Goal: Information Seeking & Learning: Learn about a topic

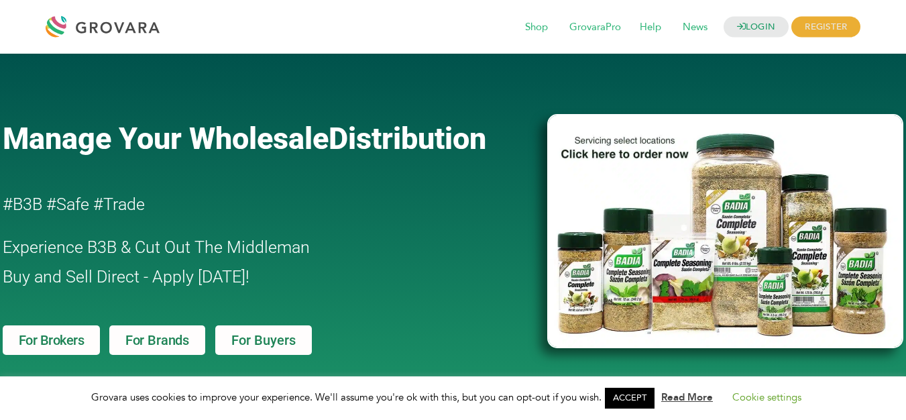
click at [382, 139] on span "Distribution" at bounding box center [408, 139] width 158 height 36
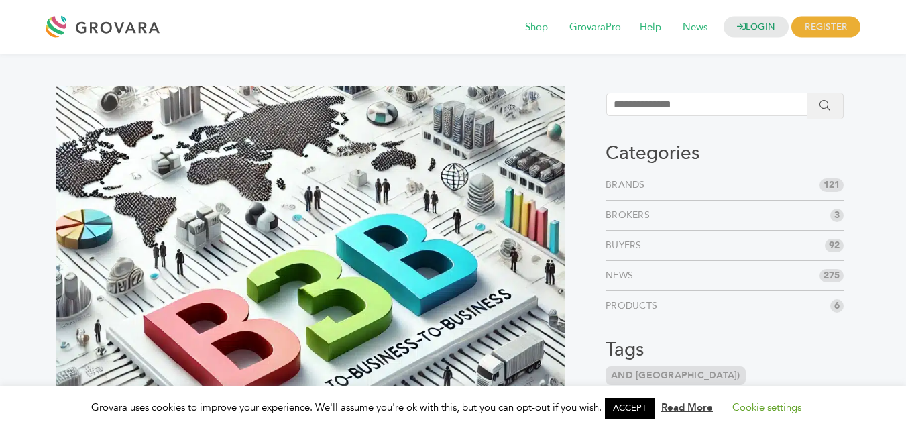
scroll to position [878, 0]
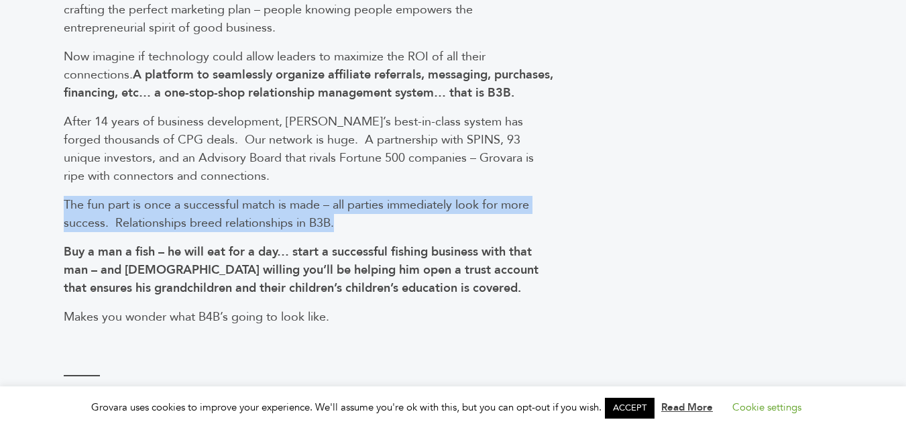
click at [468, 220] on span "The fun part is once a successful match is made – all parties immediately look …" at bounding box center [297, 214] width 466 height 35
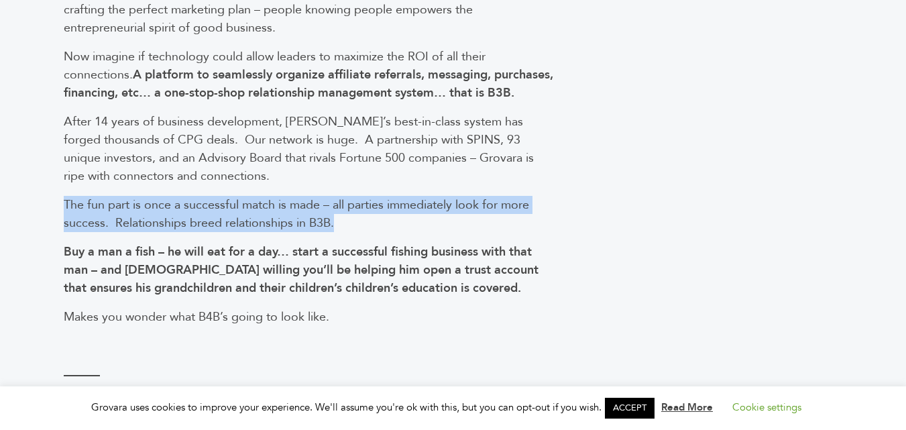
click at [293, 230] on span "The fun part is once a successful match is made – all parties immediately look …" at bounding box center [297, 214] width 466 height 35
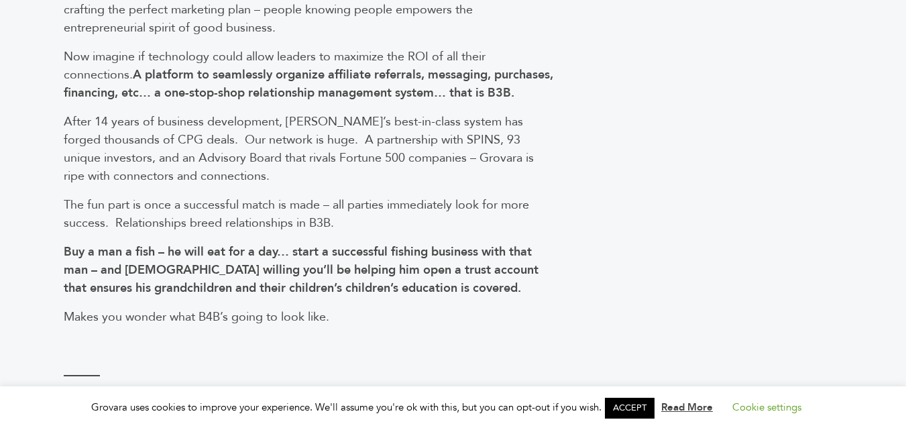
scroll to position [872, 0]
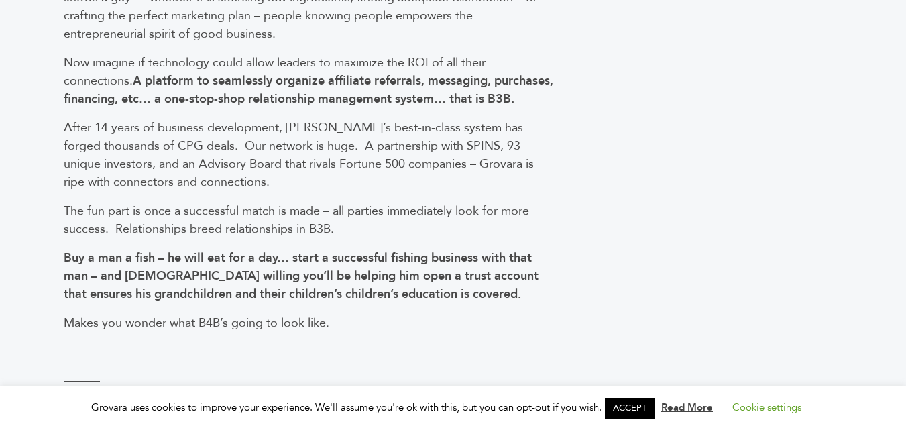
click at [280, 221] on span "The fun part is once a successful match is made – all parties immediately look …" at bounding box center [297, 220] width 466 height 35
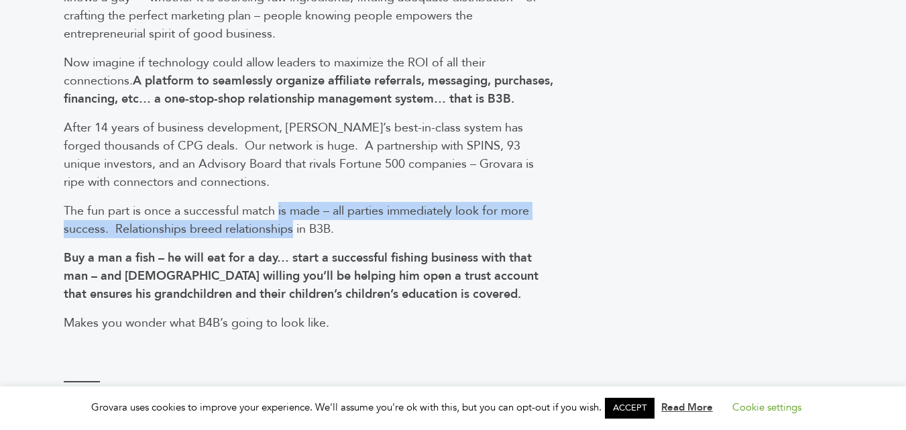
drag, startPoint x: 280, startPoint y: 221, endPoint x: 280, endPoint y: 239, distance: 17.5
click at [280, 237] on span "The fun part is once a successful match is made – all parties immediately look …" at bounding box center [297, 220] width 466 height 35
click at [280, 232] on span "The fun part is once a successful match is made – all parties immediately look …" at bounding box center [297, 220] width 466 height 35
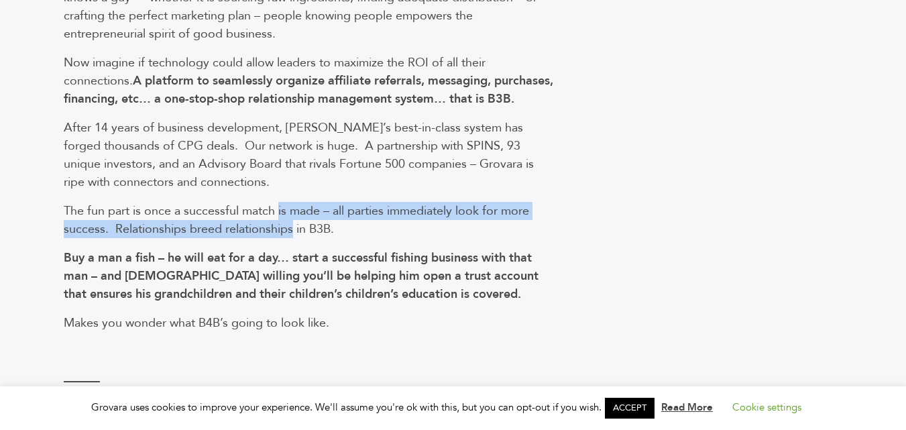
click at [280, 237] on span "The fun part is once a successful match is made – all parties immediately look …" at bounding box center [297, 220] width 466 height 35
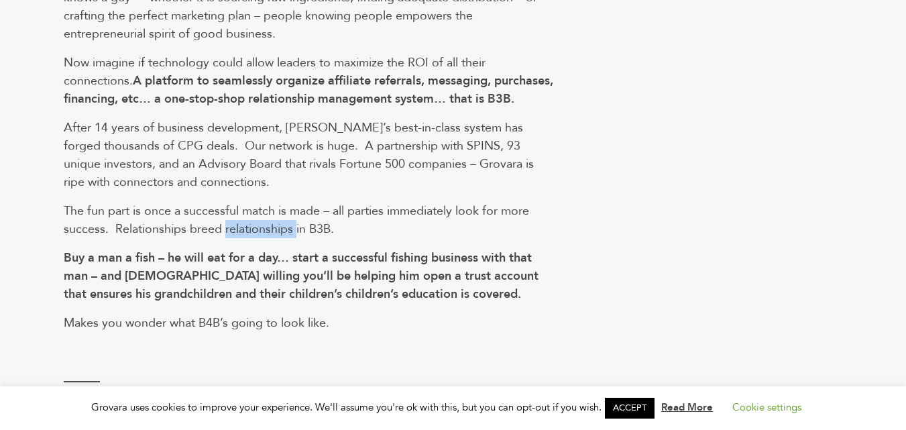
click at [280, 237] on span "The fun part is once a successful match is made – all parties immediately look …" at bounding box center [297, 220] width 466 height 35
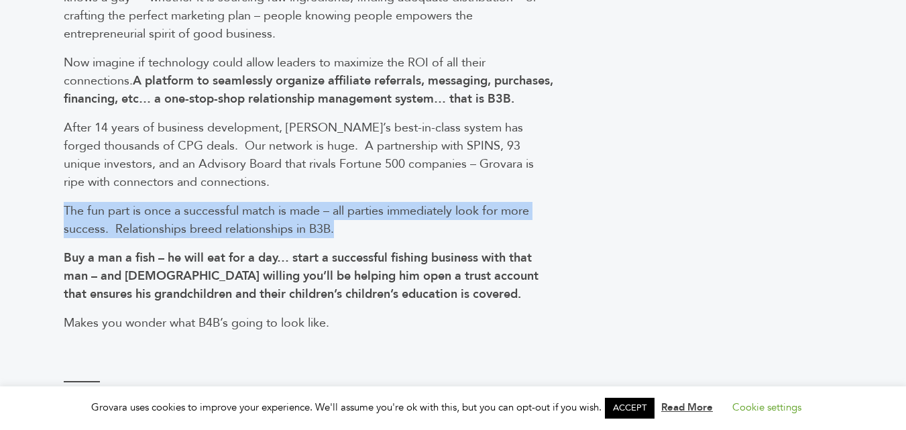
click at [280, 237] on span "The fun part is once a successful match is made – all parties immediately look …" at bounding box center [297, 220] width 466 height 35
click at [286, 229] on span "The fun part is once a successful match is made – all parties immediately look …" at bounding box center [297, 220] width 466 height 35
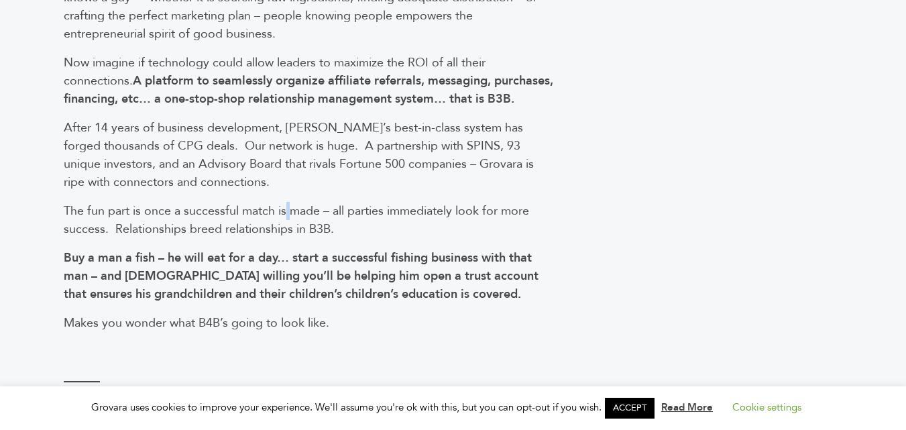
click at [286, 229] on span "The fun part is once a successful match is made – all parties immediately look …" at bounding box center [297, 220] width 466 height 35
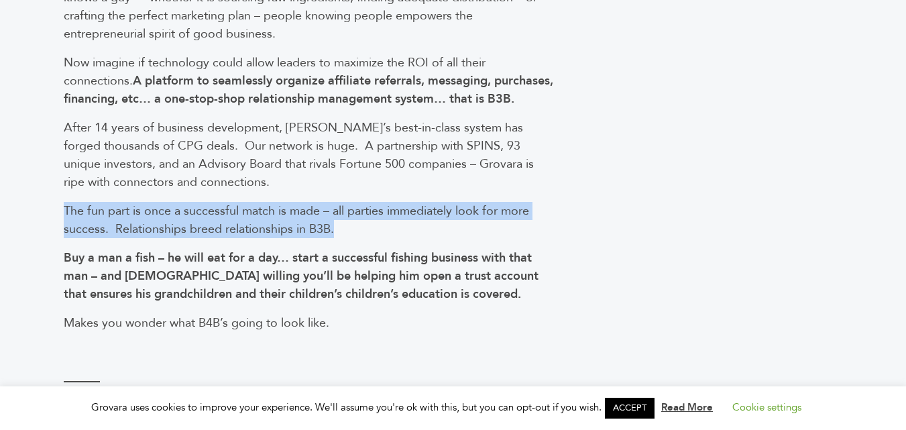
click at [286, 229] on span "The fun part is once a successful match is made – all parties immediately look …" at bounding box center [297, 220] width 466 height 35
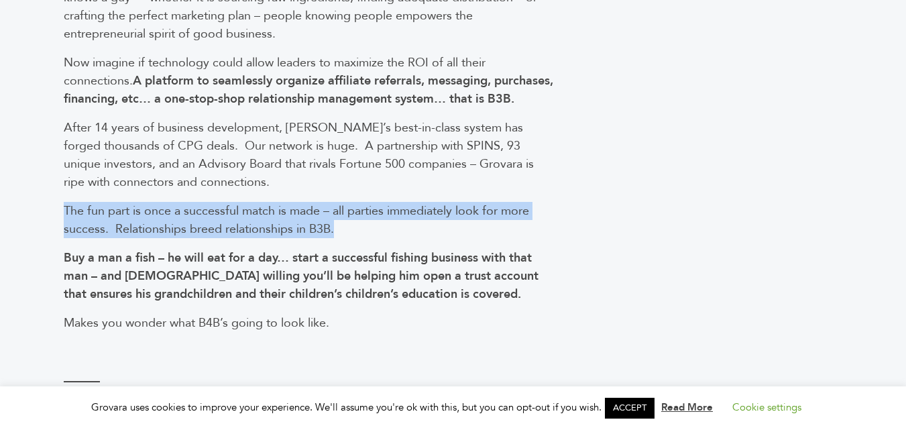
click at [286, 229] on span "The fun part is once a successful match is made – all parties immediately look …" at bounding box center [297, 220] width 466 height 35
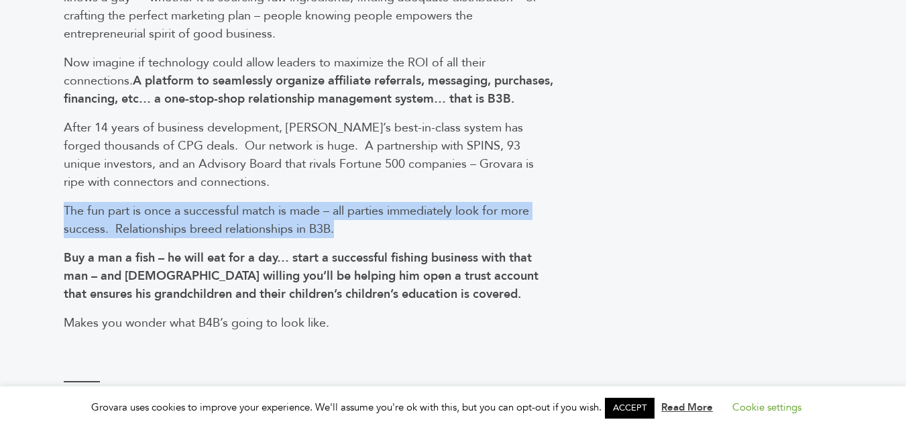
click at [286, 229] on span "The fun part is once a successful match is made – all parties immediately look …" at bounding box center [297, 220] width 466 height 35
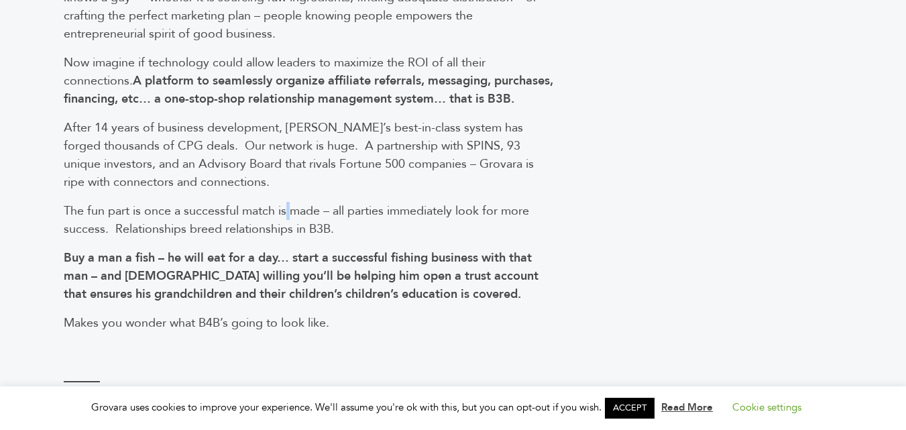
click at [286, 229] on span "The fun part is once a successful match is made – all parties immediately look …" at bounding box center [297, 220] width 466 height 35
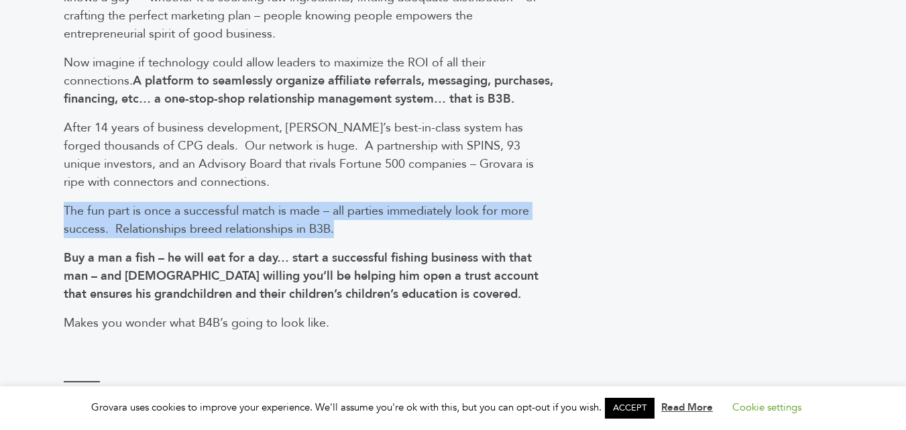
click at [286, 229] on span "The fun part is once a successful match is made – all parties immediately look …" at bounding box center [297, 220] width 466 height 35
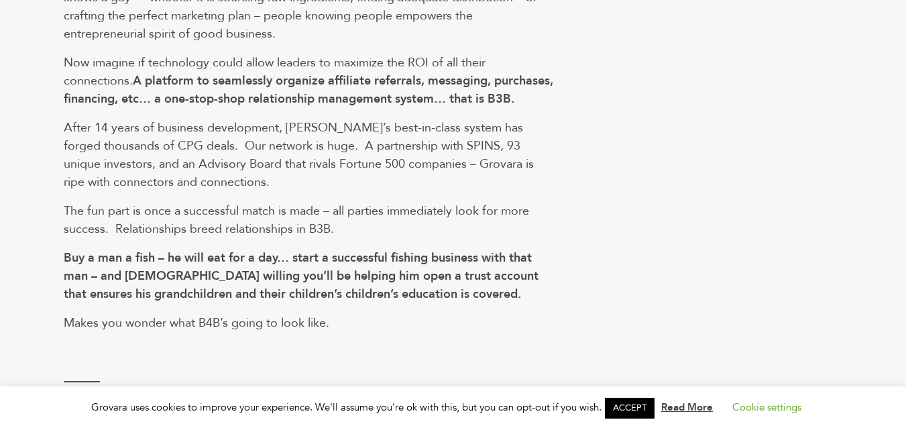
click at [286, 229] on span "The fun part is once a successful match is made – all parties immediately look …" at bounding box center [297, 220] width 466 height 35
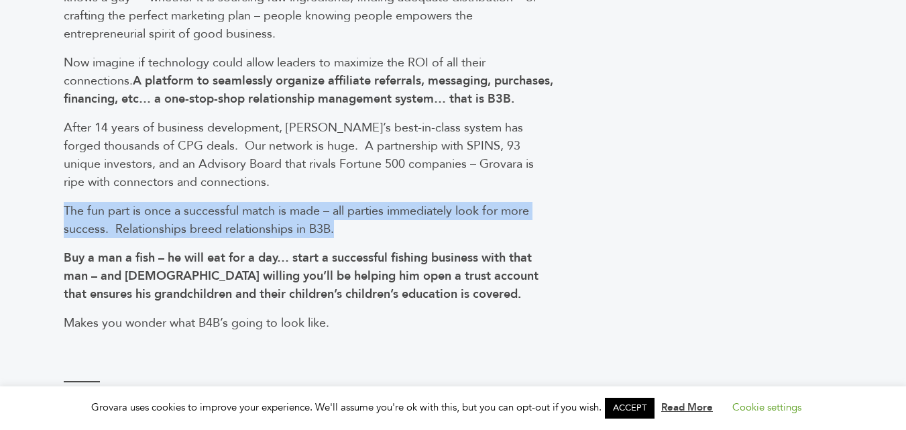
click at [286, 229] on span "The fun part is once a successful match is made – all parties immediately look …" at bounding box center [297, 220] width 466 height 35
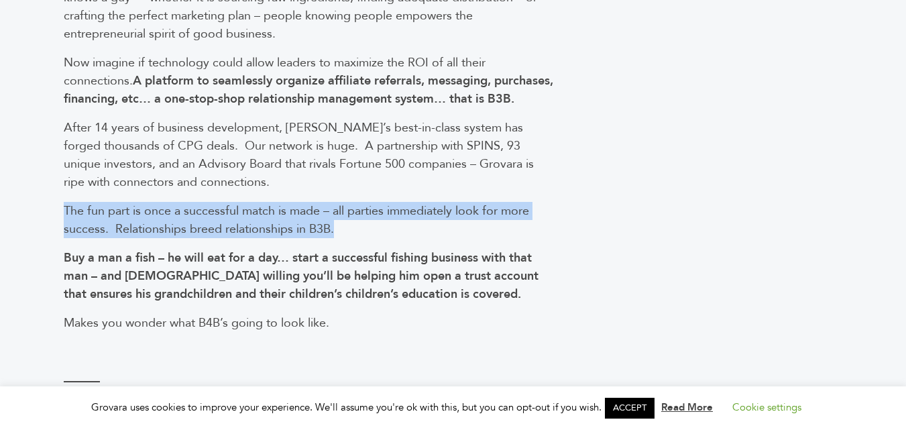
click at [286, 229] on span "The fun part is once a successful match is made – all parties immediately look …" at bounding box center [297, 220] width 466 height 35
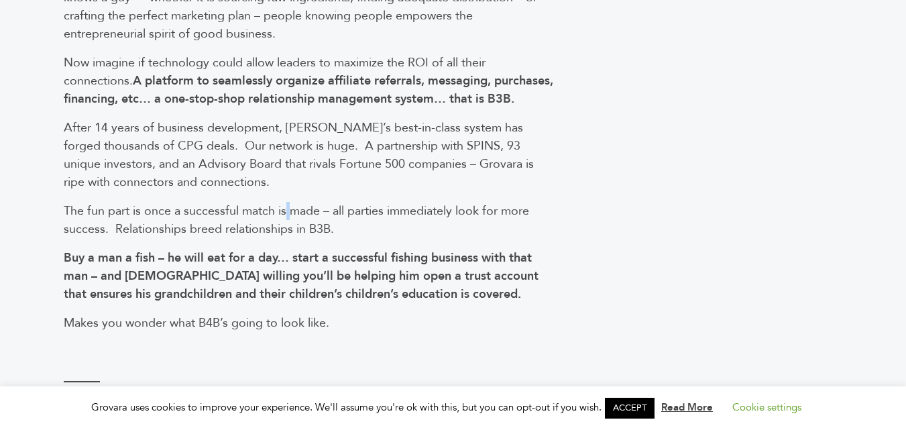
click at [286, 229] on span "The fun part is once a successful match is made – all parties immediately look …" at bounding box center [297, 220] width 466 height 35
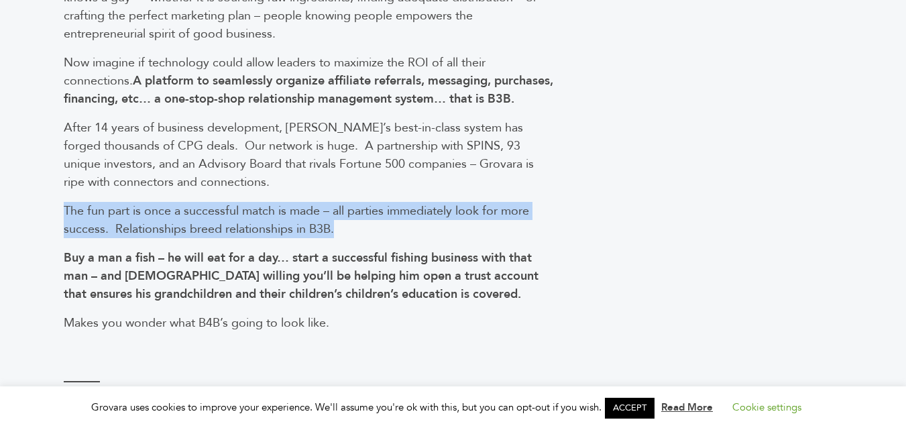
click at [286, 229] on span "The fun part is once a successful match is made – all parties immediately look …" at bounding box center [297, 220] width 466 height 35
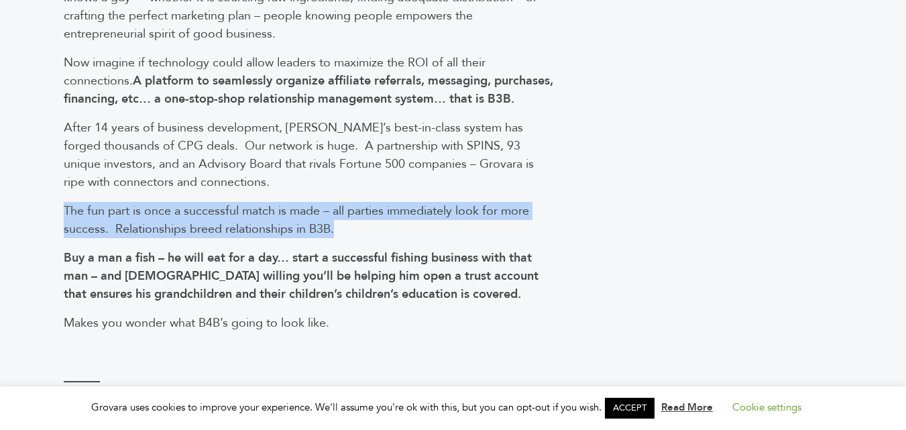
click at [286, 229] on span "The fun part is once a successful match is made – all parties immediately look …" at bounding box center [297, 220] width 466 height 35
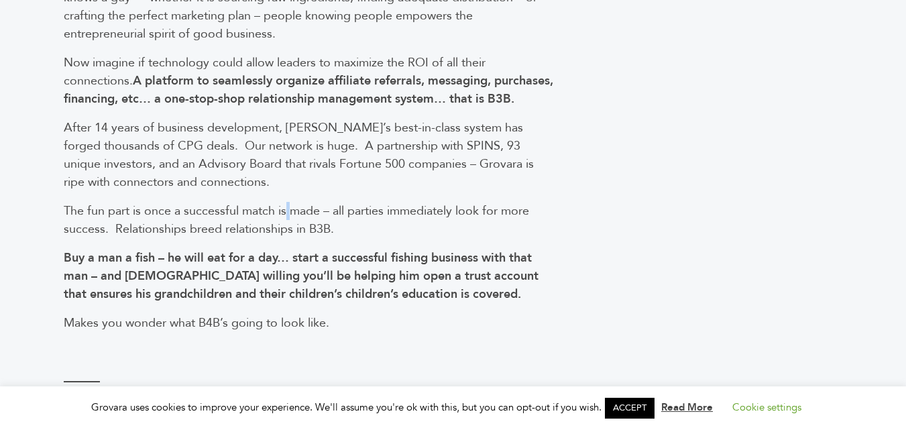
click at [286, 229] on span "The fun part is once a successful match is made – all parties immediately look …" at bounding box center [297, 220] width 466 height 35
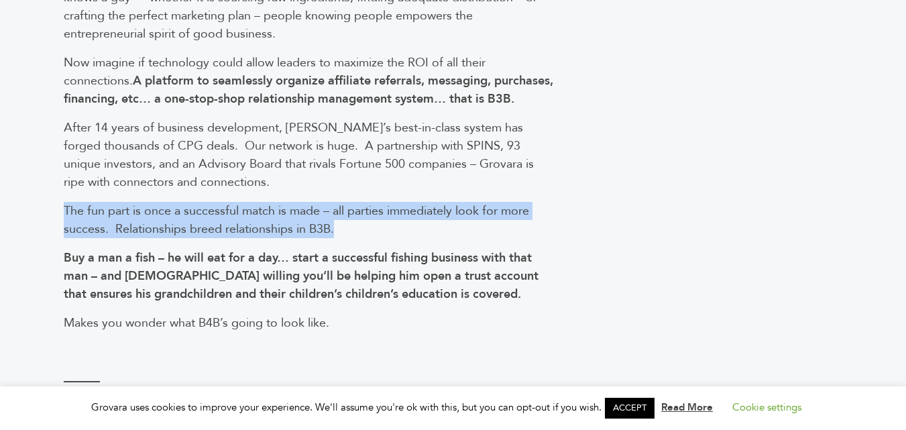
click at [286, 229] on span "The fun part is once a successful match is made – all parties immediately look …" at bounding box center [297, 220] width 466 height 35
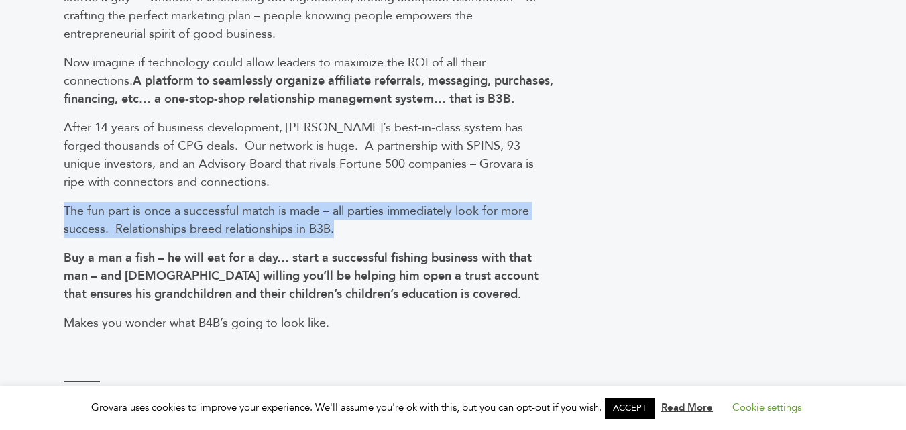
click at [286, 229] on span "The fun part is once a successful match is made – all parties immediately look …" at bounding box center [297, 220] width 466 height 35
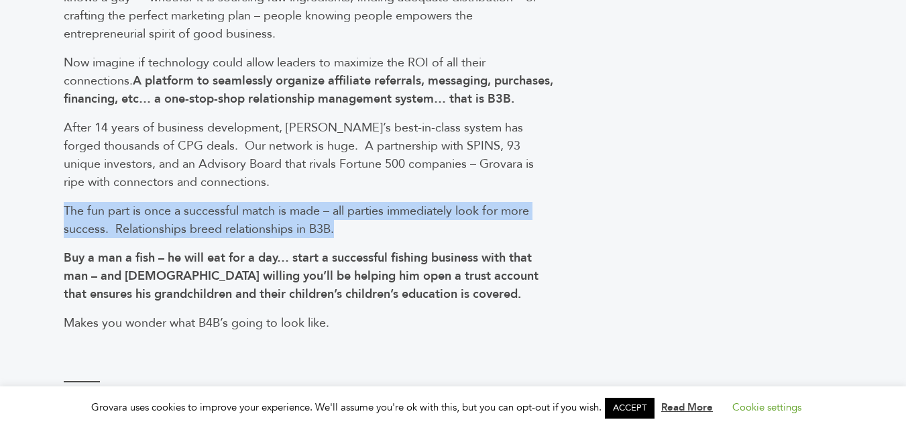
click at [286, 229] on span "The fun part is once a successful match is made – all parties immediately look …" at bounding box center [297, 220] width 466 height 35
click at [291, 229] on span "The fun part is once a successful match is made – all parties immediately look …" at bounding box center [297, 220] width 466 height 35
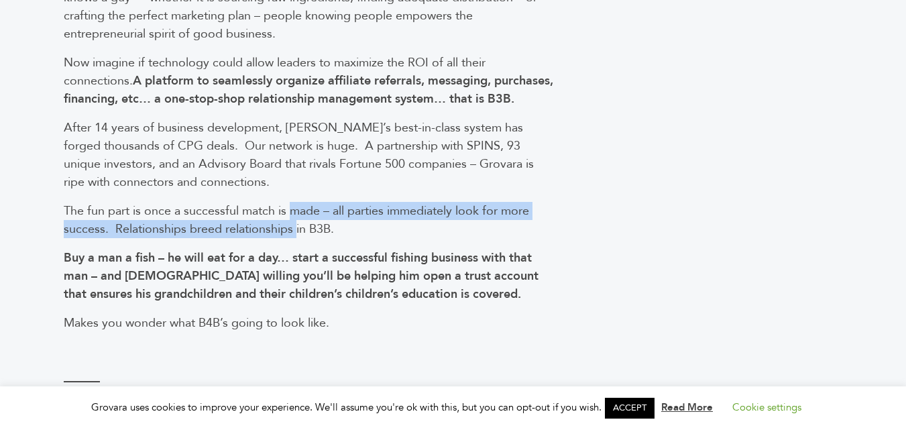
drag, startPoint x: 291, startPoint y: 229, endPoint x: 291, endPoint y: 249, distance: 19.5
click at [291, 237] on span "The fun part is once a successful match is made – all parties immediately look …" at bounding box center [297, 220] width 466 height 35
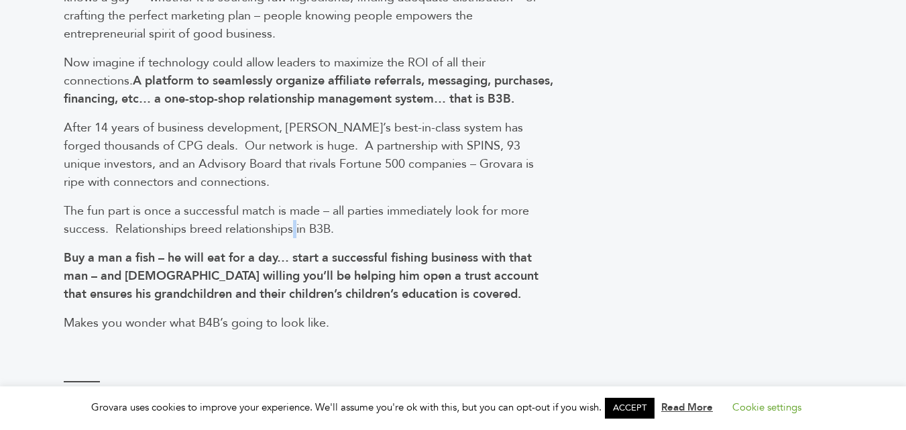
click at [291, 237] on span "The fun part is once a successful match is made – all parties immediately look …" at bounding box center [297, 220] width 466 height 35
click at [299, 237] on span "The fun part is once a successful match is made – all parties immediately look …" at bounding box center [297, 220] width 466 height 35
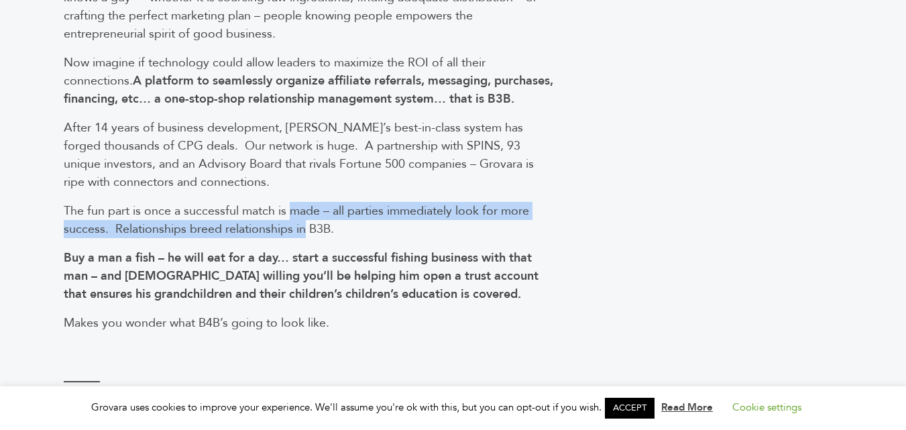
drag, startPoint x: 299, startPoint y: 252, endPoint x: 297, endPoint y: 227, distance: 24.9
click at [297, 227] on span "The fun part is once a successful match is made – all parties immediately look …" at bounding box center [297, 220] width 466 height 35
drag, startPoint x: 297, startPoint y: 227, endPoint x: 296, endPoint y: 243, distance: 15.5
click at [296, 237] on span "The fun part is once a successful match is made – all parties immediately look …" at bounding box center [297, 220] width 466 height 35
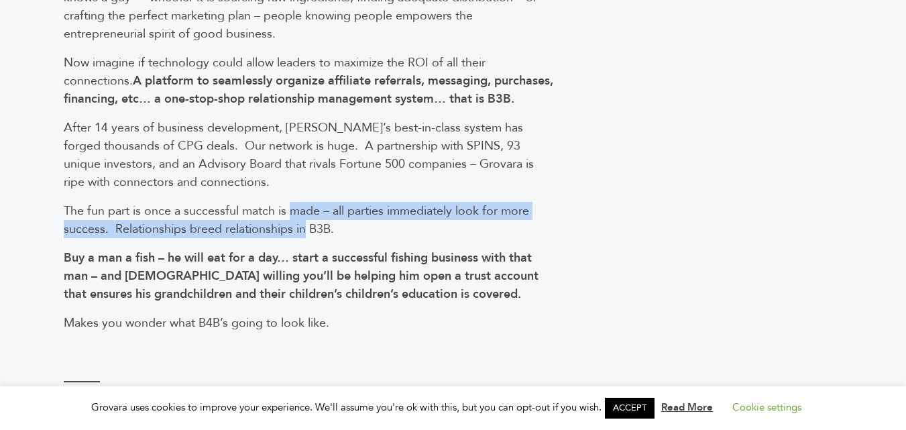
click at [296, 237] on span "The fun part is once a successful match is made – all parties immediately look …" at bounding box center [297, 220] width 466 height 35
drag, startPoint x: 296, startPoint y: 243, endPoint x: 298, endPoint y: 227, distance: 15.6
click at [298, 227] on span "The fun part is once a successful match is made – all parties immediately look …" at bounding box center [297, 220] width 466 height 35
drag, startPoint x: 298, startPoint y: 227, endPoint x: 298, endPoint y: 242, distance: 14.8
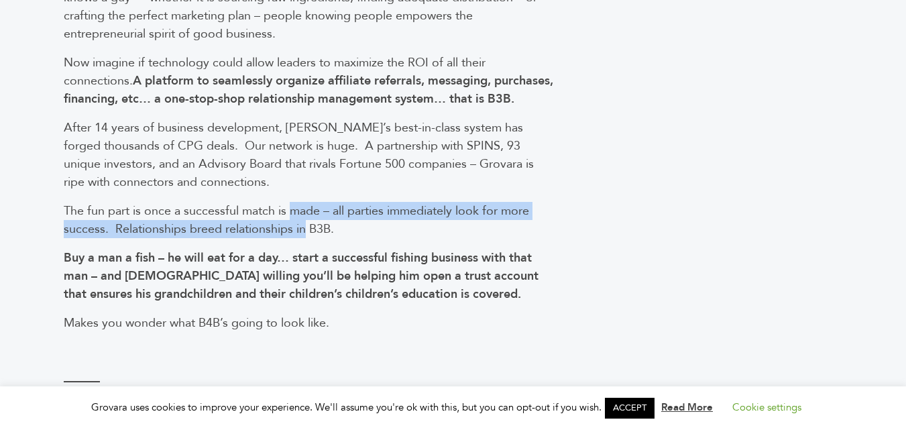
click at [298, 237] on span "The fun part is once a successful match is made – all parties immediately look …" at bounding box center [297, 220] width 466 height 35
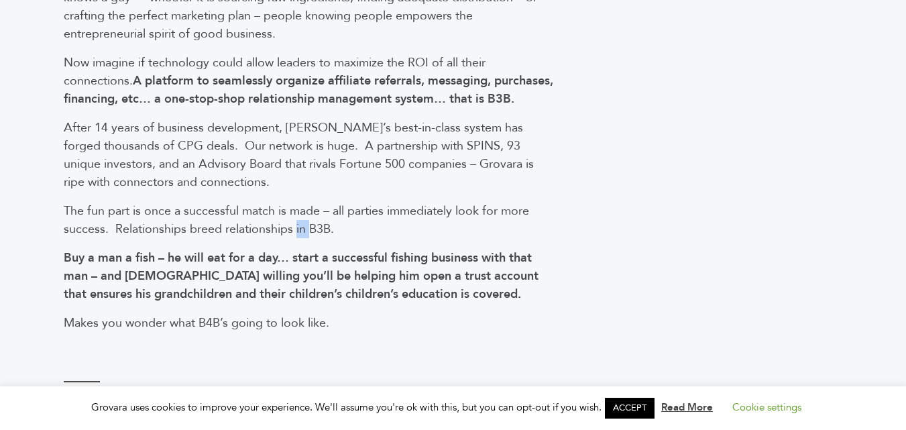
click at [298, 237] on span "The fun part is once a successful match is made – all parties immediately look …" at bounding box center [297, 220] width 466 height 35
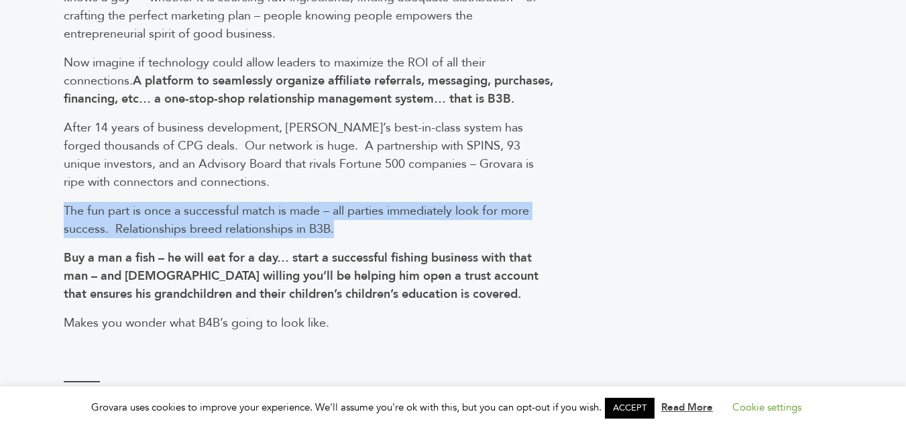
drag, startPoint x: 298, startPoint y: 242, endPoint x: 303, endPoint y: 222, distance: 20.7
click at [303, 222] on span "The fun part is once a successful match is made – all parties immediately look …" at bounding box center [297, 220] width 466 height 35
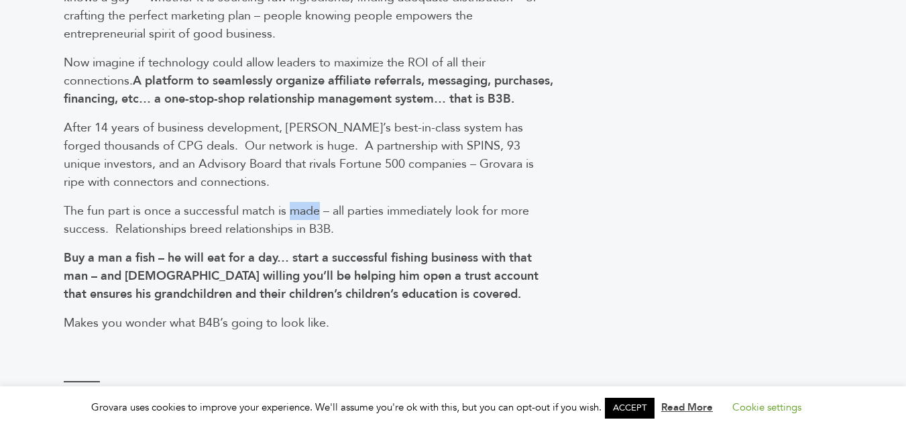
drag, startPoint x: 303, startPoint y: 222, endPoint x: 303, endPoint y: 237, distance: 14.8
click at [303, 237] on span "The fun part is once a successful match is made – all parties immediately look …" at bounding box center [297, 220] width 466 height 35
click at [299, 148] on span "After 14 years of business development, Grovara’s best-in-class system has forg…" at bounding box center [299, 154] width 470 height 71
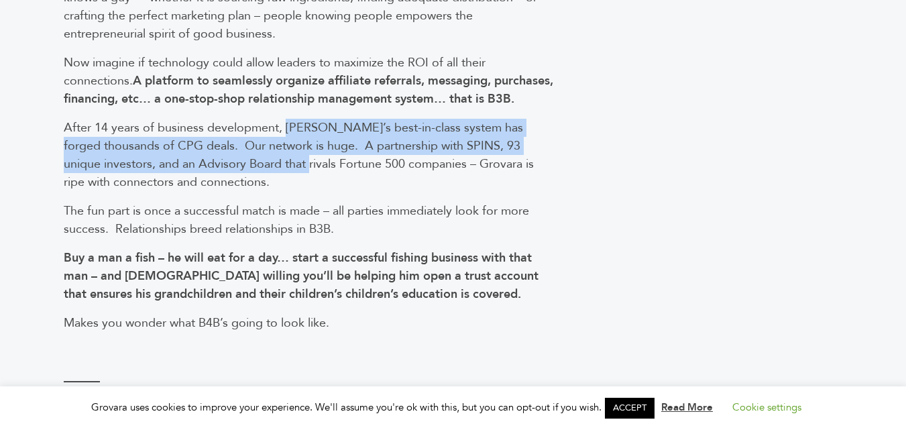
drag, startPoint x: 299, startPoint y: 148, endPoint x: 286, endPoint y: 176, distance: 31.8
click at [286, 176] on span "After 14 years of business development, Grovara’s best-in-class system has forg…" at bounding box center [299, 154] width 470 height 71
drag, startPoint x: 286, startPoint y: 176, endPoint x: 288, endPoint y: 148, distance: 28.3
click at [288, 148] on span "After 14 years of business development, Grovara’s best-in-class system has forg…" at bounding box center [299, 154] width 470 height 71
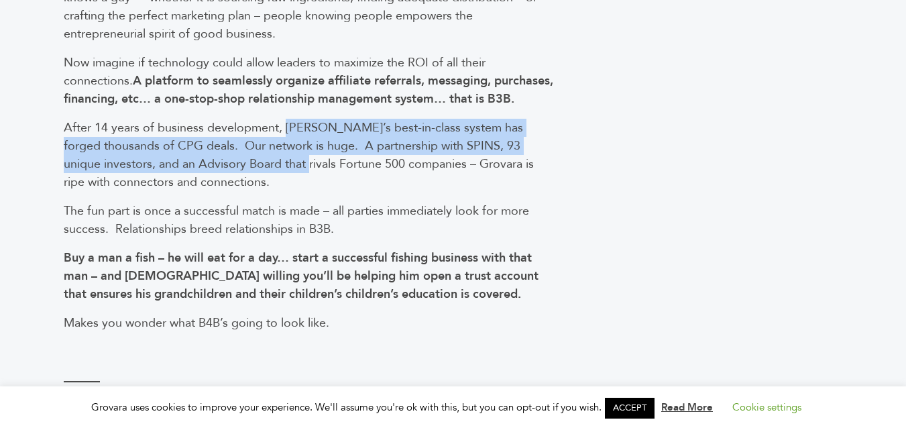
click at [288, 148] on span "After 14 years of business development, Grovara’s best-in-class system has forg…" at bounding box center [299, 154] width 470 height 71
drag, startPoint x: 288, startPoint y: 148, endPoint x: 288, endPoint y: 174, distance: 26.2
click at [288, 174] on span "After 14 years of business development, Grovara’s best-in-class system has forg…" at bounding box center [299, 154] width 470 height 71
click at [294, 147] on span "After 14 years of business development, Grovara’s best-in-class system has forg…" at bounding box center [299, 154] width 470 height 71
drag, startPoint x: 294, startPoint y: 147, endPoint x: 286, endPoint y: 179, distance: 33.2
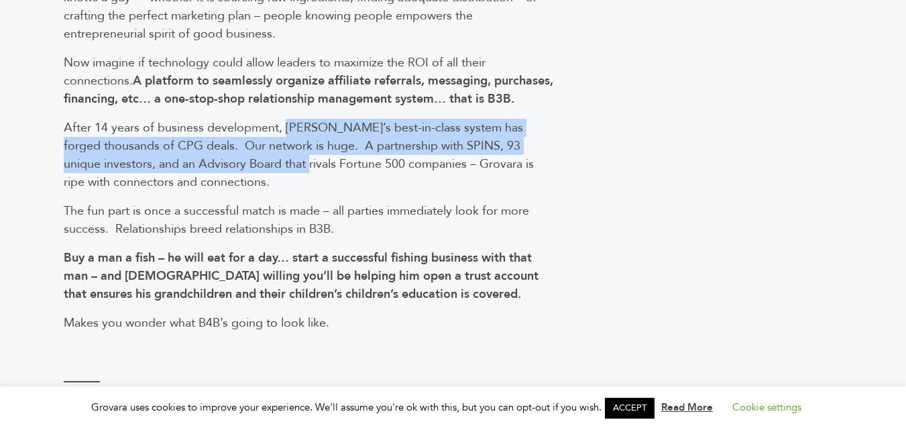
click at [286, 179] on span "After 14 years of business development, Grovara’s best-in-class system has forg…" at bounding box center [299, 154] width 470 height 71
drag, startPoint x: 286, startPoint y: 179, endPoint x: 298, endPoint y: 152, distance: 30.0
click at [298, 152] on span "After 14 years of business development, Grovara’s best-in-class system has forg…" at bounding box center [299, 154] width 470 height 71
click at [298, 146] on span "After 14 years of business development, Grovara’s best-in-class system has forg…" at bounding box center [299, 154] width 470 height 71
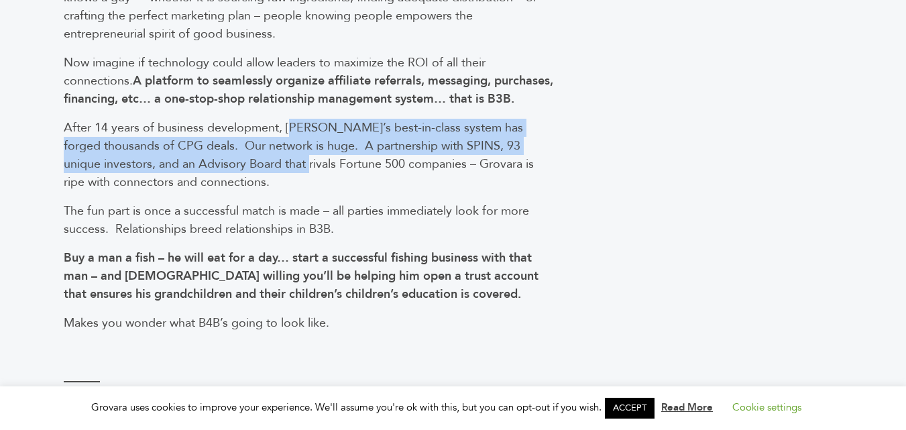
drag, startPoint x: 296, startPoint y: 146, endPoint x: 296, endPoint y: 184, distance: 38.9
click at [296, 184] on span "After 14 years of business development, Grovara’s best-in-class system has forg…" at bounding box center [299, 154] width 470 height 71
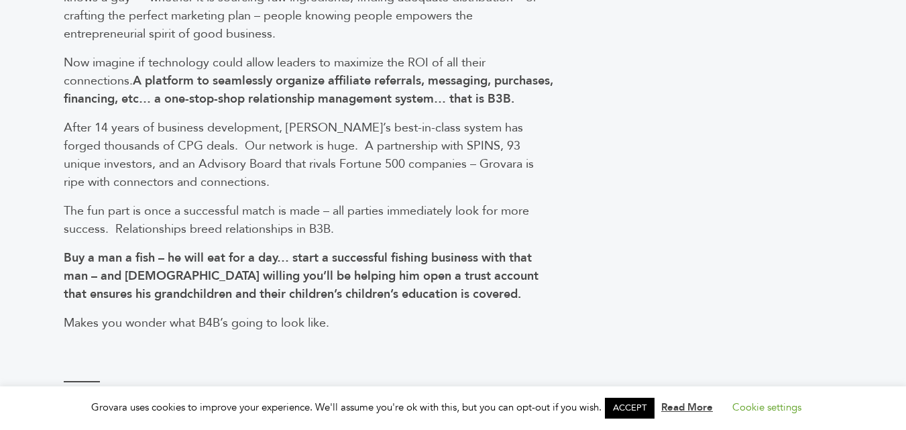
click at [309, 182] on span "After 14 years of business development, Grovara’s best-in-class system has forg…" at bounding box center [299, 154] width 470 height 71
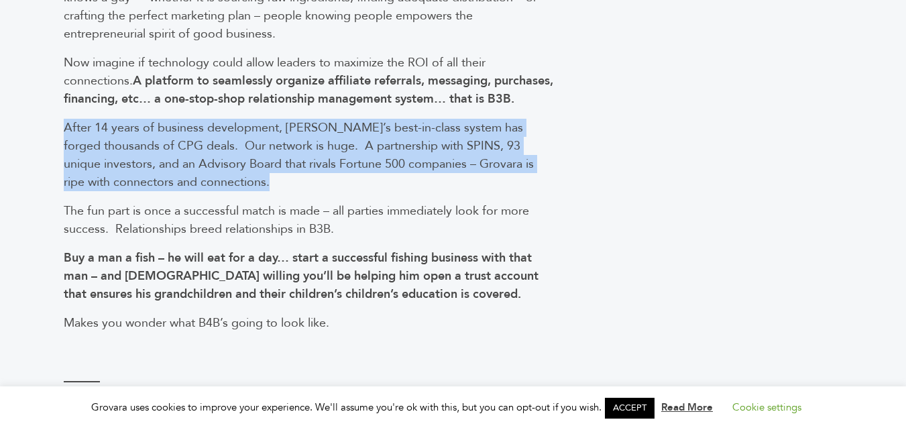
click at [309, 182] on span "After 14 years of business development, Grovara’s best-in-class system has forg…" at bounding box center [299, 154] width 470 height 71
click at [288, 184] on span "After 14 years of business development, Grovara’s best-in-class system has forg…" at bounding box center [299, 154] width 470 height 71
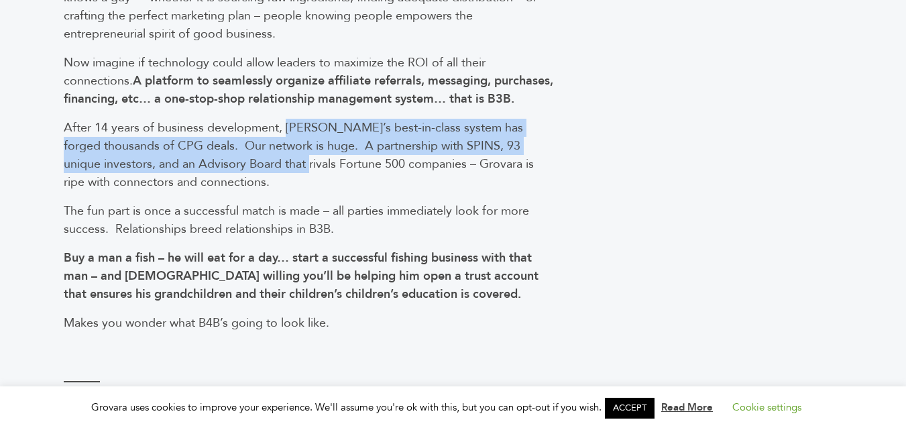
drag, startPoint x: 288, startPoint y: 184, endPoint x: 305, endPoint y: 135, distance: 51.8
click at [282, 160] on span "After 14 years of business development, Grovara’s best-in-class system has forg…" at bounding box center [299, 154] width 470 height 71
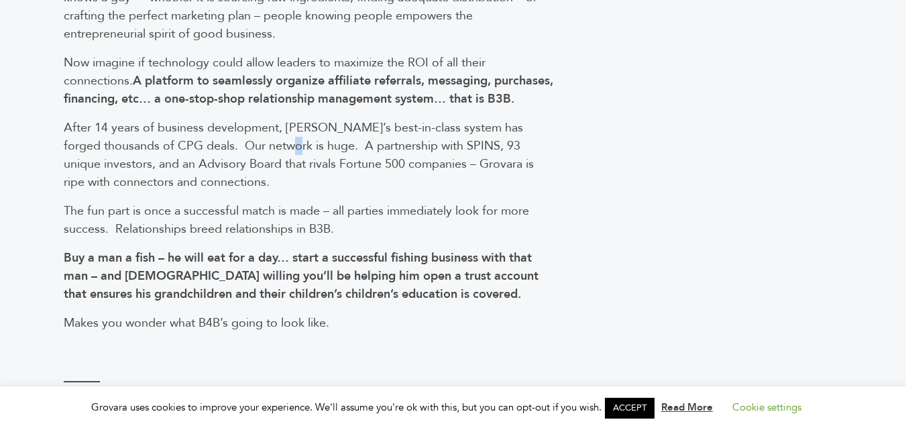
click at [282, 160] on span "After 14 years of business development, Grovara’s best-in-class system has forg…" at bounding box center [299, 154] width 470 height 71
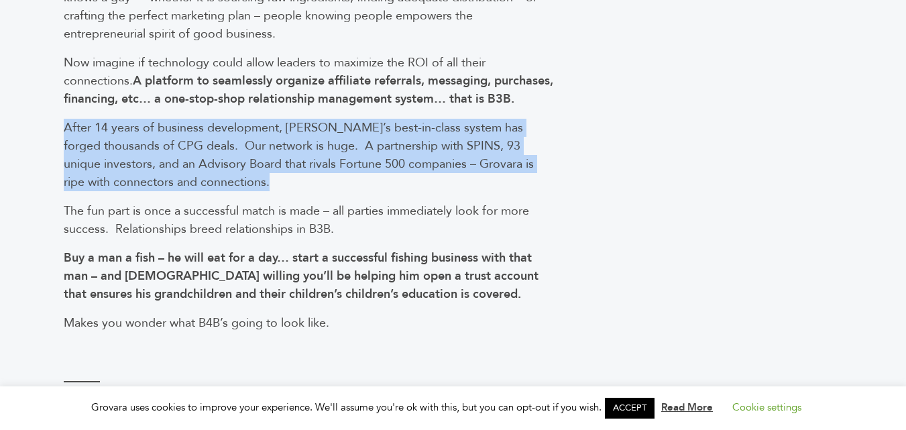
click at [282, 160] on span "After 14 years of business development, Grovara’s best-in-class system has forg…" at bounding box center [299, 154] width 470 height 71
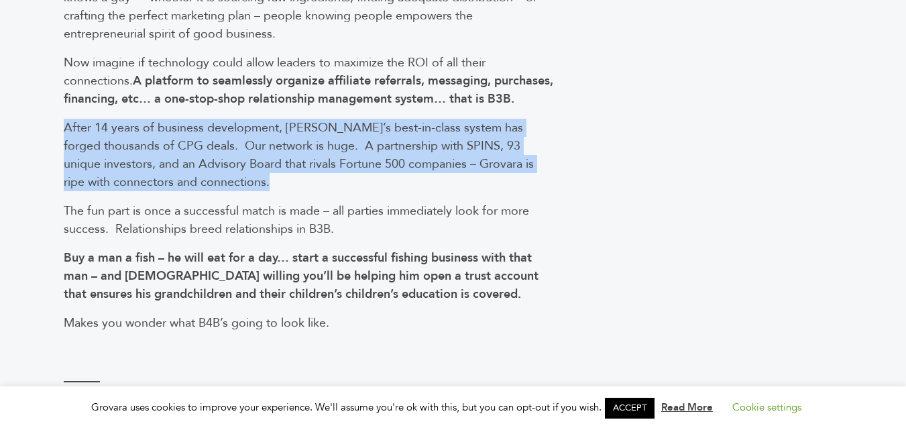
click at [282, 160] on span "After 14 years of business development, Grovara’s best-in-class system has forg…" at bounding box center [299, 154] width 470 height 71
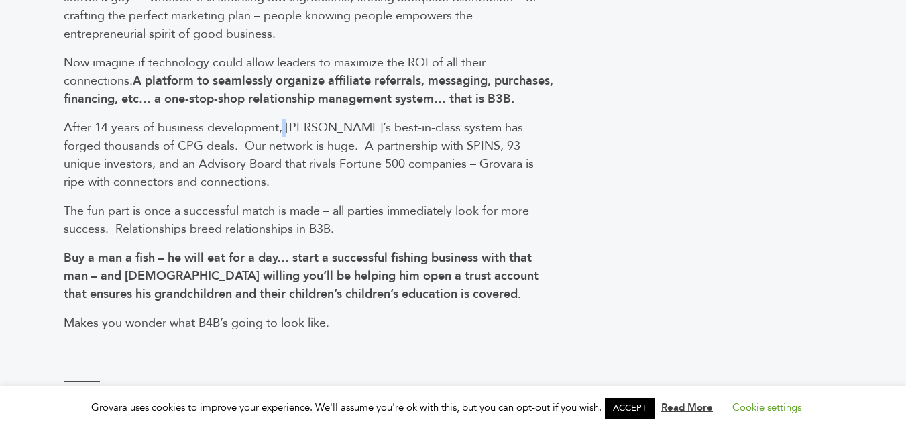
drag, startPoint x: 282, startPoint y: 135, endPoint x: 288, endPoint y: 146, distance: 12.0
click at [288, 146] on span "After 14 years of business development, Grovara’s best-in-class system has forg…" at bounding box center [299, 154] width 470 height 71
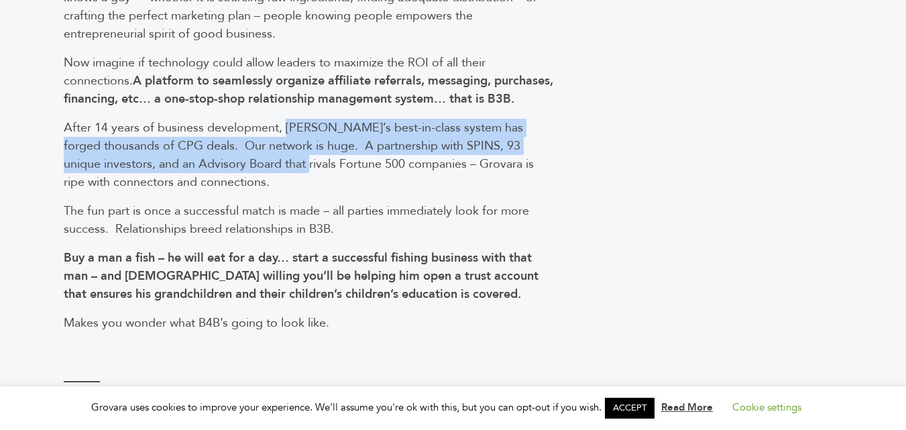
drag, startPoint x: 288, startPoint y: 146, endPoint x: 280, endPoint y: 175, distance: 30.0
click at [280, 175] on span "After 14 years of business development, Grovara’s best-in-class system has forg…" at bounding box center [299, 154] width 470 height 71
drag, startPoint x: 280, startPoint y: 175, endPoint x: 290, endPoint y: 146, distance: 31.2
click at [290, 146] on span "After 14 years of business development, Grovara’s best-in-class system has forg…" at bounding box center [299, 154] width 470 height 71
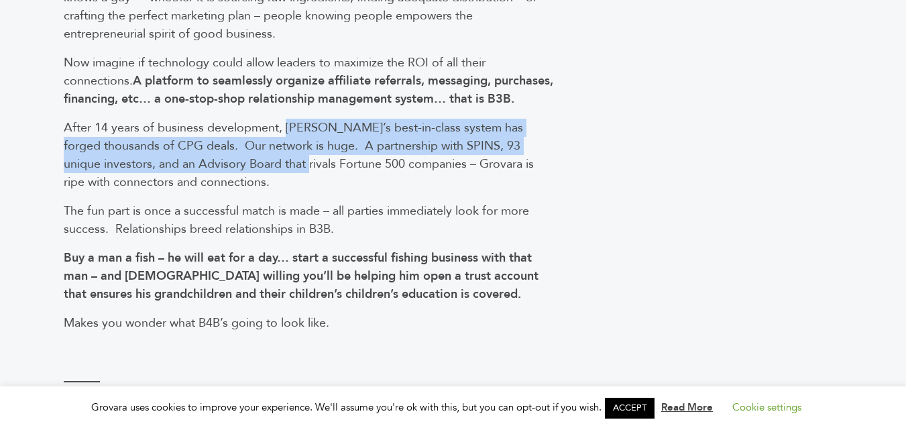
click at [290, 146] on span "After 14 years of business development, Grovara’s best-in-class system has forg…" at bounding box center [299, 154] width 470 height 71
drag, startPoint x: 290, startPoint y: 146, endPoint x: 276, endPoint y: 184, distance: 41.0
click at [276, 184] on span "After 14 years of business development, Grovara’s best-in-class system has forg…" at bounding box center [299, 154] width 470 height 71
drag, startPoint x: 276, startPoint y: 184, endPoint x: 295, endPoint y: 132, distance: 55.2
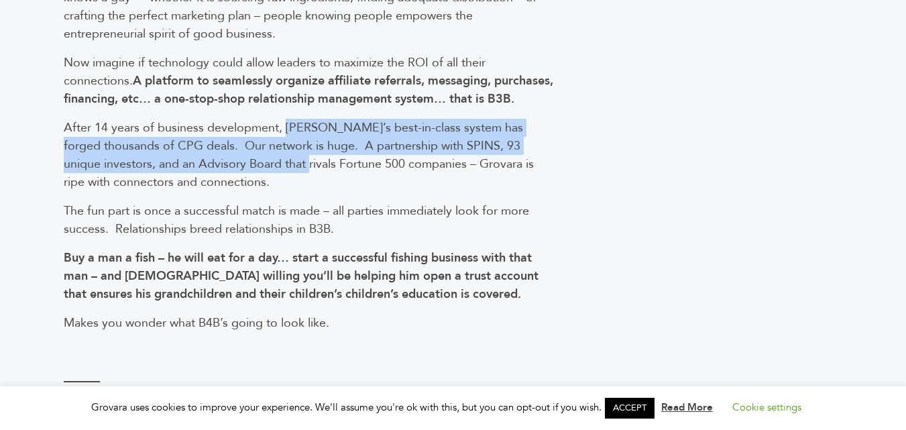
click at [298, 147] on span "After 14 years of business development, Grovara’s best-in-class system has forg…" at bounding box center [299, 154] width 470 height 71
drag, startPoint x: 298, startPoint y: 147, endPoint x: 285, endPoint y: 191, distance: 46.1
click at [284, 191] on p "After 14 years of business development, Grovara’s best-in-class system has forg…" at bounding box center [310, 155] width 493 height 72
click at [286, 190] on p "After 14 years of business development, Grovara’s best-in-class system has forg…" at bounding box center [310, 155] width 493 height 72
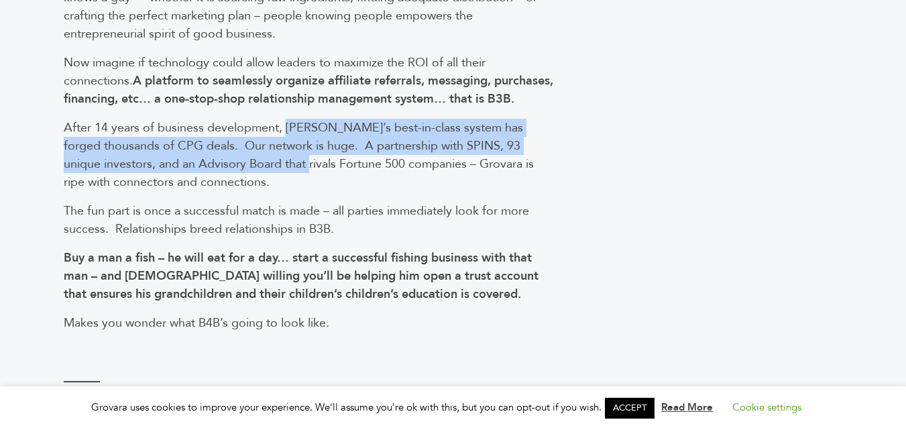
click at [288, 189] on span "After 14 years of business development, Grovara’s best-in-class system has forg…" at bounding box center [299, 154] width 470 height 71
click at [289, 178] on span "After 14 years of business development, Grovara’s best-in-class system has forg…" at bounding box center [299, 154] width 470 height 71
drag, startPoint x: 289, startPoint y: 178, endPoint x: 296, endPoint y: 140, distance: 39.5
click at [296, 140] on span "After 14 years of business development, Grovara’s best-in-class system has forg…" at bounding box center [299, 154] width 470 height 71
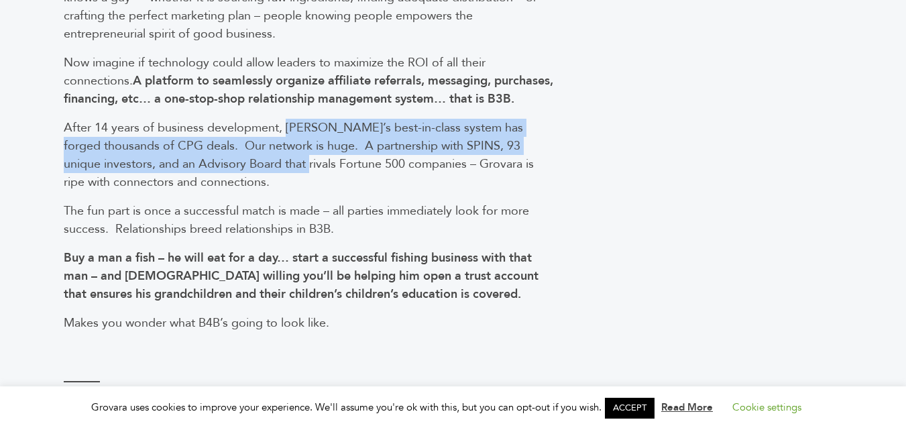
drag, startPoint x: 296, startPoint y: 140, endPoint x: 283, endPoint y: 177, distance: 39.7
click at [283, 177] on span "After 14 years of business development, Grovara’s best-in-class system has forg…" at bounding box center [299, 154] width 470 height 71
drag, startPoint x: 283, startPoint y: 177, endPoint x: 293, endPoint y: 138, distance: 40.0
click at [293, 138] on span "After 14 years of business development, Grovara’s best-in-class system has forg…" at bounding box center [299, 154] width 470 height 71
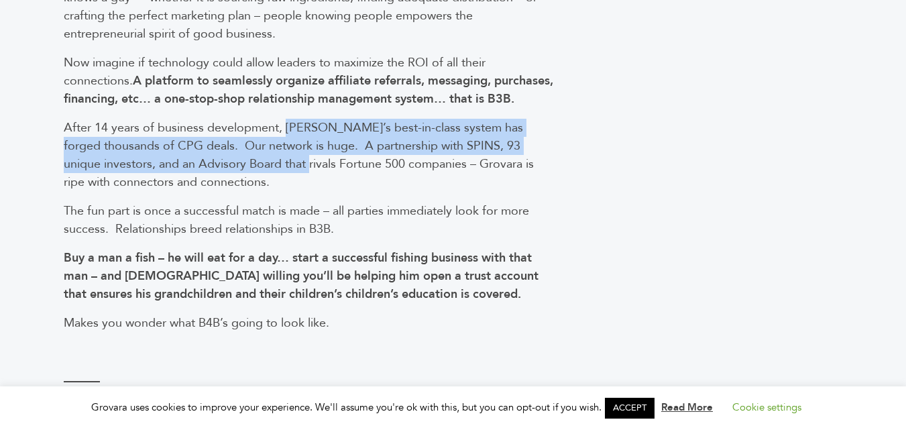
click at [293, 138] on span "After 14 years of business development, Grovara’s best-in-class system has forg…" at bounding box center [299, 154] width 470 height 71
drag, startPoint x: 293, startPoint y: 138, endPoint x: 286, endPoint y: 179, distance: 41.4
click at [286, 179] on span "After 14 years of business development, Grovara’s best-in-class system has forg…" at bounding box center [299, 154] width 470 height 71
drag, startPoint x: 286, startPoint y: 179, endPoint x: 297, endPoint y: 149, distance: 32.0
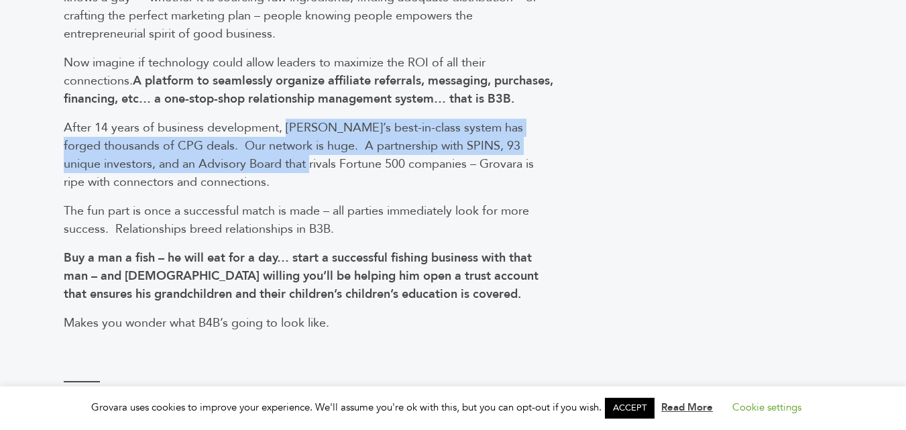
click at [297, 149] on span "After 14 years of business development, Grovara’s best-in-class system has forg…" at bounding box center [299, 154] width 470 height 71
click at [298, 154] on span "After 14 years of business development, Grovara’s best-in-class system has forg…" at bounding box center [299, 154] width 470 height 71
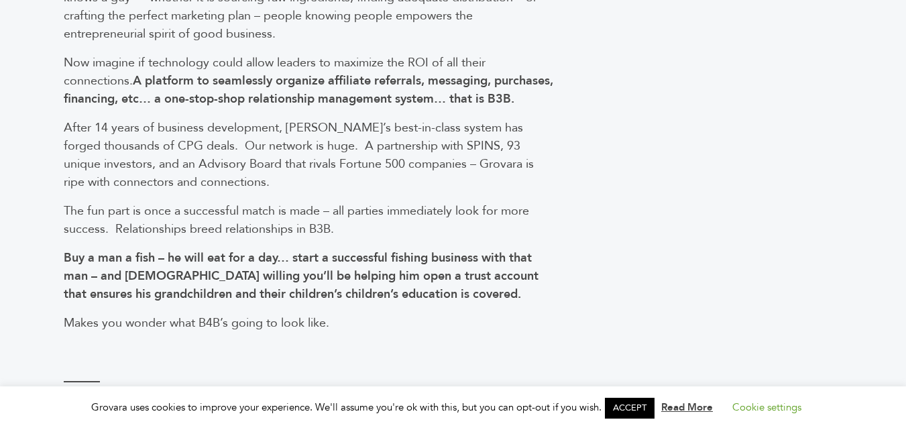
click at [299, 146] on span "After 14 years of business development, Grovara’s best-in-class system has forg…" at bounding box center [299, 154] width 470 height 71
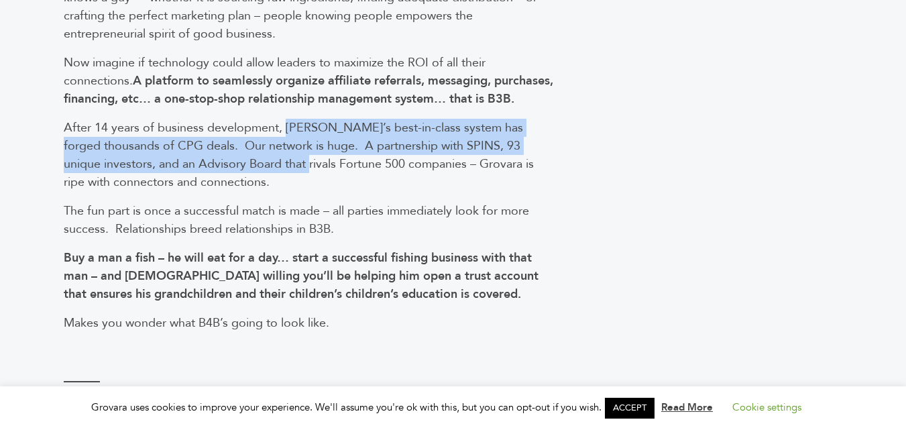
drag, startPoint x: 299, startPoint y: 146, endPoint x: 289, endPoint y: 179, distance: 34.8
click at [289, 179] on span "After 14 years of business development, Grovara’s best-in-class system has forg…" at bounding box center [299, 154] width 470 height 71
drag, startPoint x: 289, startPoint y: 179, endPoint x: 293, endPoint y: 152, distance: 27.8
click at [293, 152] on span "After 14 years of business development, Grovara’s best-in-class system has forg…" at bounding box center [299, 154] width 470 height 71
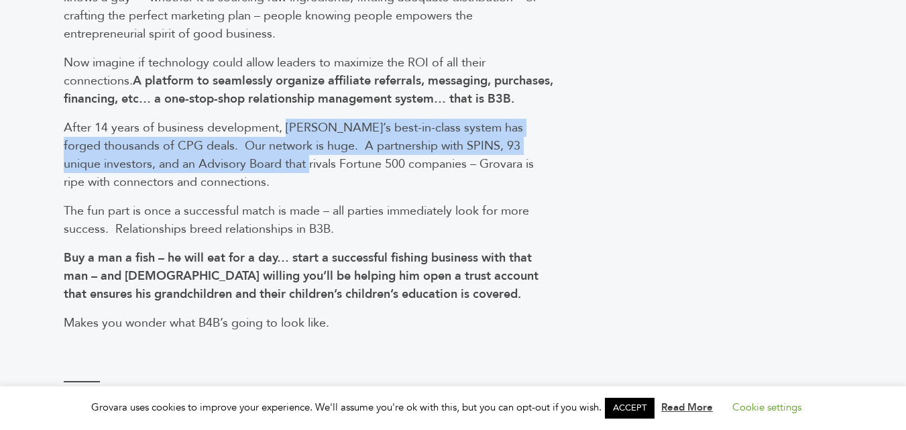
click at [293, 150] on span "After 14 years of business development, Grovara’s best-in-class system has forg…" at bounding box center [299, 154] width 470 height 71
click at [288, 143] on span "After 14 years of business development, Grovara’s best-in-class system has forg…" at bounding box center [299, 154] width 470 height 71
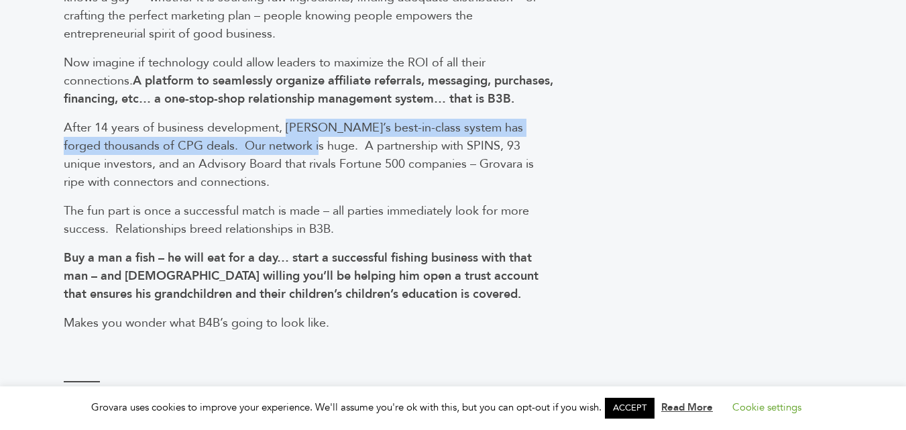
drag, startPoint x: 288, startPoint y: 143, endPoint x: 285, endPoint y: 172, distance: 29.6
click at [285, 172] on p "After 14 years of business development, Grovara’s best-in-class system has forg…" at bounding box center [310, 155] width 493 height 72
click at [285, 170] on span "After 14 years of business development, Grovara’s best-in-class system has forg…" at bounding box center [299, 154] width 470 height 71
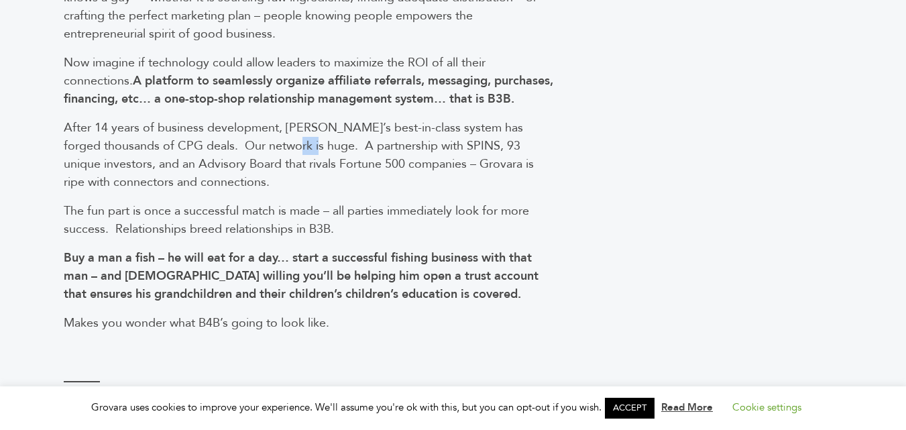
click at [285, 170] on span "After 14 years of business development, Grovara’s best-in-class system has forg…" at bounding box center [299, 154] width 470 height 71
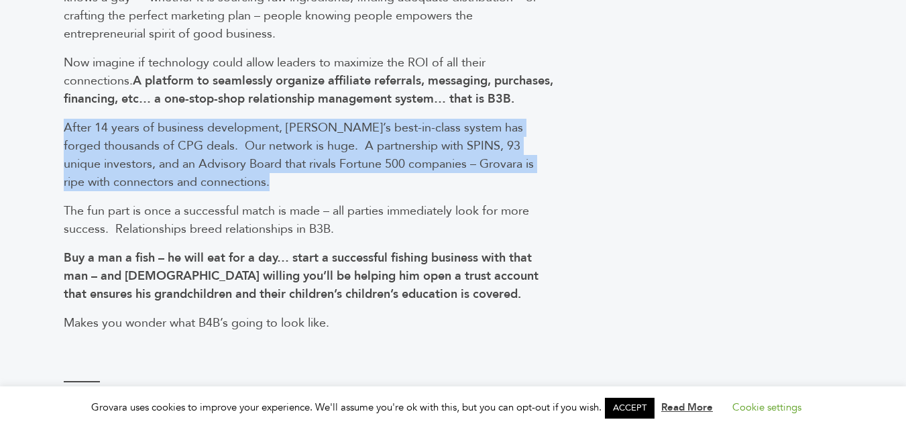
click at [285, 170] on span "After 14 years of business development, Grovara’s best-in-class system has forg…" at bounding box center [299, 154] width 470 height 71
click at [285, 171] on span "After 14 years of business development, Grovara’s best-in-class system has forg…" at bounding box center [299, 154] width 470 height 71
click at [295, 147] on span "After 14 years of business development, Grovara’s best-in-class system has forg…" at bounding box center [299, 154] width 470 height 71
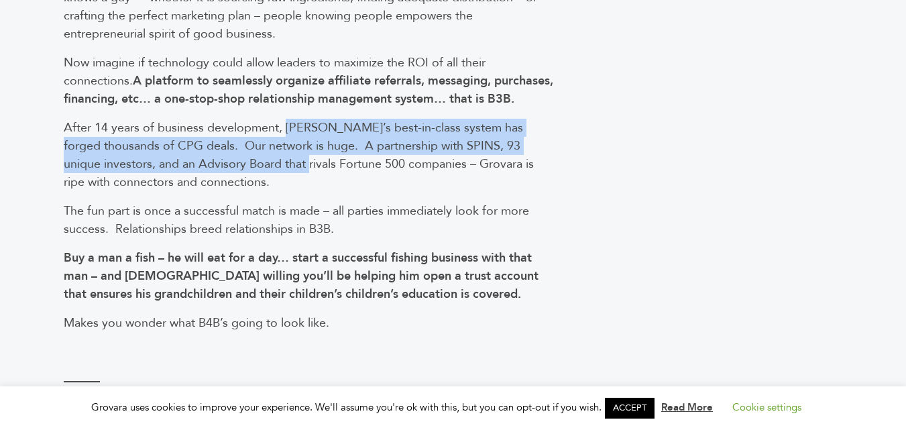
drag, startPoint x: 295, startPoint y: 147, endPoint x: 288, endPoint y: 179, distance: 32.9
click at [288, 179] on span "After 14 years of business development, Grovara’s best-in-class system has forg…" at bounding box center [299, 154] width 470 height 71
drag, startPoint x: 288, startPoint y: 179, endPoint x: 295, endPoint y: 153, distance: 27.0
click at [295, 153] on span "After 14 years of business development, Grovara’s best-in-class system has forg…" at bounding box center [299, 154] width 470 height 71
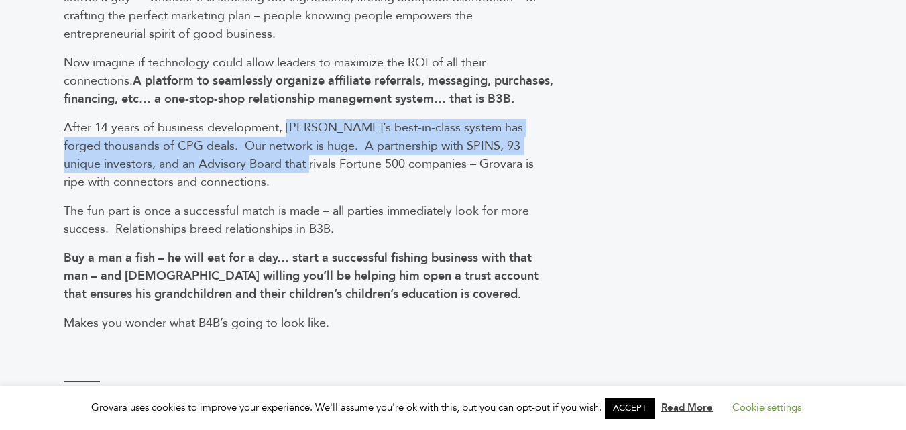
click at [297, 149] on span "After 14 years of business development, Grovara’s best-in-class system has forg…" at bounding box center [299, 154] width 470 height 71
drag, startPoint x: 297, startPoint y: 149, endPoint x: 290, endPoint y: 172, distance: 23.8
click at [289, 182] on span "After 14 years of business development, Grovara’s best-in-class system has forg…" at bounding box center [299, 154] width 470 height 71
click at [331, 157] on span "After 14 years of business development, Grovara’s best-in-class system has forg…" at bounding box center [299, 154] width 470 height 71
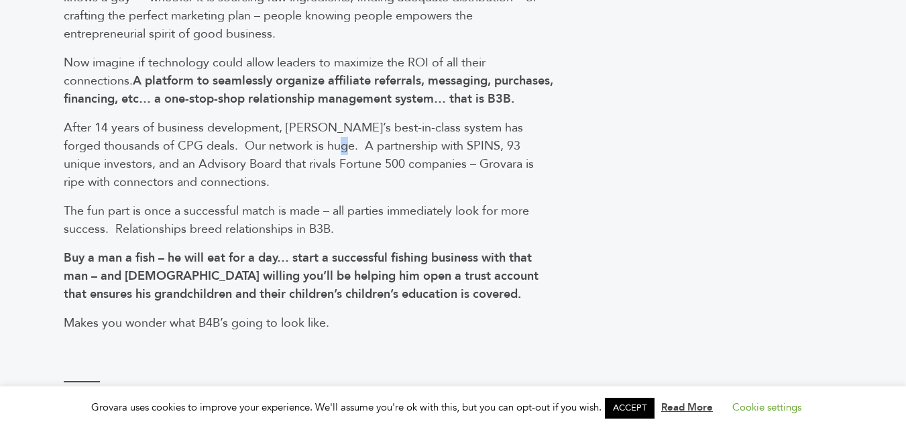
click at [331, 157] on span "After 14 years of business development, Grovara’s best-in-class system has forg…" at bounding box center [299, 154] width 470 height 71
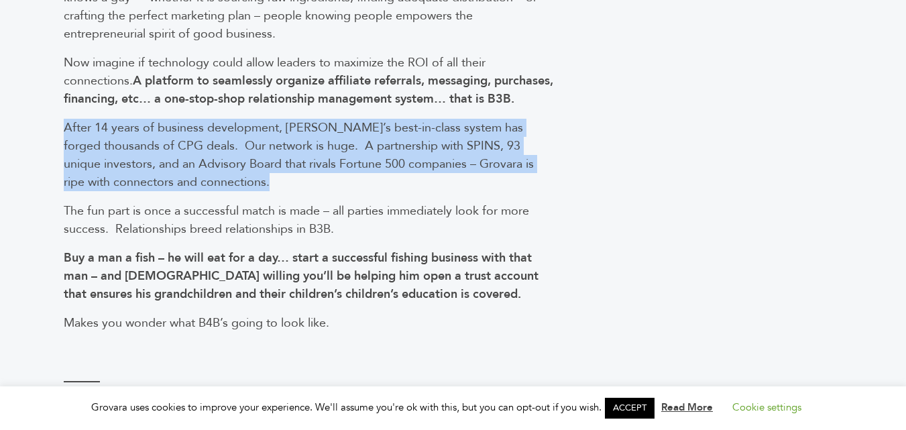
click at [331, 157] on span "After 14 years of business development, Grovara’s best-in-class system has forg…" at bounding box center [299, 154] width 470 height 71
click at [288, 148] on span "After 14 years of business development, Grovara’s best-in-class system has forg…" at bounding box center [299, 154] width 470 height 71
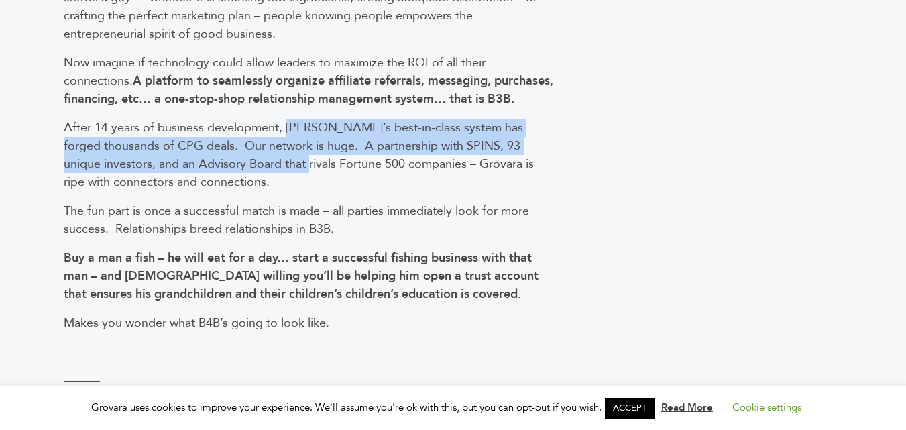
drag, startPoint x: 288, startPoint y: 148, endPoint x: 274, endPoint y: 183, distance: 38.5
click at [274, 183] on span "After 14 years of business development, Grovara’s best-in-class system has forg…" at bounding box center [299, 154] width 470 height 71
drag, startPoint x: 274, startPoint y: 183, endPoint x: 290, endPoint y: 149, distance: 37.8
click at [290, 149] on span "After 14 years of business development, Grovara’s best-in-class system has forg…" at bounding box center [299, 154] width 470 height 71
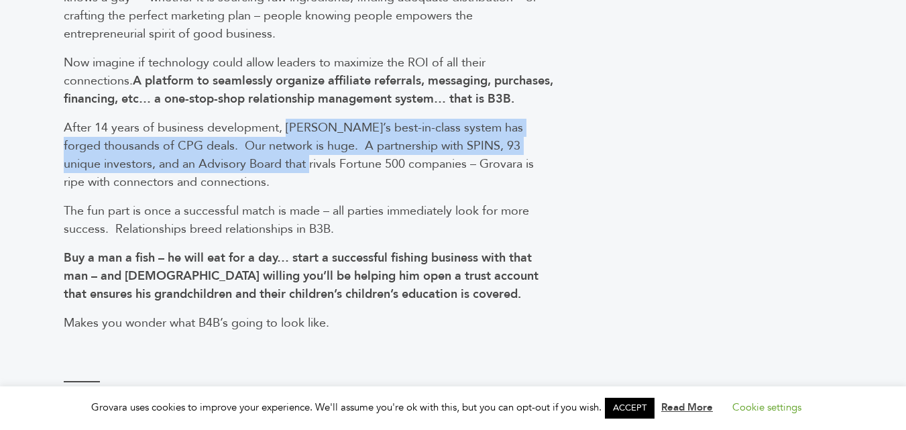
click at [290, 149] on span "After 14 years of business development, Grovara’s best-in-class system has forg…" at bounding box center [299, 154] width 470 height 71
drag, startPoint x: 290, startPoint y: 149, endPoint x: 286, endPoint y: 179, distance: 30.5
click at [286, 179] on span "After 14 years of business development, Grovara’s best-in-class system has forg…" at bounding box center [299, 154] width 470 height 71
drag, startPoint x: 286, startPoint y: 179, endPoint x: 290, endPoint y: 149, distance: 30.6
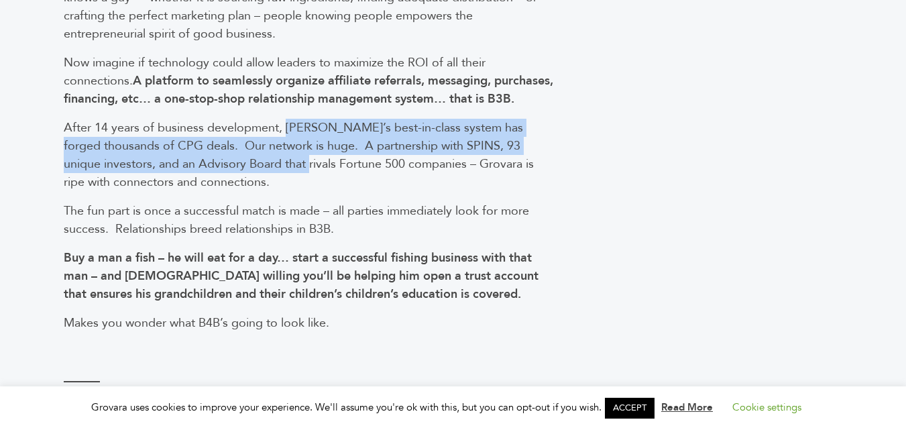
click at [290, 149] on span "After 14 years of business development, Grovara’s best-in-class system has forg…" at bounding box center [299, 154] width 470 height 71
drag, startPoint x: 290, startPoint y: 149, endPoint x: 280, endPoint y: 179, distance: 32.0
click at [280, 179] on span "After 14 years of business development, Grovara’s best-in-class system has forg…" at bounding box center [299, 154] width 470 height 71
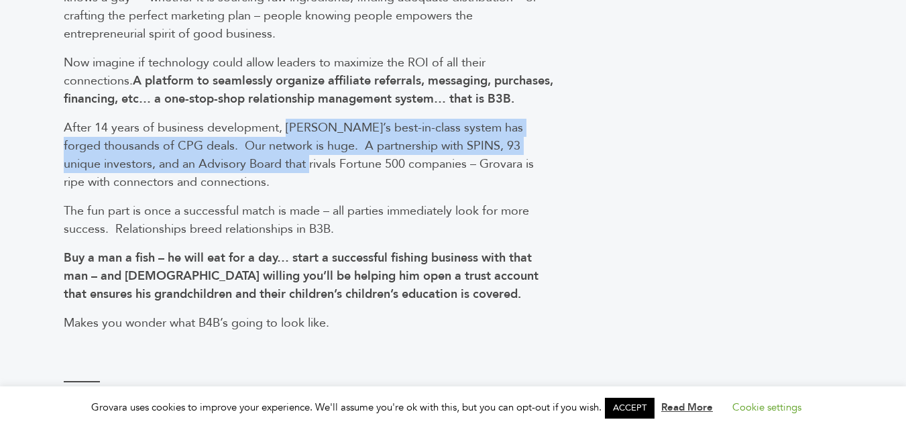
drag, startPoint x: 280, startPoint y: 179, endPoint x: 297, endPoint y: 151, distance: 33.1
click at [297, 151] on span "After 14 years of business development, Grovara’s best-in-class system has forg…" at bounding box center [299, 154] width 470 height 71
drag, startPoint x: 297, startPoint y: 151, endPoint x: 292, endPoint y: 178, distance: 28.0
click at [292, 178] on span "After 14 years of business development, Grovara’s best-in-class system has forg…" at bounding box center [299, 154] width 470 height 71
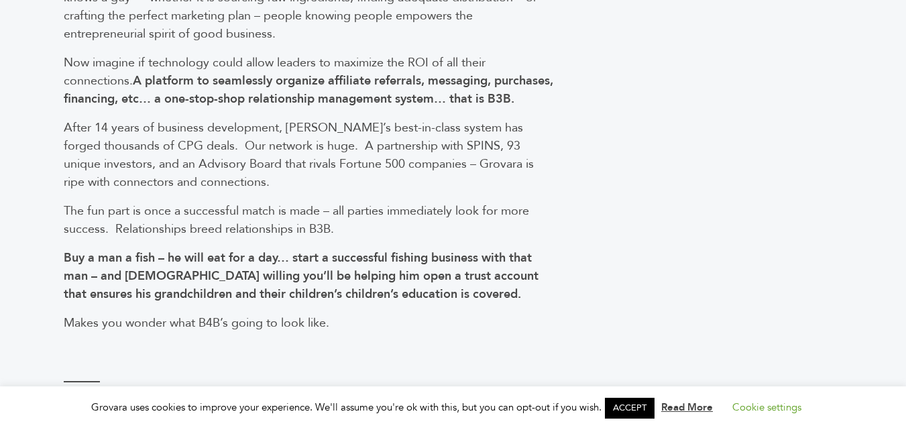
click at [523, 282] on b "Buy a man a fish – he will eat for a day… start a successful fishing business w…" at bounding box center [301, 276] width 475 height 53
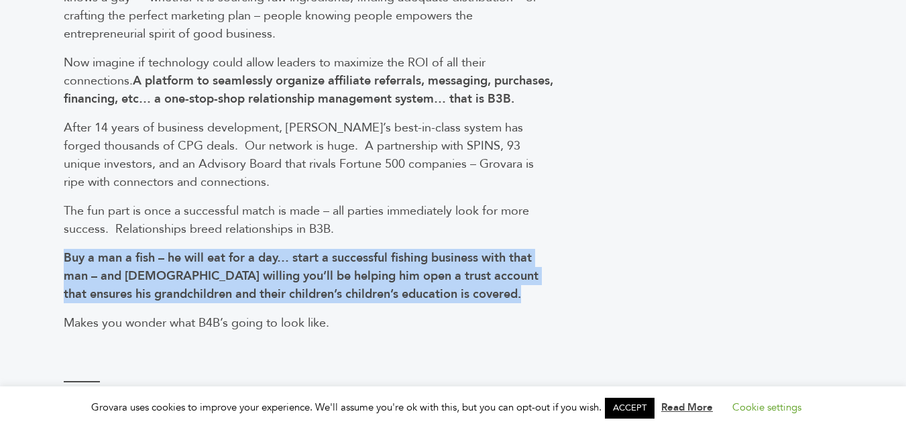
click at [523, 282] on b "Buy a man a fish – he will eat for a day… start a successful fishing business w…" at bounding box center [301, 276] width 475 height 53
click at [362, 273] on b "Buy a man a fish – he will eat for a day… start a successful fishing business w…" at bounding box center [301, 276] width 475 height 53
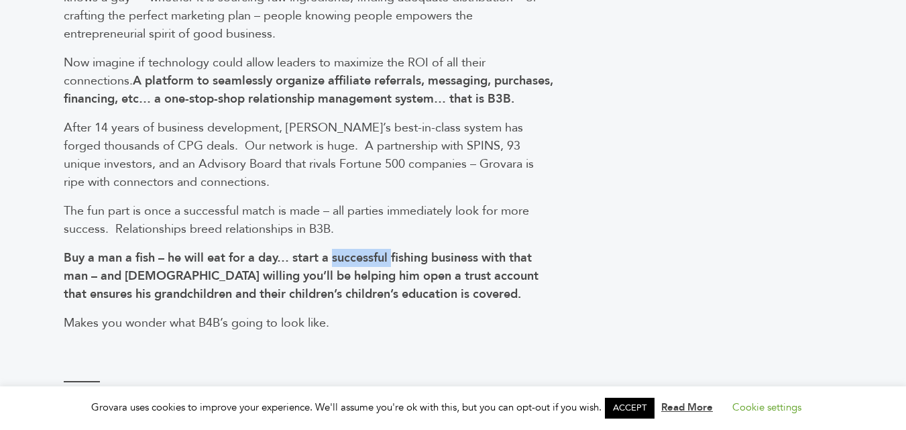
click at [362, 273] on b "Buy a man a fish – he will eat for a day… start a successful fishing business w…" at bounding box center [301, 276] width 475 height 53
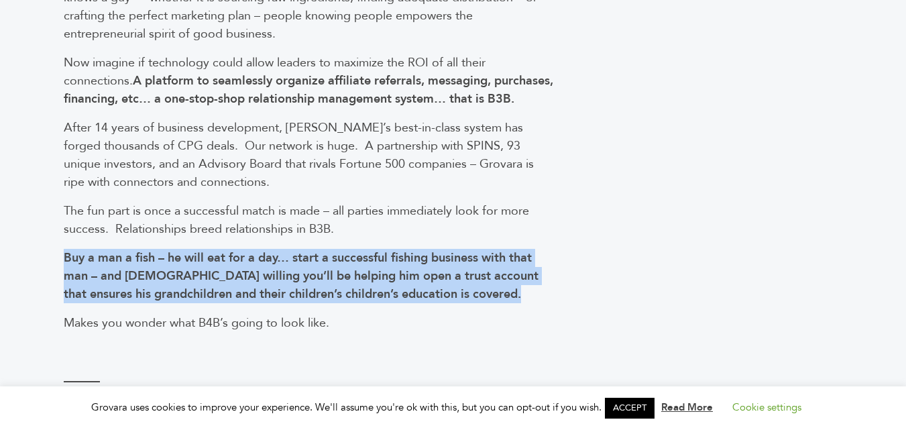
click at [362, 273] on b "Buy a man a fish – he will eat for a day… start a successful fishing business w…" at bounding box center [301, 276] width 475 height 53
click at [278, 272] on b "Buy a man a fish – he will eat for a day… start a successful fishing business w…" at bounding box center [301, 276] width 475 height 53
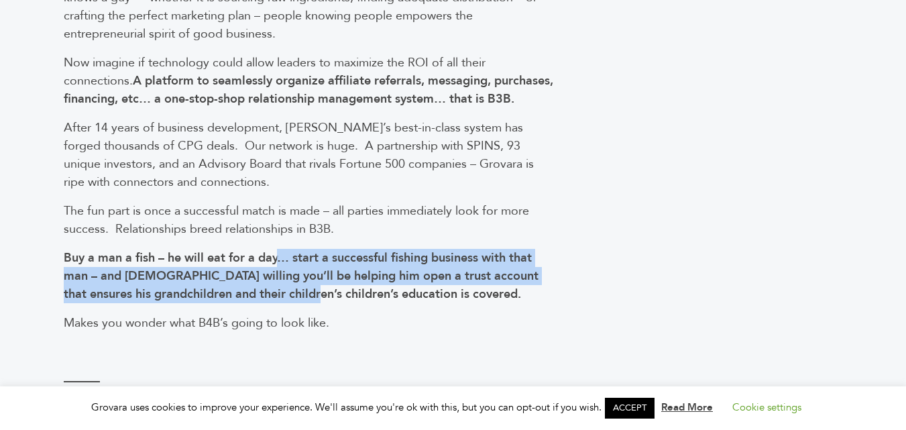
drag, startPoint x: 278, startPoint y: 272, endPoint x: 271, endPoint y: 307, distance: 35.7
click at [271, 303] on b "Buy a man a fish – he will eat for a day… start a successful fishing business w…" at bounding box center [301, 276] width 475 height 53
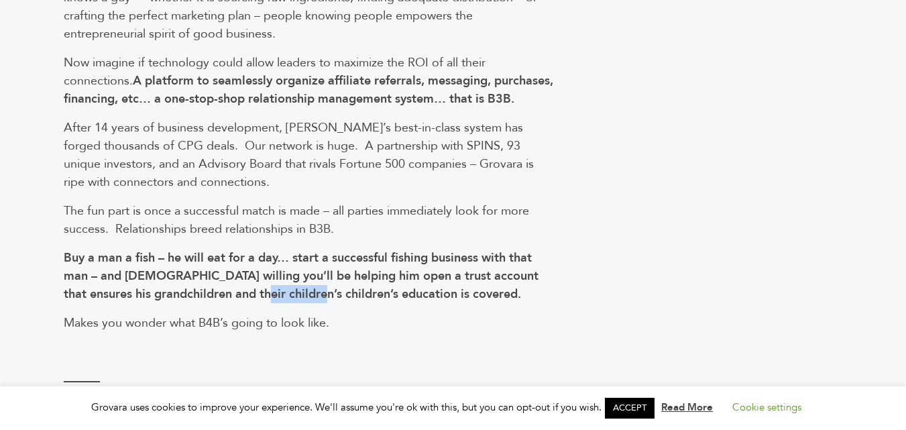
click at [271, 303] on b "Buy a man a fish – he will eat for a day… start a successful fishing business w…" at bounding box center [301, 276] width 475 height 53
click at [272, 303] on b "Buy a man a fish – he will eat for a day… start a successful fishing business w…" at bounding box center [301, 276] width 475 height 53
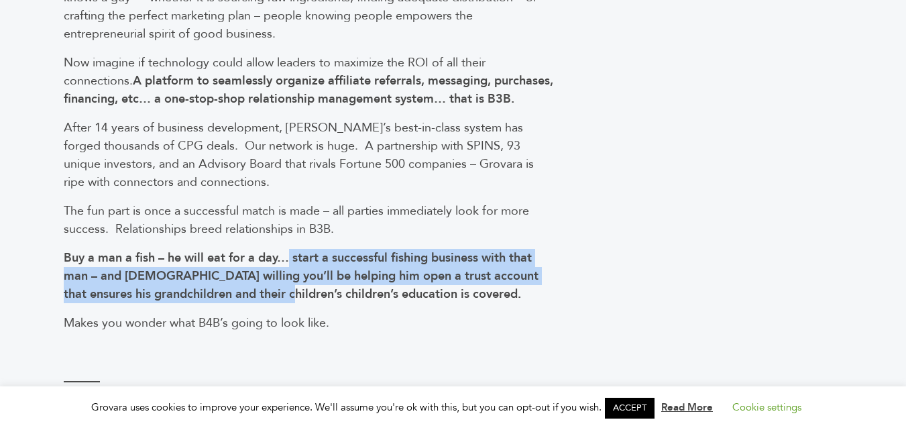
drag, startPoint x: 284, startPoint y: 310, endPoint x: 292, endPoint y: 278, distance: 33.2
click at [292, 278] on b "Buy a man a fish – he will eat for a day… start a successful fishing business w…" at bounding box center [301, 276] width 475 height 53
drag, startPoint x: 292, startPoint y: 278, endPoint x: 282, endPoint y: 311, distance: 34.2
click at [282, 303] on b "Buy a man a fish – he will eat for a day… start a successful fishing business w…" at bounding box center [301, 276] width 475 height 53
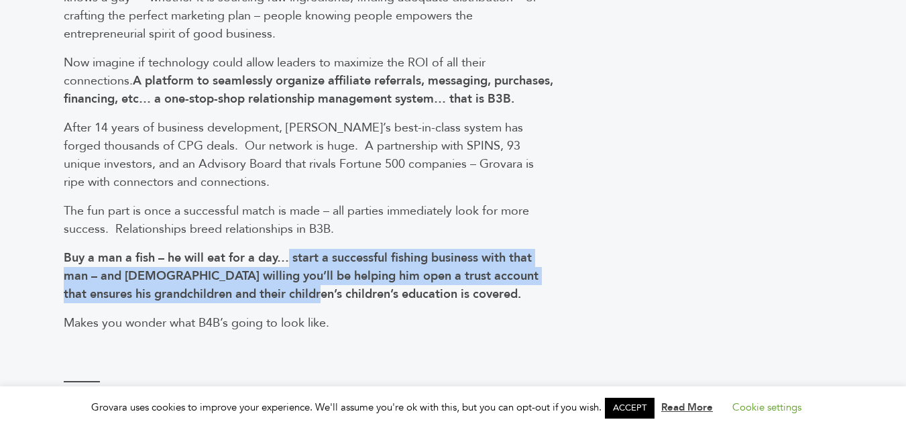
click at [282, 303] on b "Buy a man a fish – he will eat for a day… start a successful fishing business w…" at bounding box center [301, 276] width 475 height 53
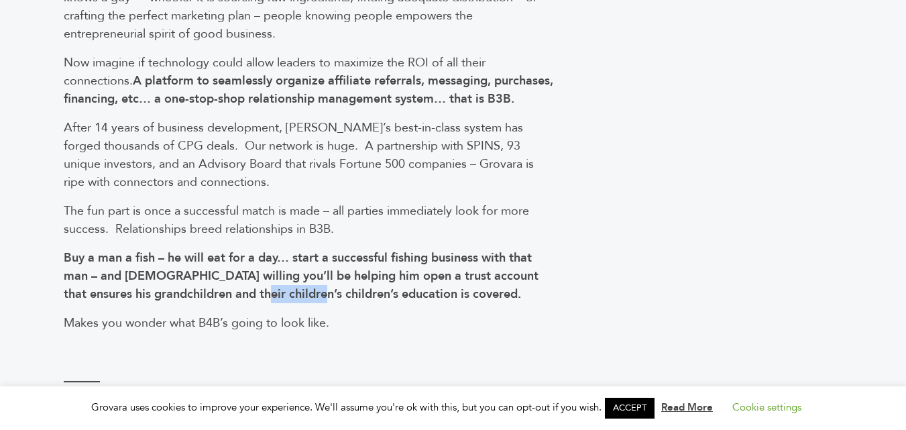
click at [282, 303] on b "Buy a man a fish – he will eat for a day… start a successful fishing business w…" at bounding box center [301, 276] width 475 height 53
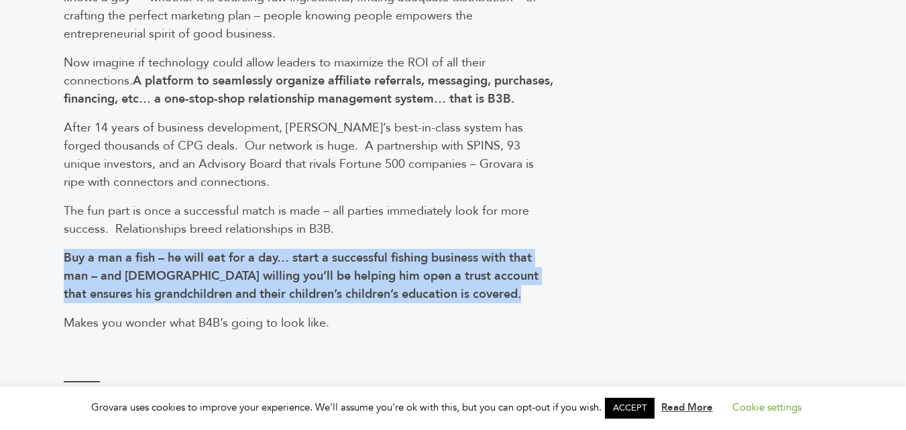
click at [282, 303] on b "Buy a man a fish – he will eat for a day… start a successful fishing business w…" at bounding box center [301, 276] width 475 height 53
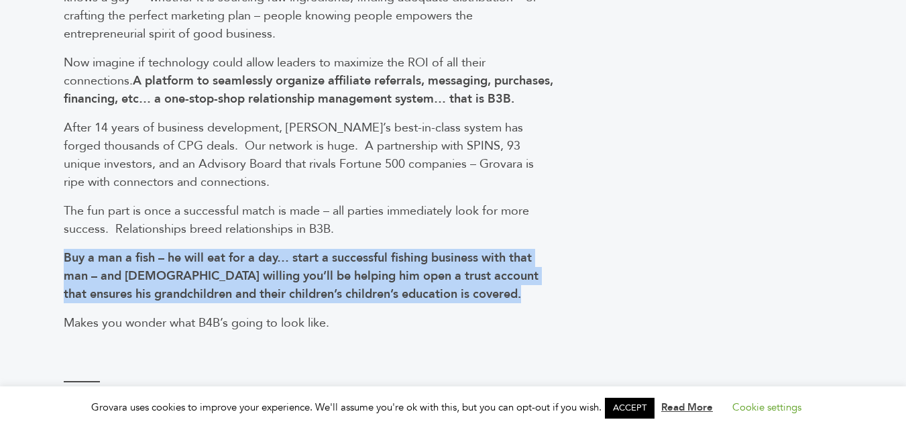
click at [282, 303] on b "Buy a man a fish – he will eat for a day… start a successful fishing business w…" at bounding box center [301, 276] width 475 height 53
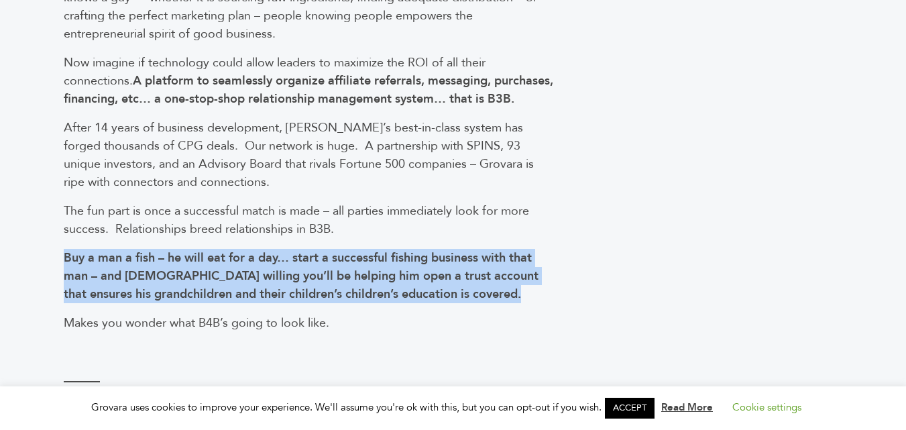
click at [282, 303] on b "Buy a man a fish – he will eat for a day… start a successful fishing business w…" at bounding box center [301, 276] width 475 height 53
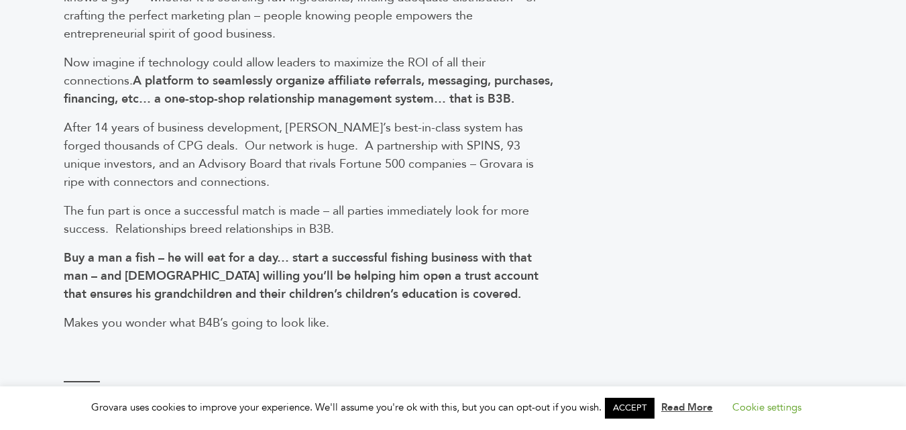
click at [622, 407] on link "ACCEPT" at bounding box center [630, 408] width 50 height 21
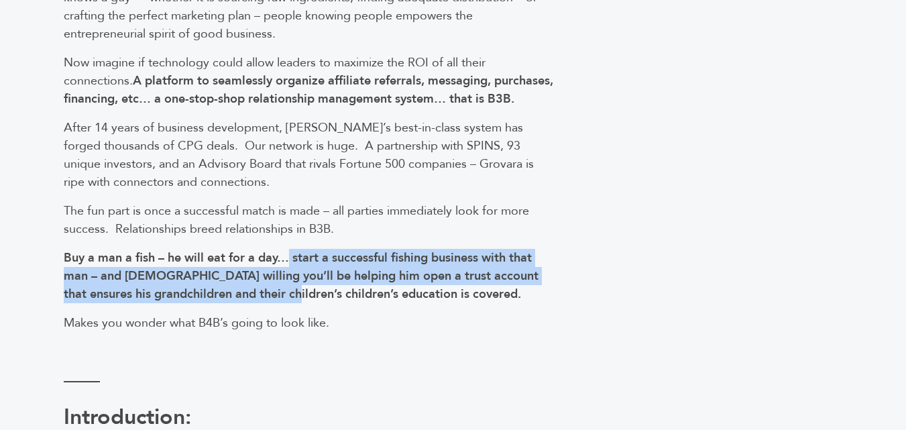
drag, startPoint x: 288, startPoint y: 274, endPoint x: 289, endPoint y: 313, distance: 38.9
click at [289, 303] on b "Buy a man a fish – he will eat for a day… start a successful fishing business w…" at bounding box center [301, 276] width 475 height 53
drag, startPoint x: 288, startPoint y: 317, endPoint x: 280, endPoint y: 270, distance: 48.2
click at [280, 270] on b "Buy a man a fish – he will eat for a day… start a successful fishing business w…" at bounding box center [301, 276] width 475 height 53
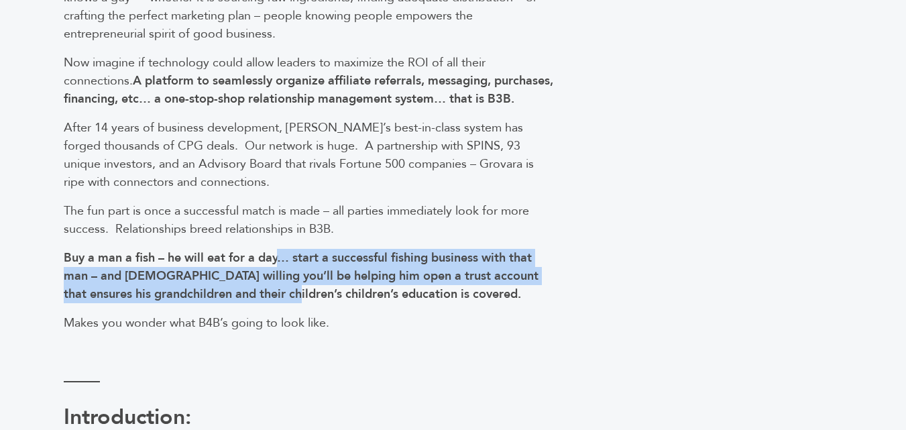
click at [280, 270] on b "Buy a man a fish – he will eat for a day… start a successful fishing business w…" at bounding box center [301, 276] width 475 height 53
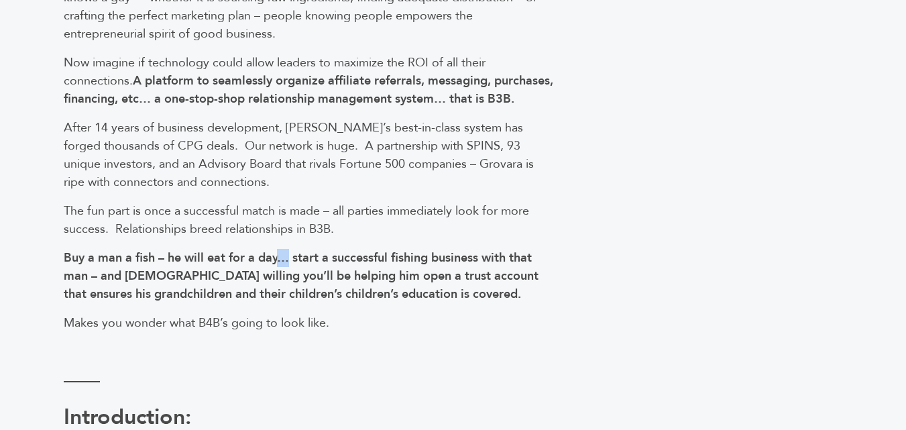
click at [280, 271] on b "Buy a man a fish – he will eat for a day… start a successful fishing business w…" at bounding box center [301, 276] width 475 height 53
click at [300, 278] on b "Buy a man a fish – he will eat for a day… start a successful fishing business w…" at bounding box center [301, 276] width 475 height 53
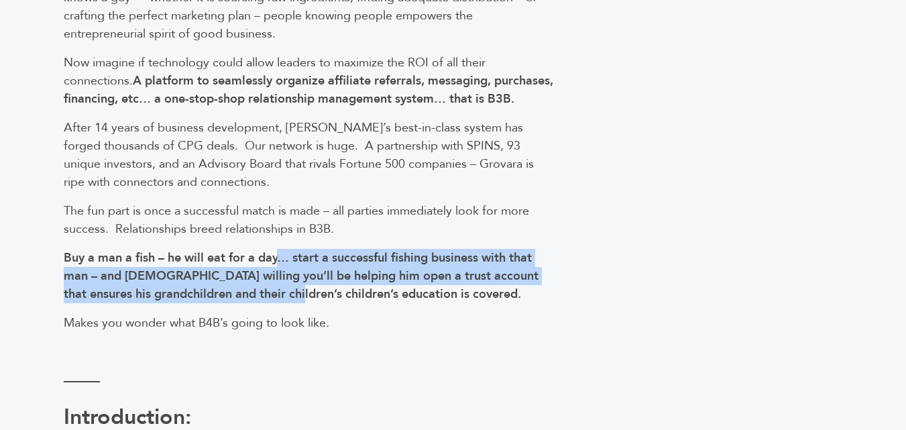
drag, startPoint x: 285, startPoint y: 273, endPoint x: 292, endPoint y: 308, distance: 35.5
click at [292, 303] on b "Buy a man a fish – he will eat for a day… start a successful fishing business w…" at bounding box center [301, 276] width 475 height 53
click at [293, 270] on b "Buy a man a fish – he will eat for a day… start a successful fishing business w…" at bounding box center [301, 276] width 475 height 53
drag, startPoint x: 293, startPoint y: 277, endPoint x: 296, endPoint y: 310, distance: 33.0
click at [296, 303] on b "Buy a man a fish – he will eat for a day… start a successful fishing business w…" at bounding box center [301, 276] width 475 height 53
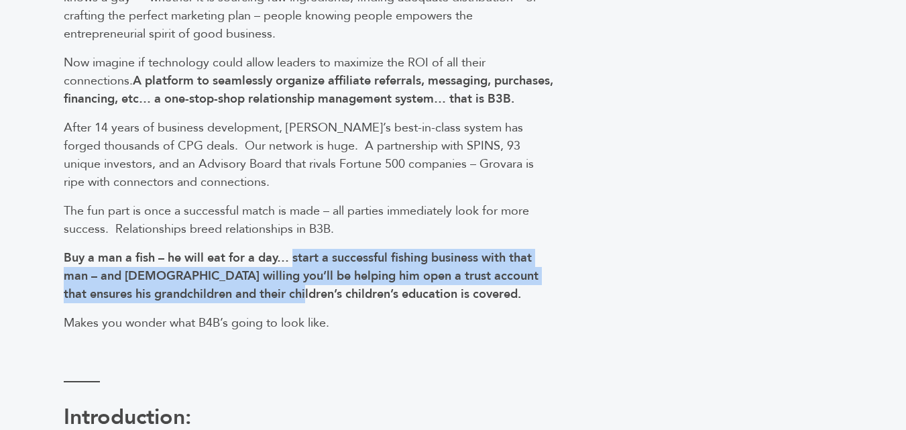
click at [295, 277] on b "Buy a man a fish – he will eat for a day… start a successful fishing business w…" at bounding box center [301, 276] width 475 height 53
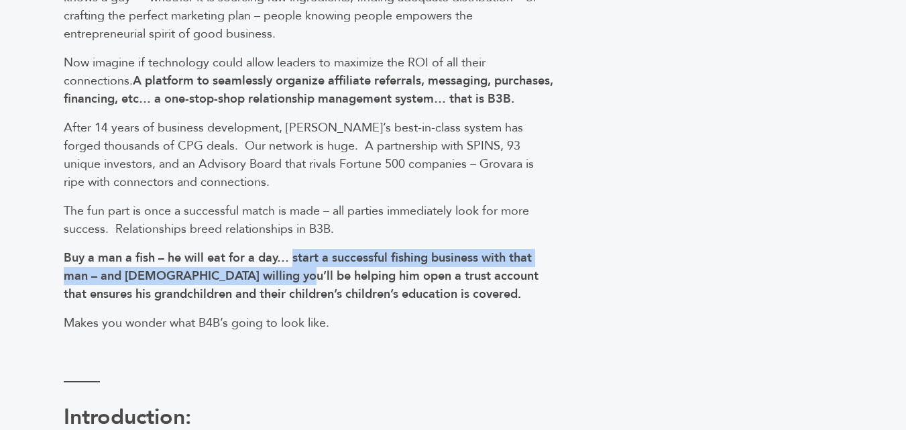
drag, startPoint x: 295, startPoint y: 277, endPoint x: 280, endPoint y: 297, distance: 25.4
click at [280, 297] on b "Buy a man a fish – he will eat for a day… start a successful fishing business w…" at bounding box center [301, 276] width 475 height 53
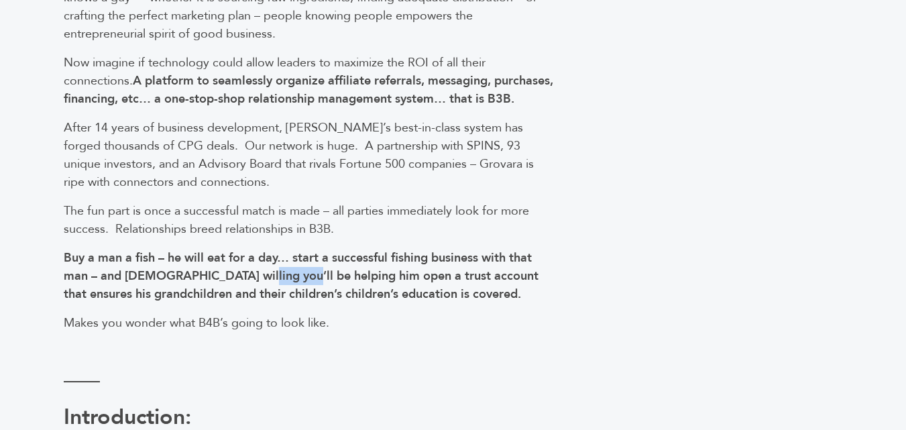
click at [280, 297] on b "Buy a man a fish – he will eat for a day… start a successful fishing business w…" at bounding box center [301, 276] width 475 height 53
click at [281, 303] on b "Buy a man a fish – he will eat for a day… start a successful fishing business w…" at bounding box center [301, 276] width 475 height 53
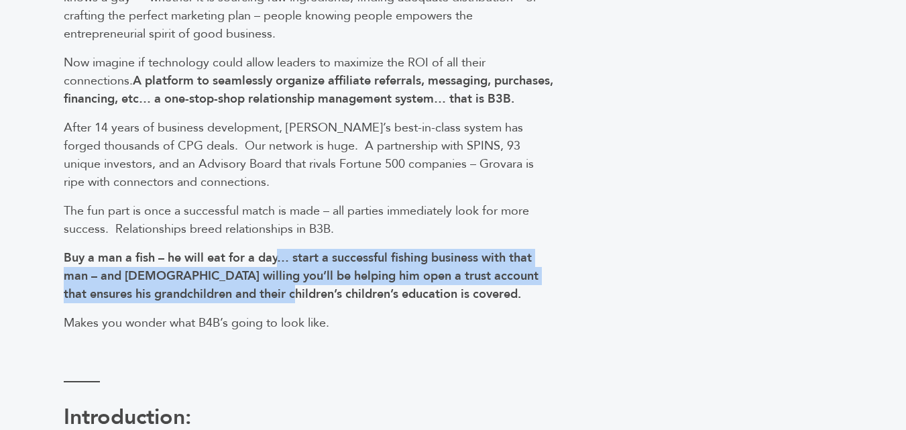
drag, startPoint x: 282, startPoint y: 313, endPoint x: 285, endPoint y: 284, distance: 28.3
click at [285, 284] on p "Buy a man a fish – he will eat for a day… start a successful fishing business w…" at bounding box center [310, 276] width 493 height 54
click at [290, 274] on b "Buy a man a fish – he will eat for a day… start a successful fishing business w…" at bounding box center [301, 276] width 475 height 53
drag, startPoint x: 290, startPoint y: 274, endPoint x: 288, endPoint y: 304, distance: 30.3
click at [288, 303] on b "Buy a man a fish – he will eat for a day… start a successful fishing business w…" at bounding box center [301, 276] width 475 height 53
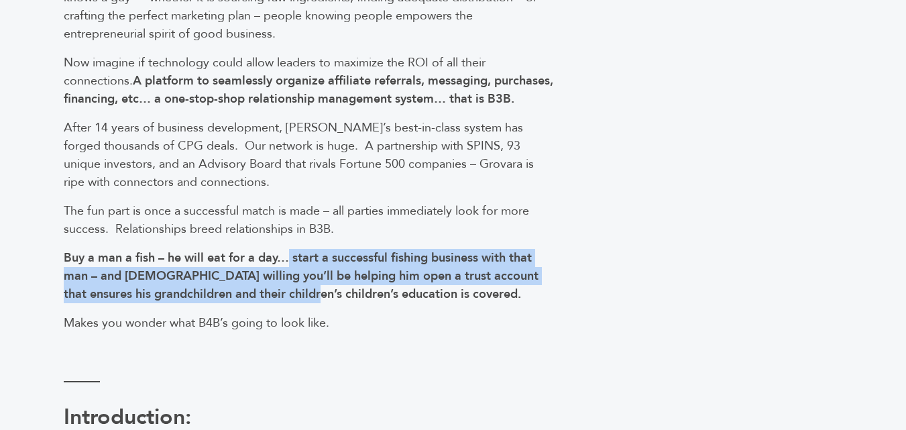
click at [288, 303] on b "Buy a man a fish – he will eat for a day… start a successful fishing business w…" at bounding box center [301, 276] width 475 height 53
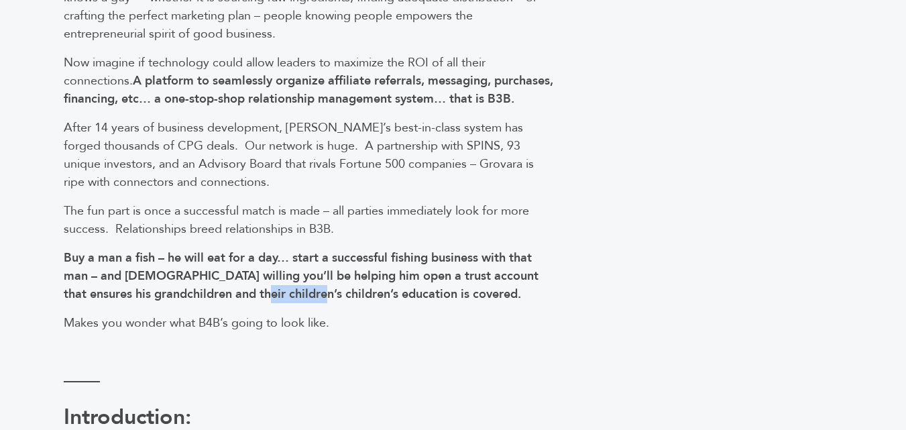
click at [288, 303] on b "Buy a man a fish – he will eat for a day… start a successful fishing business w…" at bounding box center [301, 276] width 475 height 53
click at [296, 303] on b "Buy a man a fish – he will eat for a day… start a successful fishing business w…" at bounding box center [301, 276] width 475 height 53
drag, startPoint x: 297, startPoint y: 305, endPoint x: 295, endPoint y: 313, distance: 8.5
click at [295, 303] on b "Buy a man a fish – he will eat for a day… start a successful fishing business w…" at bounding box center [301, 276] width 475 height 53
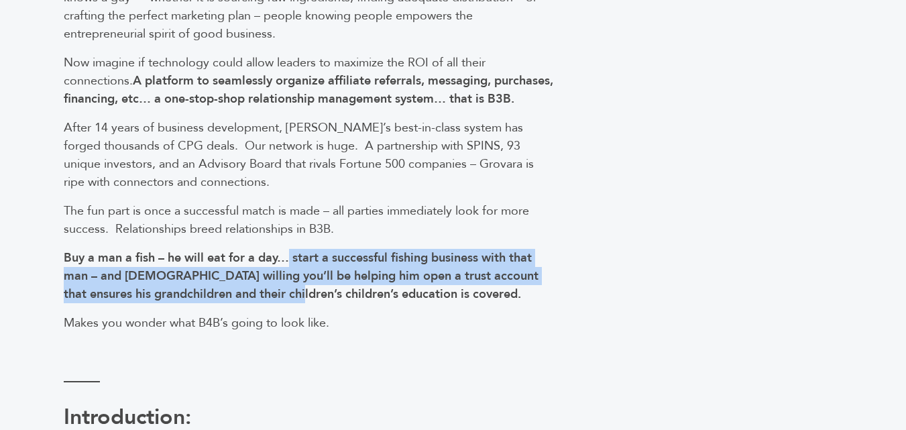
drag, startPoint x: 293, startPoint y: 313, endPoint x: 292, endPoint y: 274, distance: 38.9
click at [292, 274] on b "Buy a man a fish – he will eat for a day… start a successful fishing business w…" at bounding box center [301, 276] width 475 height 53
drag, startPoint x: 292, startPoint y: 274, endPoint x: 286, endPoint y: 307, distance: 33.3
click at [286, 303] on b "Buy a man a fish – he will eat for a day… start a successful fishing business w…" at bounding box center [301, 276] width 475 height 53
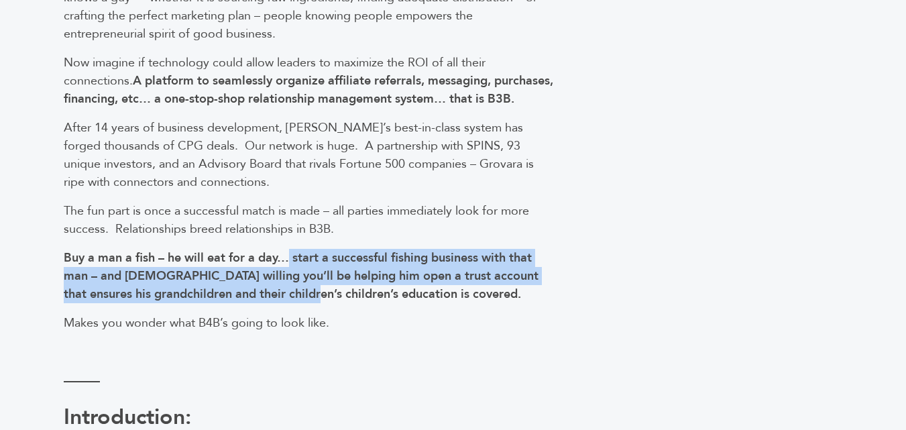
click at [299, 303] on b "Buy a man a fish – he will eat for a day… start a successful fishing business w…" at bounding box center [301, 276] width 475 height 53
drag, startPoint x: 291, startPoint y: 309, endPoint x: 291, endPoint y: 278, distance: 30.2
click at [291, 278] on b "Buy a man a fish – he will eat for a day… start a successful fishing business w…" at bounding box center [301, 276] width 475 height 53
drag, startPoint x: 291, startPoint y: 278, endPoint x: 288, endPoint y: 318, distance: 39.7
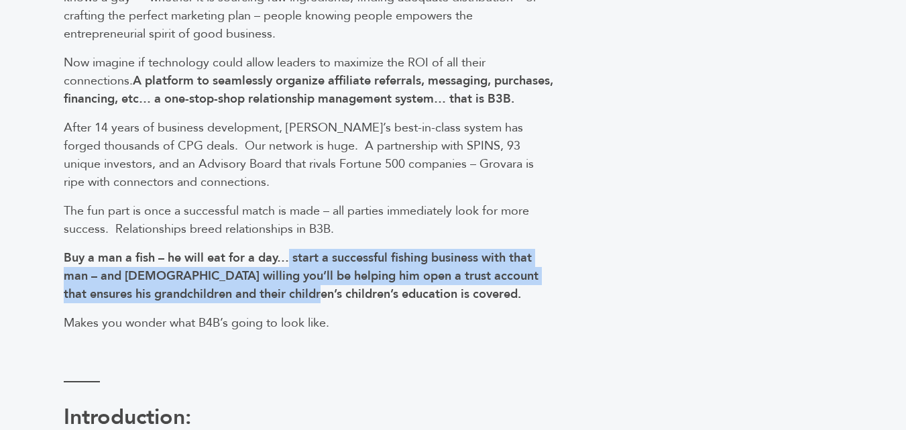
click at [288, 303] on b "Buy a man a fish – he will eat for a day… start a successful fishing business w…" at bounding box center [301, 276] width 475 height 53
click at [302, 303] on b "Buy a man a fish – he will eat for a day… start a successful fishing business w…" at bounding box center [301, 276] width 475 height 53
drag, startPoint x: 301, startPoint y: 307, endPoint x: 293, endPoint y: 277, distance: 31.2
click at [293, 277] on b "Buy a man a fish – he will eat for a day… start a successful fishing business w…" at bounding box center [301, 276] width 475 height 53
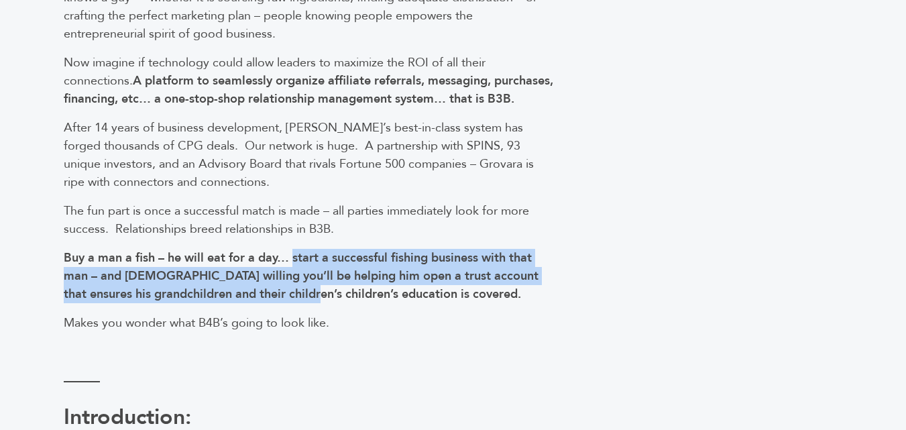
drag, startPoint x: 293, startPoint y: 277, endPoint x: 290, endPoint y: 316, distance: 39.1
click at [290, 303] on b "Buy a man a fish – he will eat for a day… start a successful fishing business w…" at bounding box center [301, 276] width 475 height 53
click at [299, 303] on b "Buy a man a fish – he will eat for a day… start a successful fishing business w…" at bounding box center [301, 276] width 475 height 53
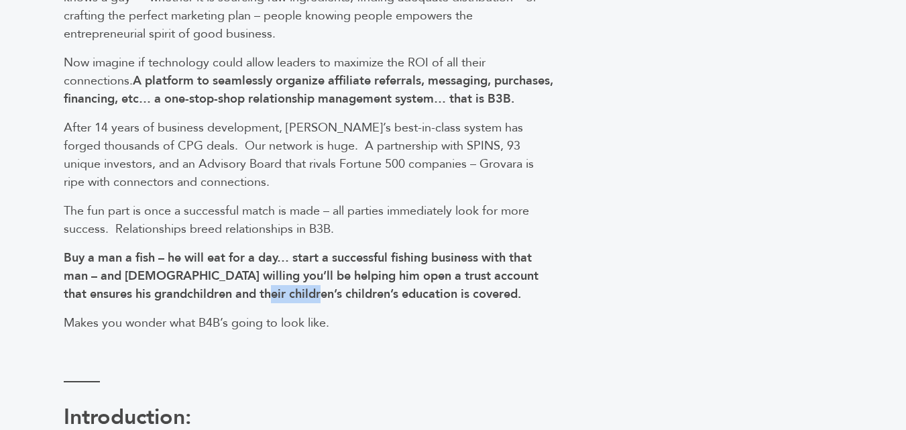
click at [300, 303] on b "Buy a man a fish – he will eat for a day… start a successful fishing business w…" at bounding box center [301, 276] width 475 height 53
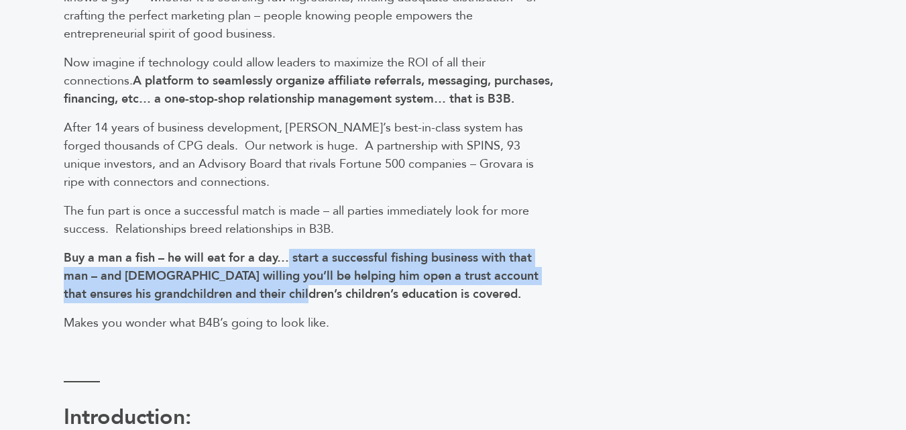
drag, startPoint x: 300, startPoint y: 313, endPoint x: 290, endPoint y: 280, distance: 34.8
click at [290, 280] on b "Buy a man a fish – he will eat for a day… start a successful fishing business w…" at bounding box center [301, 276] width 475 height 53
click at [290, 271] on b "Buy a man a fish – he will eat for a day… start a successful fishing business w…" at bounding box center [301, 276] width 475 height 53
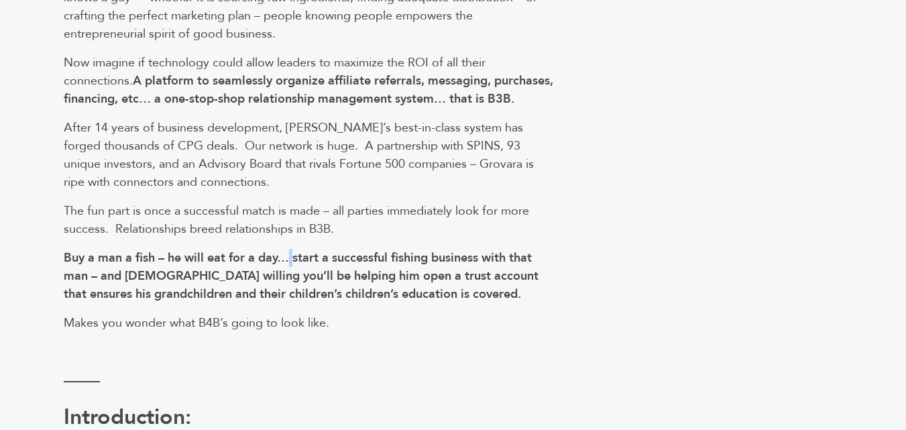
click at [290, 271] on b "Buy a man a fish – he will eat for a day… start a successful fishing business w…" at bounding box center [301, 276] width 475 height 53
click at [301, 274] on b "Buy a man a fish – he will eat for a day… start a successful fishing business w…" at bounding box center [301, 276] width 475 height 53
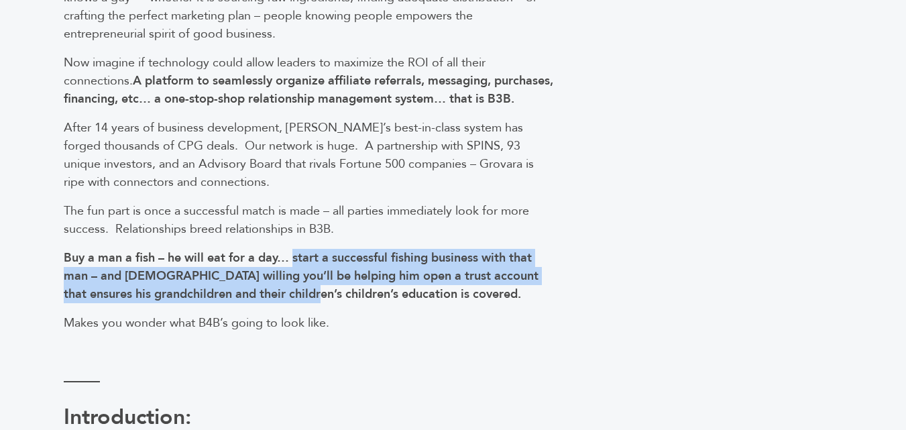
drag, startPoint x: 301, startPoint y: 274, endPoint x: 289, endPoint y: 311, distance: 39.5
click at [289, 303] on b "Buy a man a fish – he will eat for a day… start a successful fishing business w…" at bounding box center [301, 276] width 475 height 53
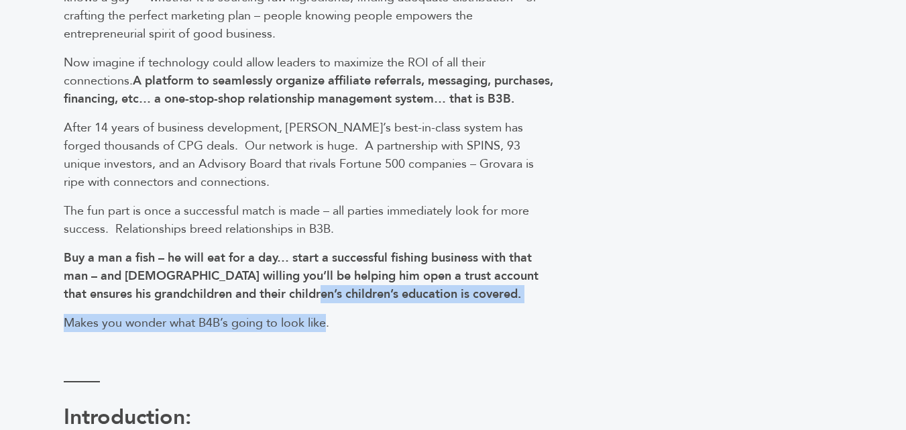
drag, startPoint x: 313, startPoint y: 322, endPoint x: 307, endPoint y: 309, distance: 14.5
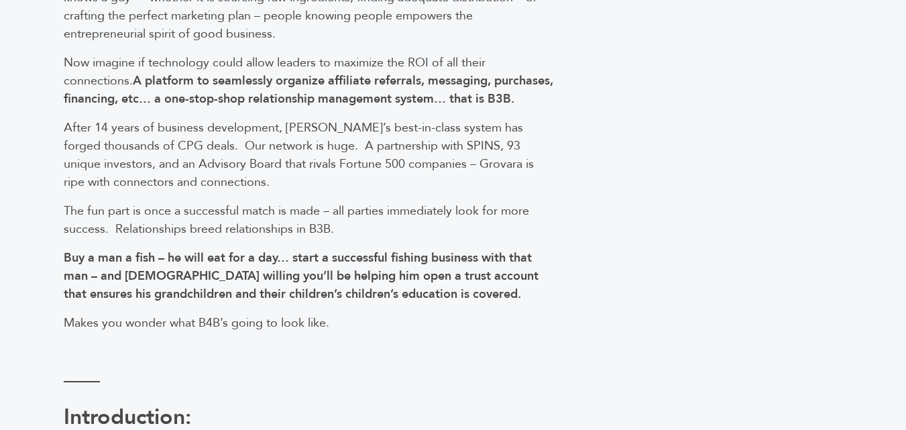
click at [293, 303] on b "Buy a man a fish – he will eat for a day… start a successful fishing business w…" at bounding box center [301, 276] width 475 height 53
click at [269, 303] on b "Buy a man a fish – he will eat for a day… start a successful fishing business w…" at bounding box center [301, 276] width 475 height 53
click at [288, 303] on b "Buy a man a fish – he will eat for a day… start a successful fishing business w…" at bounding box center [301, 276] width 475 height 53
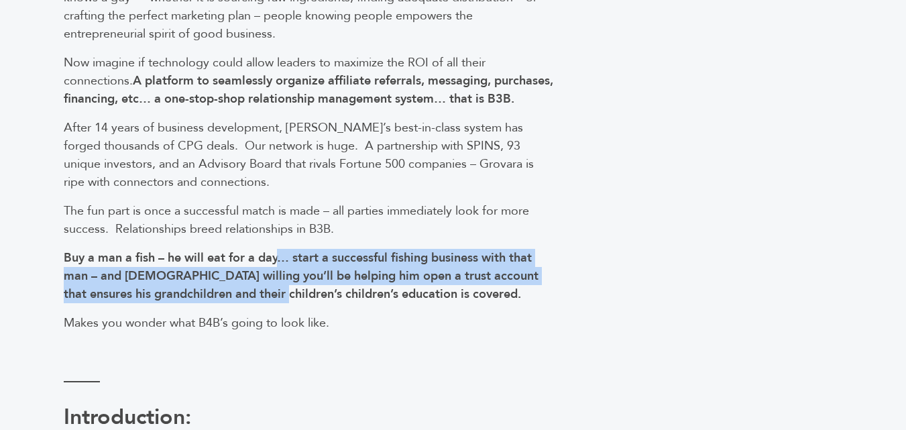
drag, startPoint x: 278, startPoint y: 316, endPoint x: 282, endPoint y: 273, distance: 43.1
click at [282, 273] on b "Buy a man a fish – he will eat for a day… start a successful fishing business w…" at bounding box center [301, 276] width 475 height 53
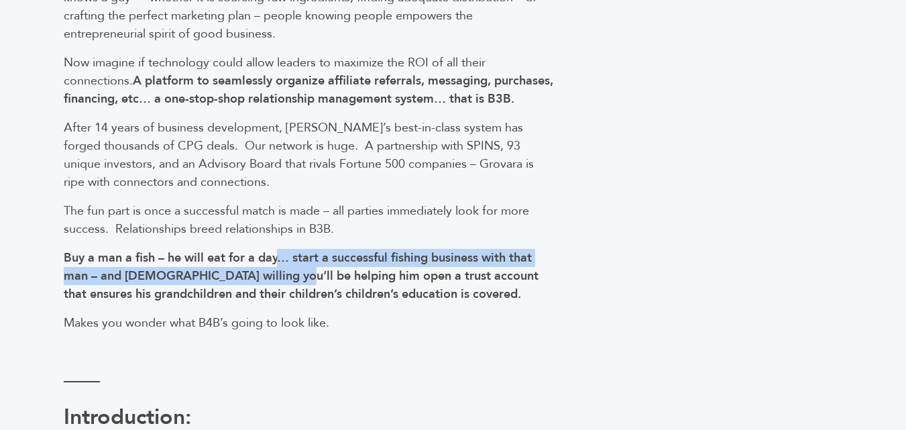
drag, startPoint x: 282, startPoint y: 273, endPoint x: 282, endPoint y: 292, distance: 18.8
click at [282, 292] on b "Buy a man a fish – he will eat for a day… start a successful fishing business w…" at bounding box center [301, 276] width 475 height 53
click at [289, 280] on b "Buy a man a fish – he will eat for a day… start a successful fishing business w…" at bounding box center [301, 276] width 475 height 53
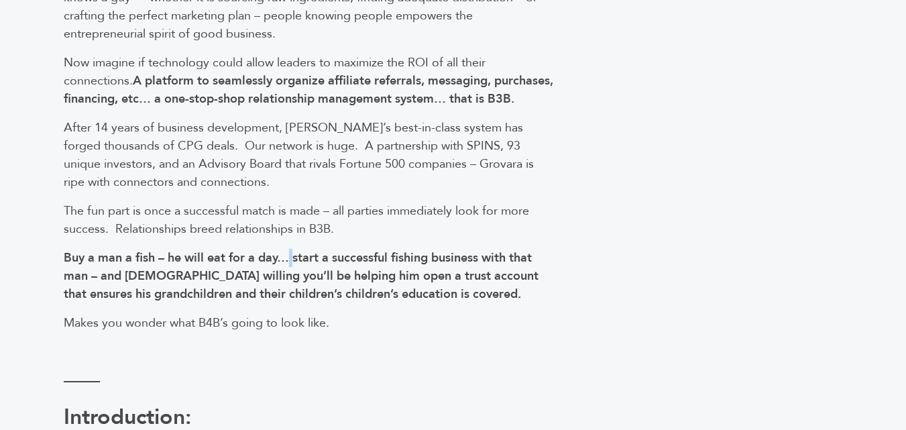
click at [289, 280] on b "Buy a man a fish – he will eat for a day… start a successful fishing business w…" at bounding box center [301, 276] width 475 height 53
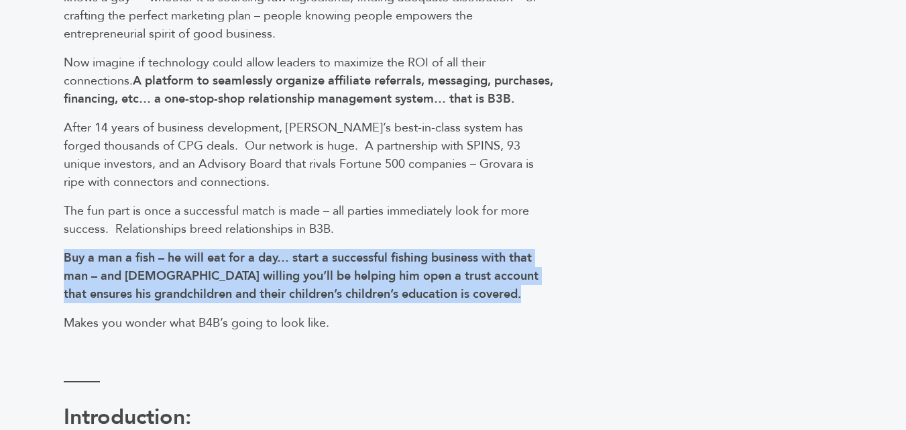
click at [289, 280] on b "Buy a man a fish – he will eat for a day… start a successful fishing business w…" at bounding box center [301, 276] width 475 height 53
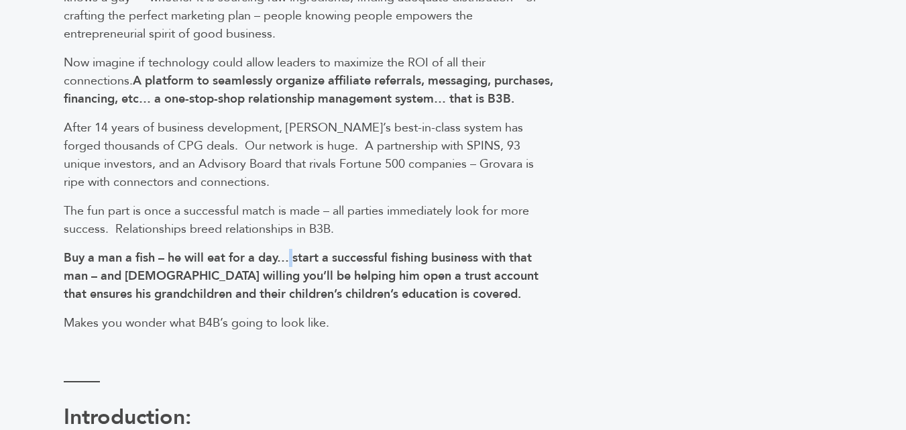
click at [289, 280] on b "Buy a man a fish – he will eat for a day… start a successful fishing business w…" at bounding box center [301, 276] width 475 height 53
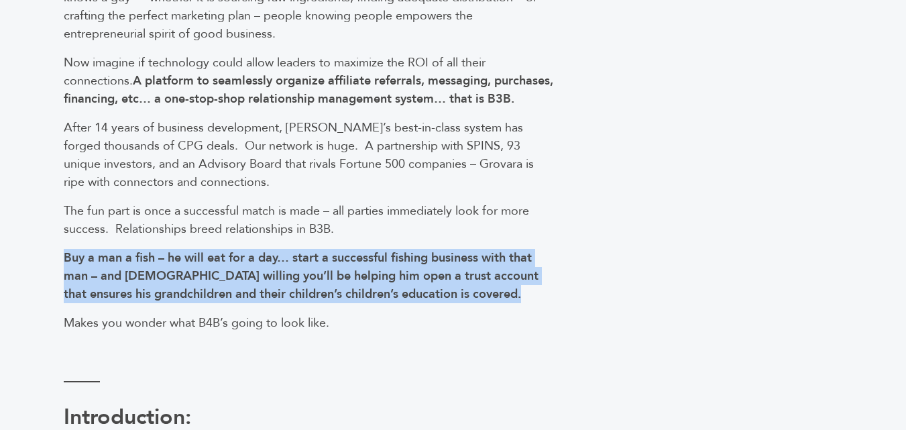
click at [289, 280] on b "Buy a man a fish – he will eat for a day… start a successful fishing business w…" at bounding box center [301, 276] width 475 height 53
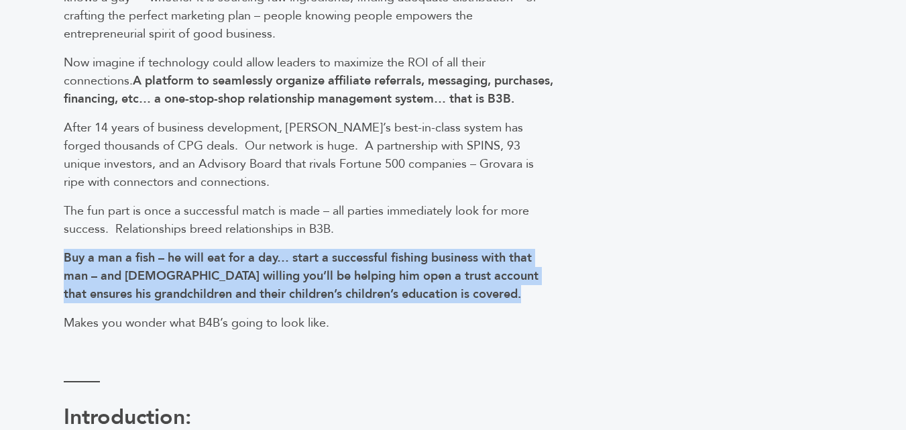
click at [289, 280] on b "Buy a man a fish – he will eat for a day… start a successful fishing business w…" at bounding box center [301, 276] width 475 height 53
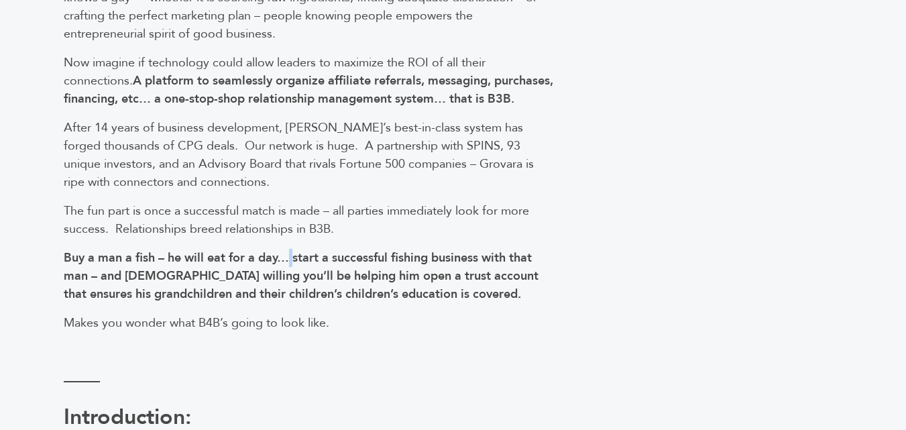
click at [289, 280] on b "Buy a man a fish – he will eat for a day… start a successful fishing business w…" at bounding box center [301, 276] width 475 height 53
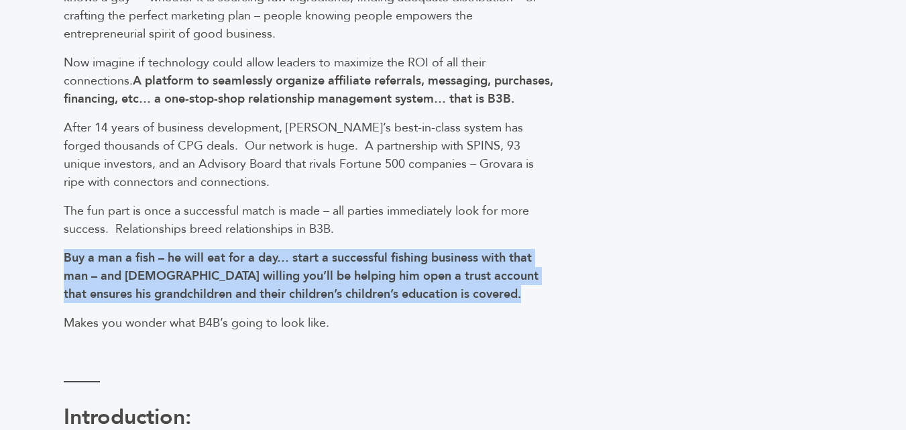
click at [289, 280] on b "Buy a man a fish – he will eat for a day… start a successful fishing business w…" at bounding box center [301, 276] width 475 height 53
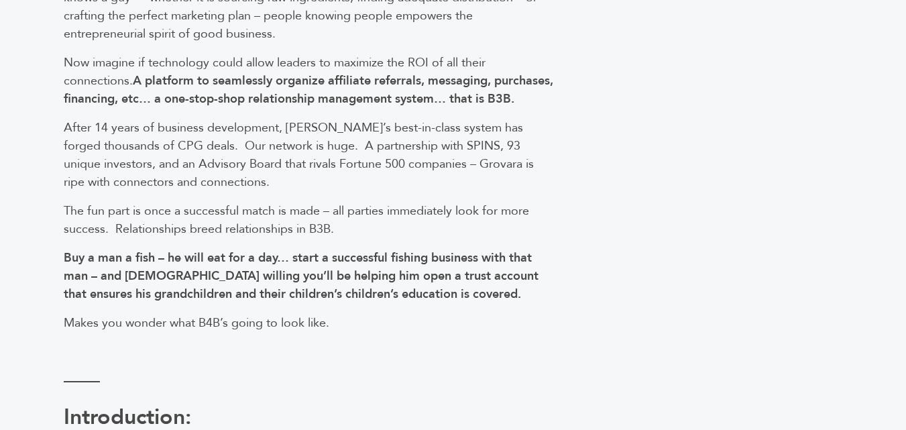
click at [316, 166] on span "After 14 years of business development, Grovara’s best-in-class system has forg…" at bounding box center [299, 154] width 470 height 71
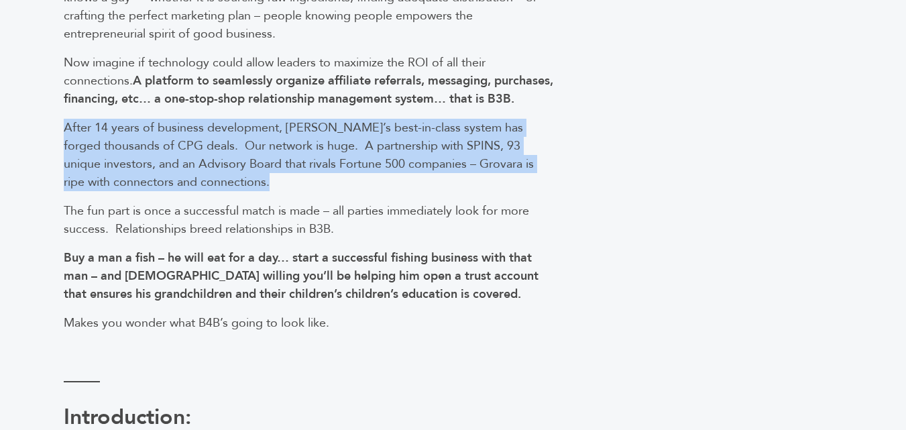
click at [316, 166] on span "After 14 years of business development, Grovara’s best-in-class system has forg…" at bounding box center [299, 154] width 470 height 71
click at [322, 157] on span "After 14 years of business development, Grovara’s best-in-class system has forg…" at bounding box center [299, 154] width 470 height 71
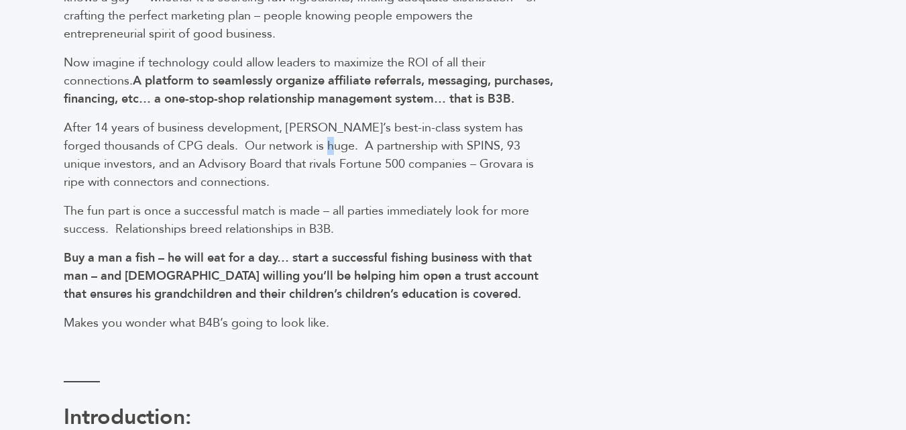
click at [322, 157] on span "After 14 years of business development, Grovara’s best-in-class system has forg…" at bounding box center [299, 154] width 470 height 71
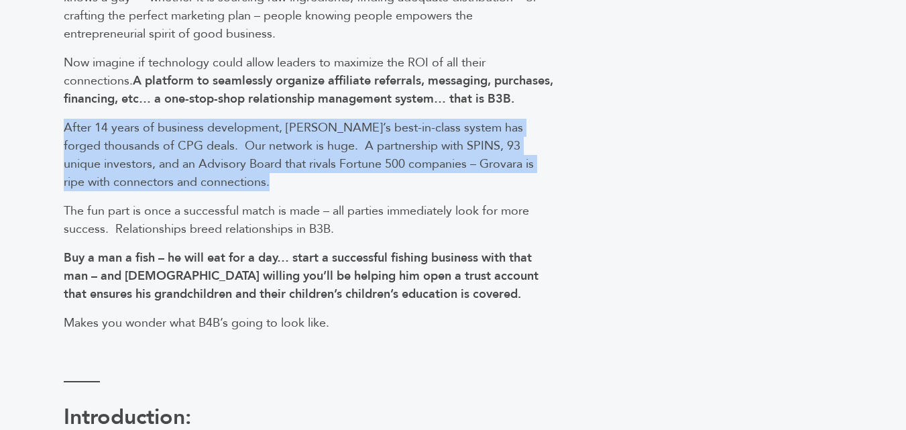
click at [322, 157] on span "After 14 years of business development, Grovara’s best-in-class system has forg…" at bounding box center [299, 154] width 470 height 71
click at [301, 146] on span "After 14 years of business development, Grovara’s best-in-class system has forg…" at bounding box center [299, 154] width 470 height 71
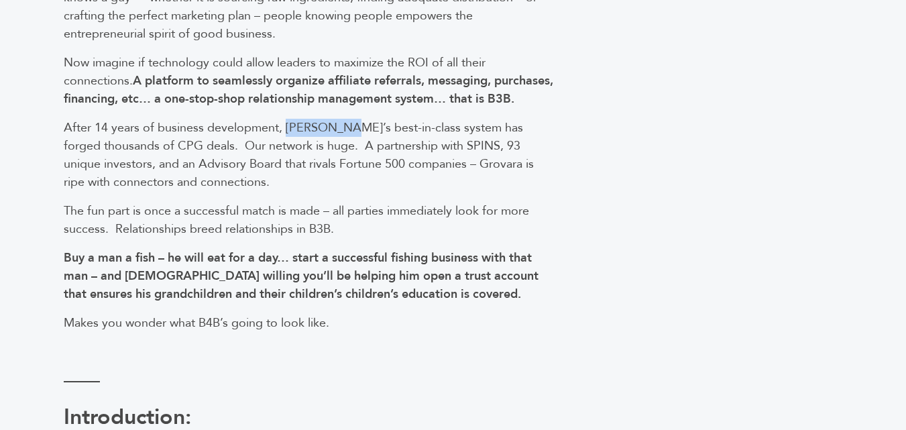
click at [301, 146] on span "After 14 years of business development, Grovara’s best-in-class system has forg…" at bounding box center [299, 154] width 470 height 71
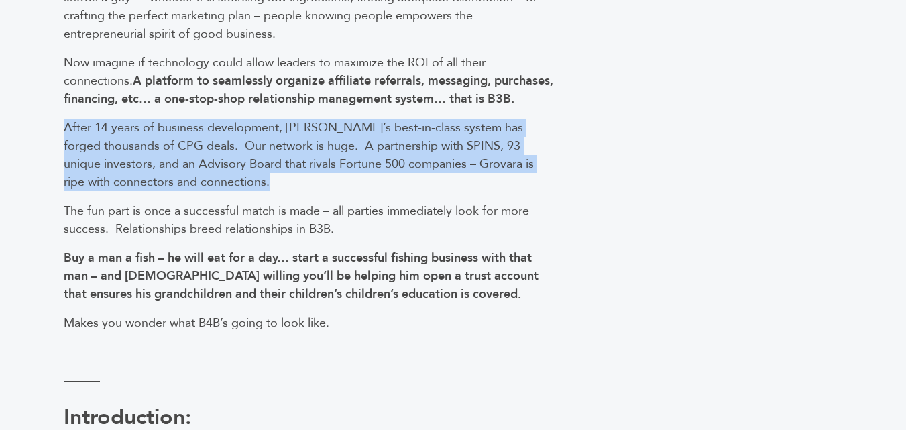
click at [301, 146] on span "After 14 years of business development, Grovara’s best-in-class system has forg…" at bounding box center [299, 154] width 470 height 71
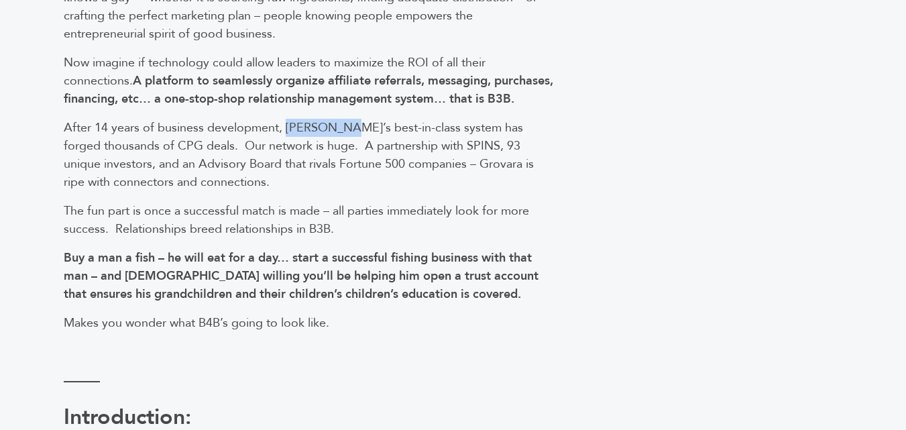
click at [301, 146] on span "After 14 years of business development, Grovara’s best-in-class system has forg…" at bounding box center [299, 154] width 470 height 71
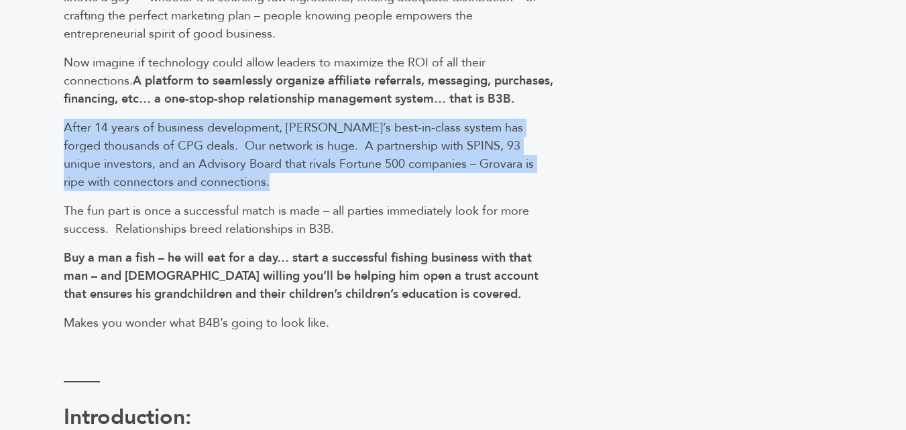
click at [301, 146] on span "After 14 years of business development, Grovara’s best-in-class system has forg…" at bounding box center [299, 154] width 470 height 71
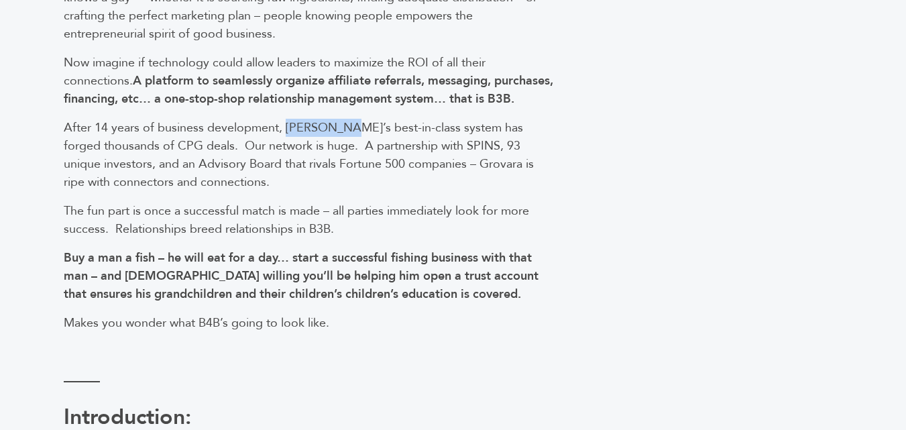
click at [301, 146] on span "After 14 years of business development, Grovara’s best-in-class system has forg…" at bounding box center [299, 154] width 470 height 71
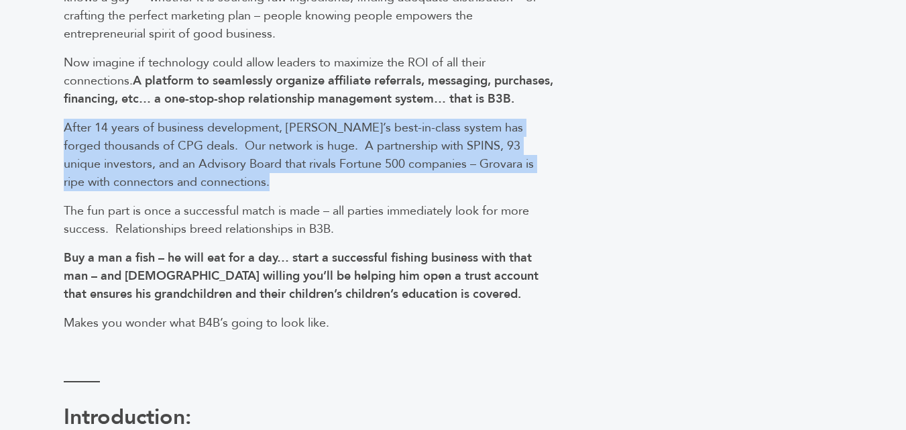
click at [301, 146] on span "After 14 years of business development, Grovara’s best-in-class system has forg…" at bounding box center [299, 154] width 470 height 71
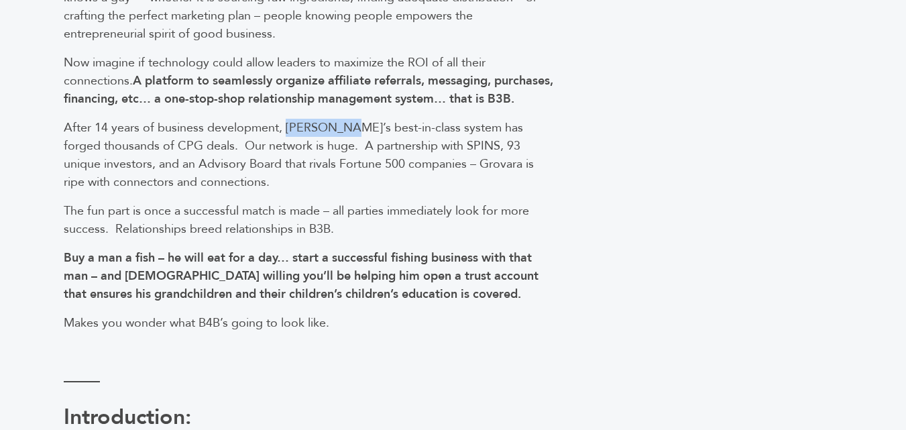
click at [301, 146] on span "After 14 years of business development, Grovara’s best-in-class system has forg…" at bounding box center [299, 154] width 470 height 71
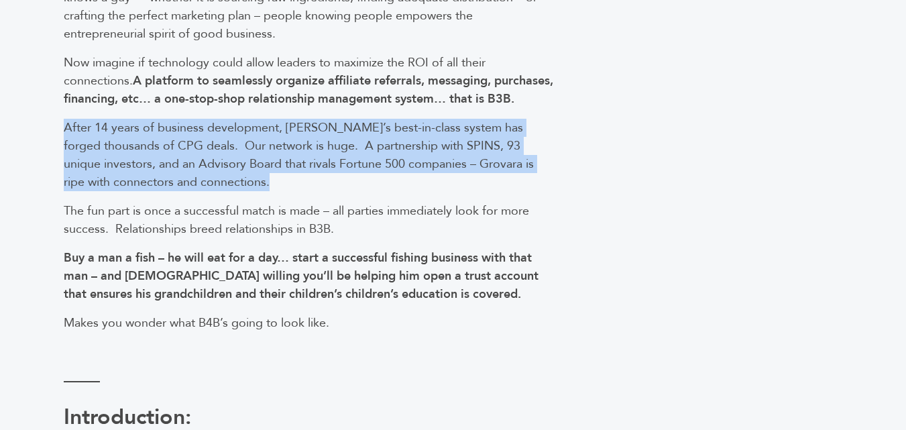
click at [301, 146] on span "After 14 years of business development, Grovara’s best-in-class system has forg…" at bounding box center [299, 154] width 470 height 71
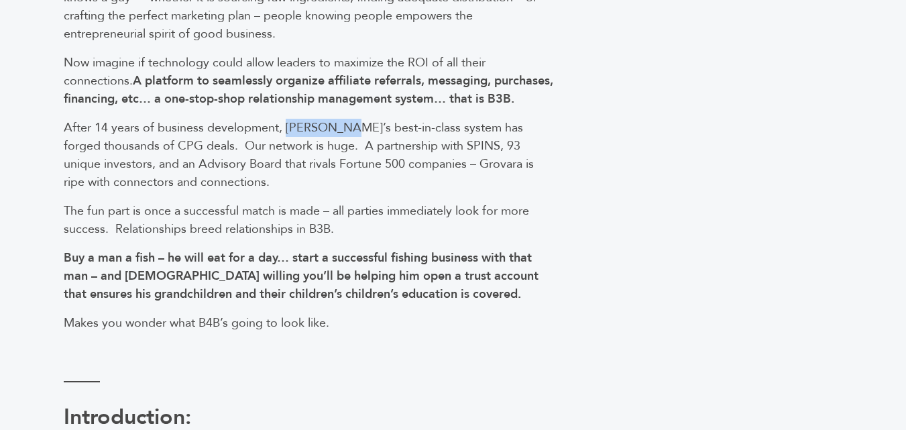
click at [301, 146] on span "After 14 years of business development, Grovara’s best-in-class system has forg…" at bounding box center [299, 154] width 470 height 71
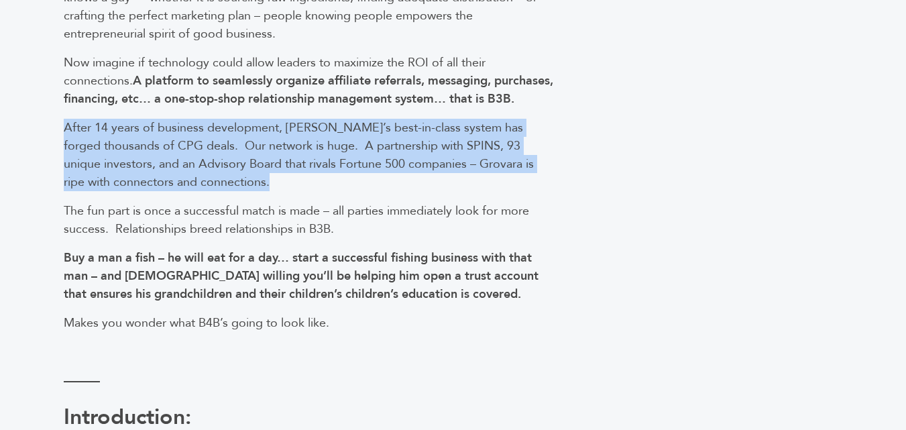
click at [301, 146] on span "After 14 years of business development, Grovara’s best-in-class system has forg…" at bounding box center [299, 154] width 470 height 71
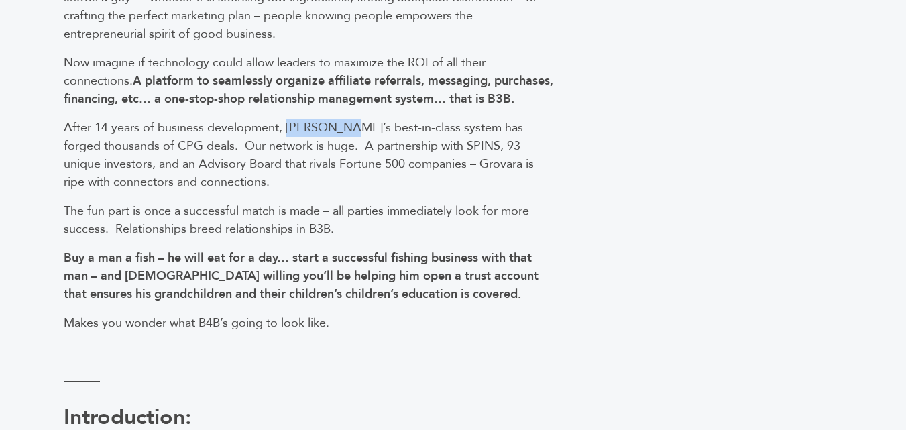
click at [301, 146] on span "After 14 years of business development, Grovara’s best-in-class system has forg…" at bounding box center [299, 154] width 470 height 71
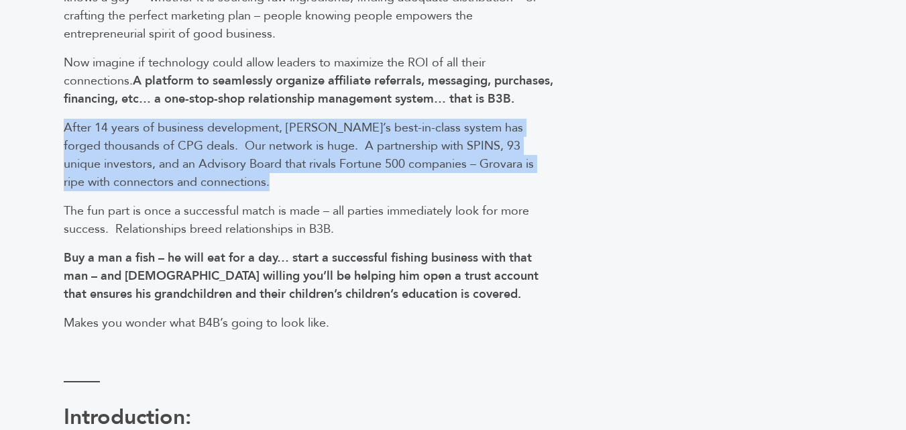
click at [301, 146] on span "After 14 years of business development, Grovara’s best-in-class system has forg…" at bounding box center [299, 154] width 470 height 71
click at [282, 147] on span "After 14 years of business development, Grovara’s best-in-class system has forg…" at bounding box center [299, 154] width 470 height 71
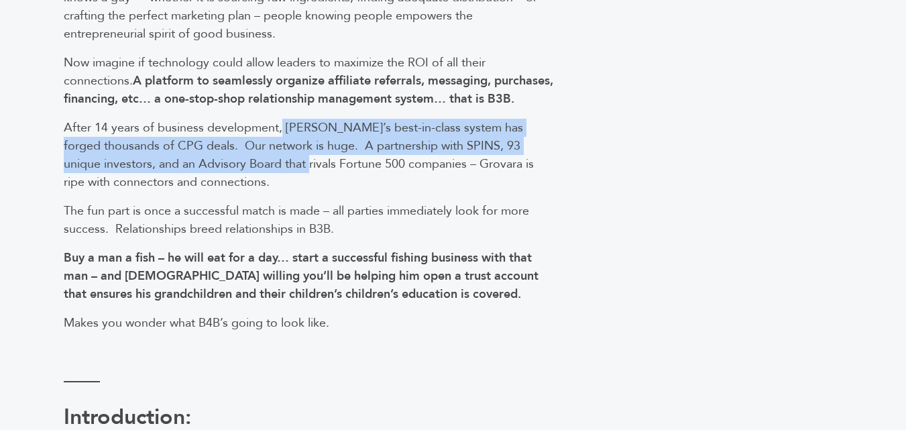
drag, startPoint x: 282, startPoint y: 147, endPoint x: 281, endPoint y: 178, distance: 30.9
click at [281, 178] on span "After 14 years of business development, Grovara’s best-in-class system has forg…" at bounding box center [299, 154] width 470 height 71
drag, startPoint x: 281, startPoint y: 178, endPoint x: 289, endPoint y: 147, distance: 31.9
click at [289, 147] on span "After 14 years of business development, Grovara’s best-in-class system has forg…" at bounding box center [299, 154] width 470 height 71
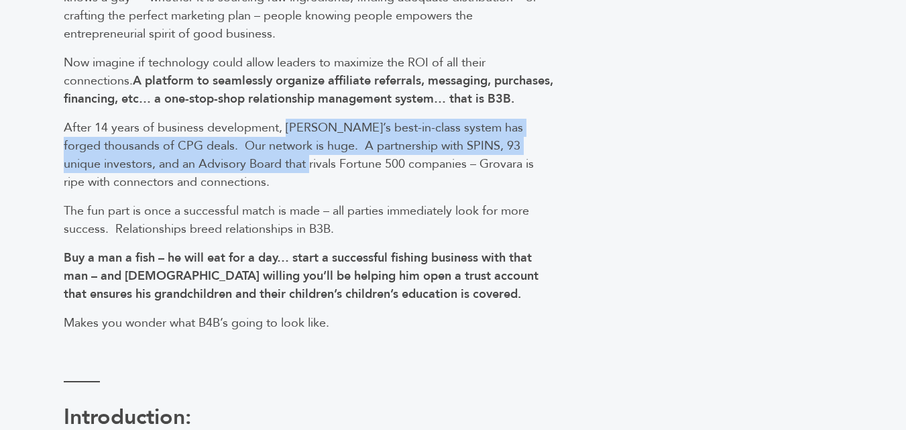
click at [289, 147] on span "After 14 years of business development, Grovara’s best-in-class system has forg…" at bounding box center [299, 154] width 470 height 71
drag, startPoint x: 289, startPoint y: 147, endPoint x: 287, endPoint y: 181, distance: 34.3
click at [287, 181] on span "After 14 years of business development, Grovara’s best-in-class system has forg…" at bounding box center [299, 154] width 470 height 71
drag, startPoint x: 287, startPoint y: 181, endPoint x: 293, endPoint y: 149, distance: 32.8
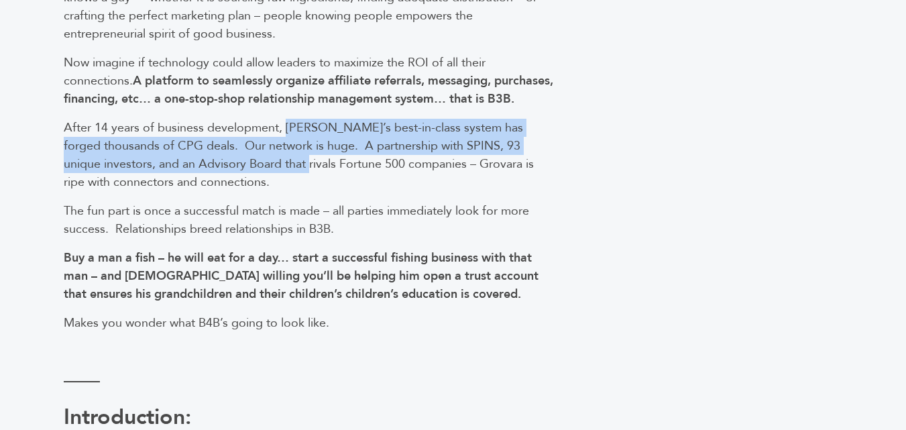
click at [293, 149] on span "After 14 years of business development, Grovara’s best-in-class system has forg…" at bounding box center [299, 154] width 470 height 71
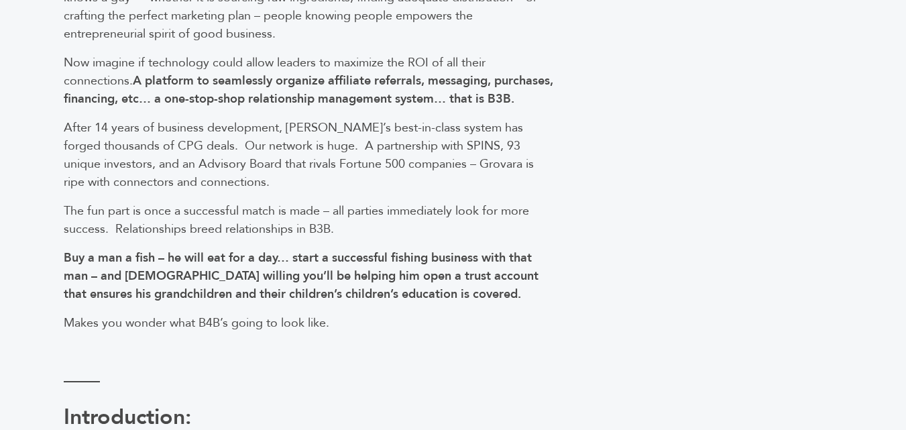
click at [293, 149] on span "After 14 years of business development, Grovara’s best-in-class system has forg…" at bounding box center [299, 154] width 470 height 71
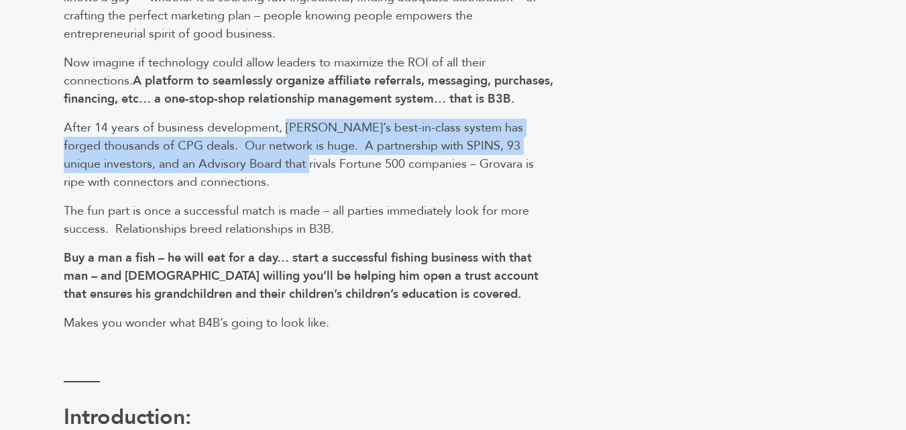
drag, startPoint x: 293, startPoint y: 149, endPoint x: 286, endPoint y: 180, distance: 31.7
click at [286, 180] on span "After 14 years of business development, Grovara’s best-in-class system has forg…" at bounding box center [299, 154] width 470 height 71
drag, startPoint x: 286, startPoint y: 180, endPoint x: 288, endPoint y: 141, distance: 39.0
click at [288, 141] on span "After 14 years of business development, Grovara’s best-in-class system has forg…" at bounding box center [299, 154] width 470 height 71
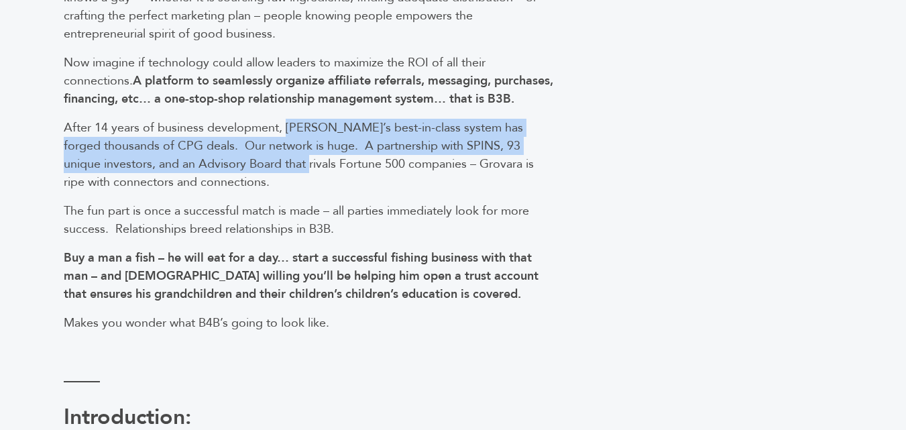
click at [288, 141] on span "After 14 years of business development, Grovara’s best-in-class system has forg…" at bounding box center [299, 154] width 470 height 71
drag, startPoint x: 288, startPoint y: 141, endPoint x: 278, endPoint y: 177, distance: 37.4
click at [278, 177] on span "After 14 years of business development, Grovara’s best-in-class system has forg…" at bounding box center [299, 154] width 470 height 71
drag, startPoint x: 278, startPoint y: 177, endPoint x: 286, endPoint y: 145, distance: 33.2
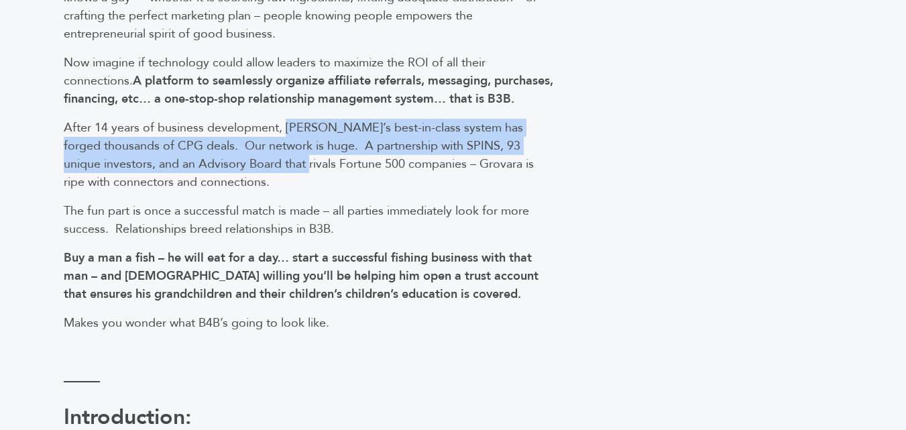
click at [286, 145] on span "After 14 years of business development, Grovara’s best-in-class system has forg…" at bounding box center [299, 154] width 470 height 71
drag, startPoint x: 286, startPoint y: 145, endPoint x: 279, endPoint y: 181, distance: 37.0
click at [279, 181] on span "After 14 years of business development, Grovara’s best-in-class system has forg…" at bounding box center [299, 154] width 470 height 71
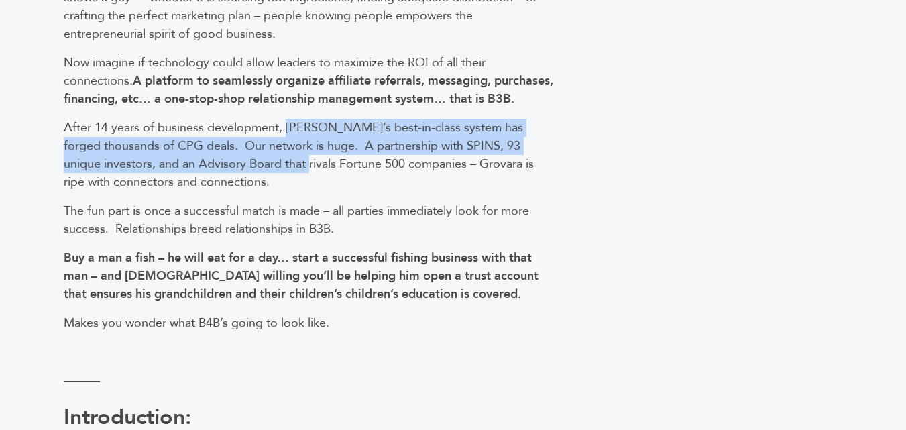
drag, startPoint x: 279, startPoint y: 181, endPoint x: 296, endPoint y: 139, distance: 45.5
click at [296, 139] on span "After 14 years of business development, Grovara’s best-in-class system has forg…" at bounding box center [299, 154] width 470 height 71
click at [296, 140] on span "After 14 years of business development, Grovara’s best-in-class system has forg…" at bounding box center [299, 154] width 470 height 71
drag, startPoint x: 296, startPoint y: 140, endPoint x: 300, endPoint y: 147, distance: 8.4
click at [300, 147] on span "After 14 years of business development, Grovara’s best-in-class system has forg…" at bounding box center [299, 154] width 470 height 71
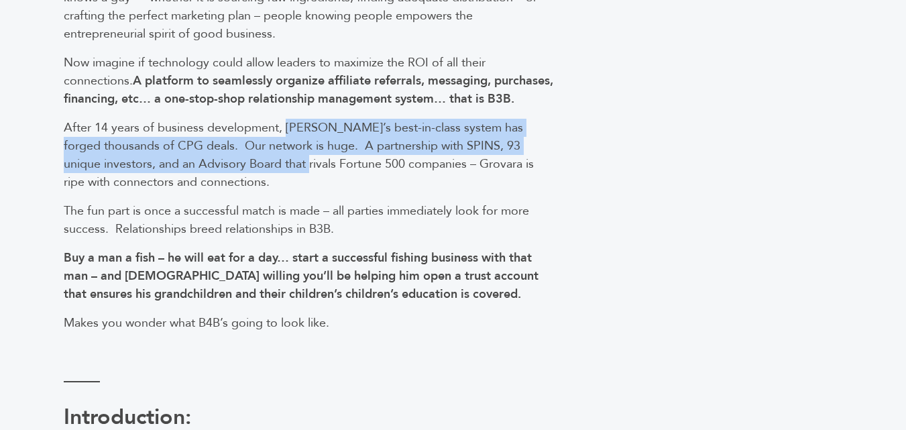
click at [300, 147] on span "After 14 years of business development, Grovara’s best-in-class system has forg…" at bounding box center [299, 154] width 470 height 71
drag, startPoint x: 300, startPoint y: 147, endPoint x: 285, endPoint y: 184, distance: 40.4
click at [285, 184] on span "After 14 years of business development, Grovara’s best-in-class system has forg…" at bounding box center [299, 154] width 470 height 71
drag, startPoint x: 285, startPoint y: 184, endPoint x: 292, endPoint y: 148, distance: 37.5
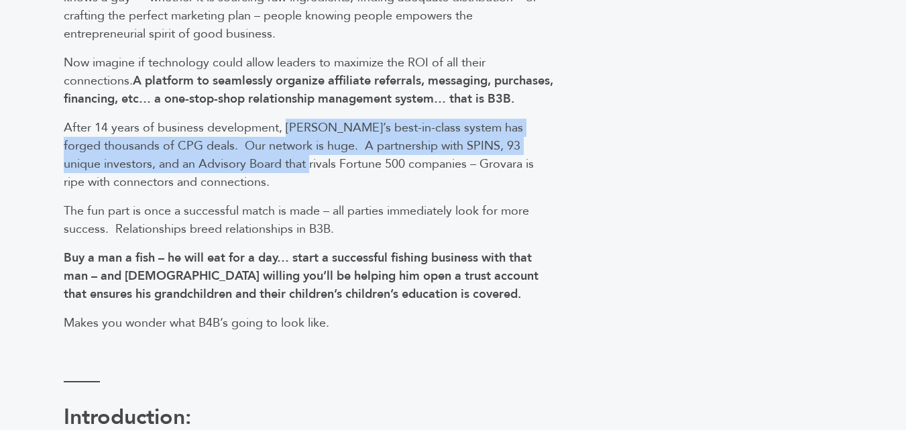
click at [292, 148] on span "After 14 years of business development, Grovara’s best-in-class system has forg…" at bounding box center [299, 154] width 470 height 71
drag, startPoint x: 292, startPoint y: 148, endPoint x: 278, endPoint y: 176, distance: 31.8
click at [278, 176] on span "After 14 years of business development, Grovara’s best-in-class system has forg…" at bounding box center [299, 154] width 470 height 71
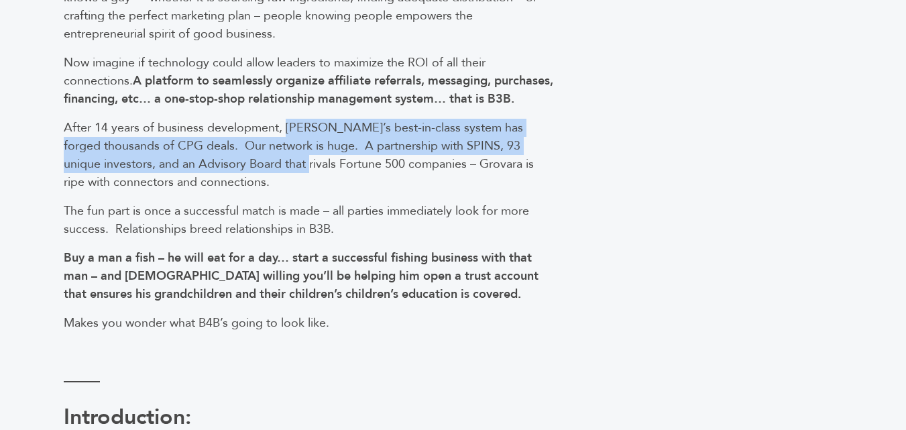
drag, startPoint x: 278, startPoint y: 176, endPoint x: 291, endPoint y: 144, distance: 35.3
click at [291, 144] on span "After 14 years of business development, Grovara’s best-in-class system has forg…" at bounding box center [299, 154] width 470 height 71
drag, startPoint x: 291, startPoint y: 144, endPoint x: 275, endPoint y: 187, distance: 45.9
click at [275, 187] on span "After 14 years of business development, Grovara’s best-in-class system has forg…" at bounding box center [299, 154] width 470 height 71
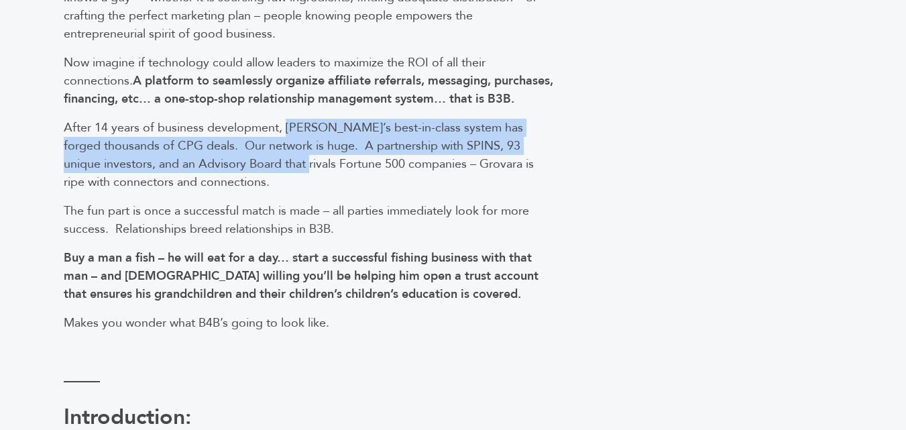
click at [282, 176] on span "After 14 years of business development, Grovara’s best-in-class system has forg…" at bounding box center [299, 154] width 470 height 71
drag, startPoint x: 282, startPoint y: 176, endPoint x: 291, endPoint y: 142, distance: 35.3
click at [291, 142] on span "After 14 years of business development, Grovara’s best-in-class system has forg…" at bounding box center [299, 154] width 470 height 71
drag, startPoint x: 291, startPoint y: 142, endPoint x: 282, endPoint y: 180, distance: 38.7
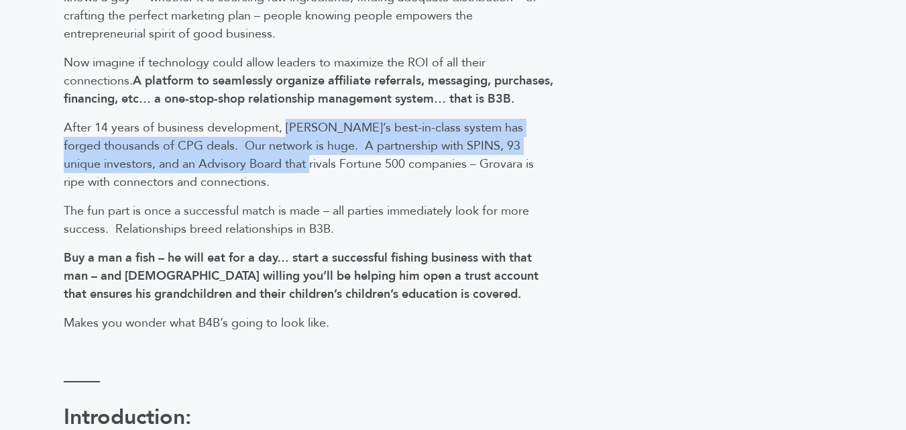
click at [282, 180] on span "After 14 years of business development, Grovara’s best-in-class system has forg…" at bounding box center [299, 154] width 470 height 71
drag, startPoint x: 282, startPoint y: 180, endPoint x: 289, endPoint y: 153, distance: 27.8
click at [289, 153] on span "After 14 years of business development, Grovara’s best-in-class system has forg…" at bounding box center [299, 154] width 470 height 71
click at [285, 145] on span "After 14 years of business development, Grovara’s best-in-class system has forg…" at bounding box center [299, 154] width 470 height 71
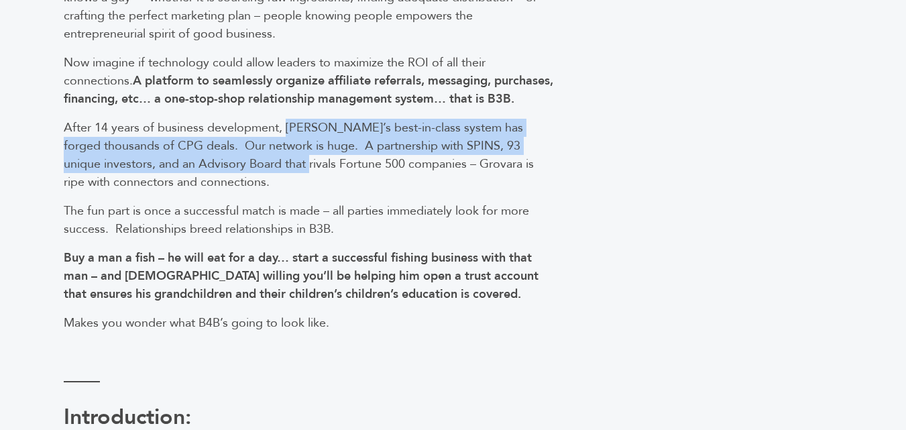
drag, startPoint x: 285, startPoint y: 145, endPoint x: 281, endPoint y: 176, distance: 31.1
click at [281, 176] on span "After 14 years of business development, Grovara’s best-in-class system has forg…" at bounding box center [299, 154] width 470 height 71
drag, startPoint x: 281, startPoint y: 176, endPoint x: 285, endPoint y: 147, distance: 29.1
click at [285, 147] on span "After 14 years of business development, Grovara’s best-in-class system has forg…" at bounding box center [299, 154] width 470 height 71
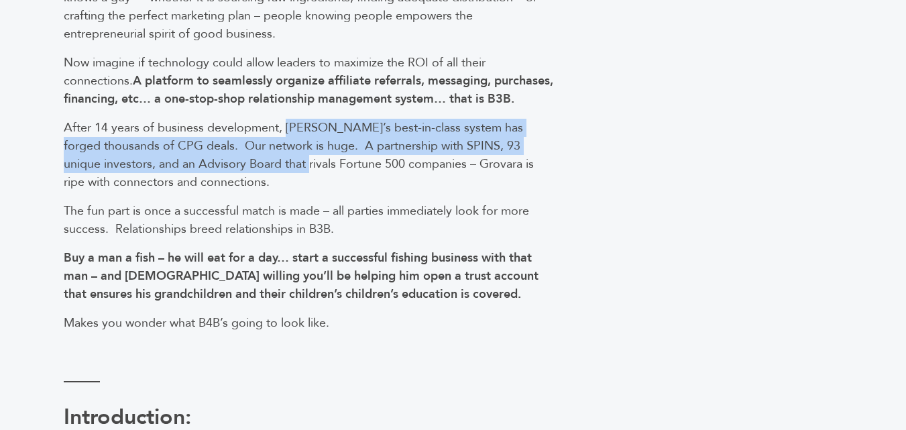
click at [285, 147] on span "After 14 years of business development, Grovara’s best-in-class system has forg…" at bounding box center [299, 154] width 470 height 71
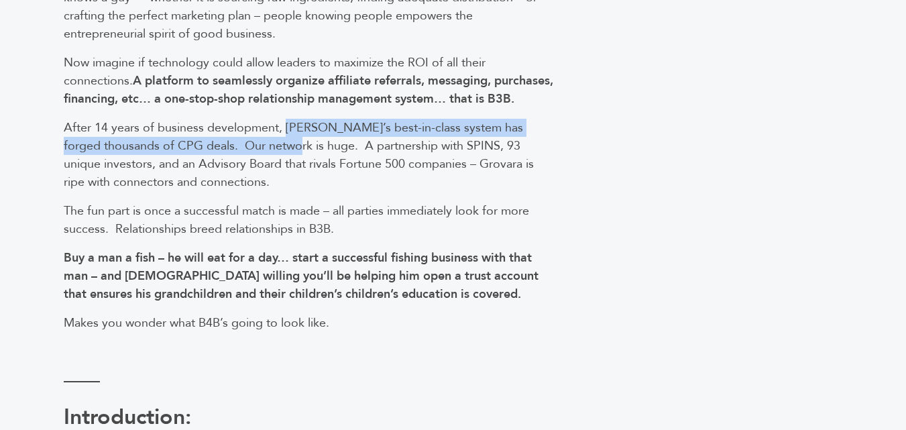
drag, startPoint x: 285, startPoint y: 147, endPoint x: 281, endPoint y: 170, distance: 23.8
click at [281, 170] on span "After 14 years of business development, Grovara’s best-in-class system has forg…" at bounding box center [299, 154] width 470 height 71
click at [295, 155] on p "After 14 years of business development, Grovara’s best-in-class system has forg…" at bounding box center [310, 155] width 493 height 72
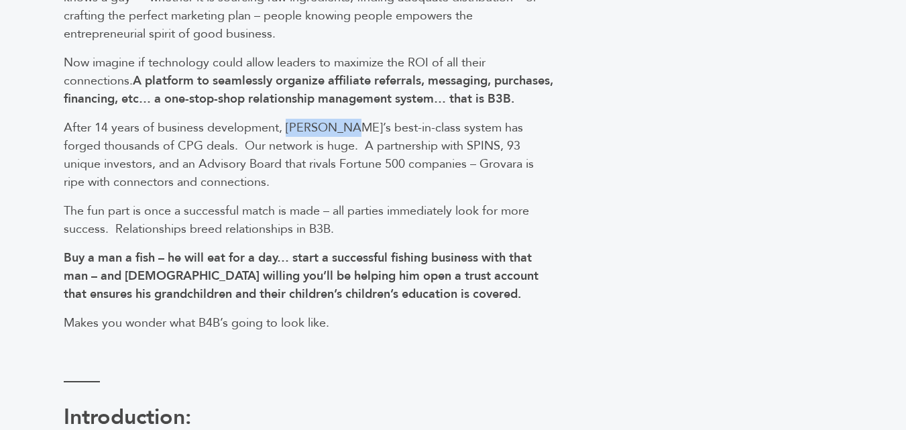
click at [295, 155] on p "After 14 years of business development, Grovara’s best-in-class system has forg…" at bounding box center [310, 155] width 493 height 72
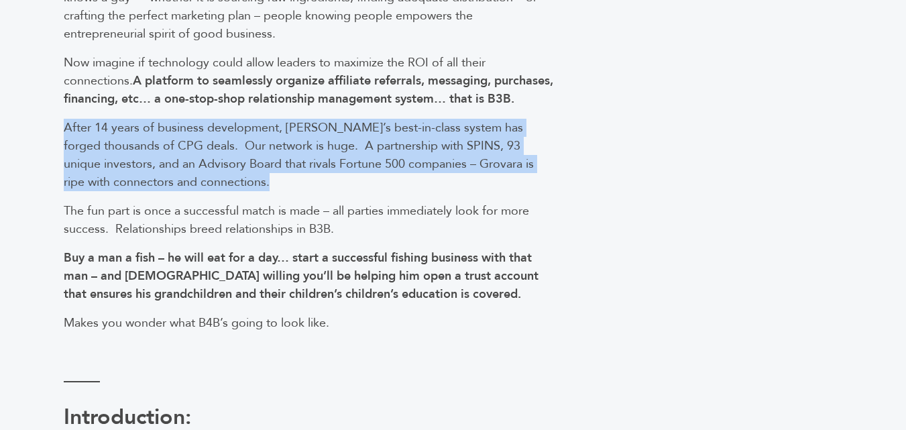
click at [295, 155] on p "After 14 years of business development, Grovara’s best-in-class system has forg…" at bounding box center [310, 155] width 493 height 72
click at [286, 143] on span "After 14 years of business development, Grovara’s best-in-class system has forg…" at bounding box center [299, 154] width 470 height 71
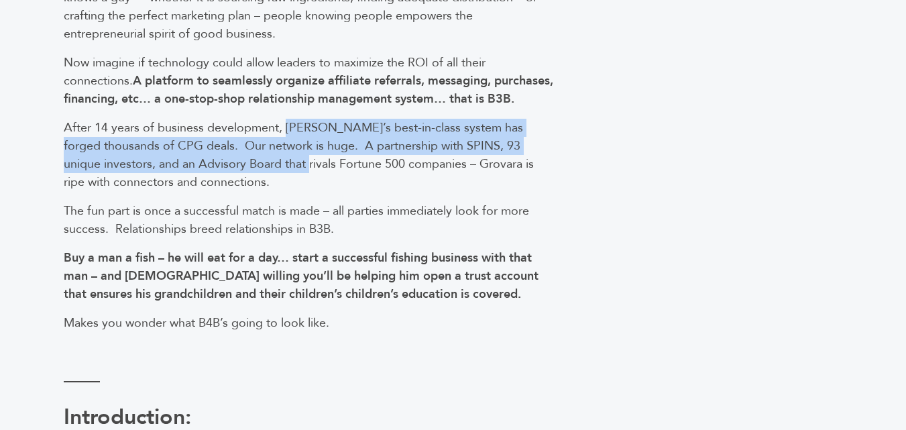
drag, startPoint x: 286, startPoint y: 143, endPoint x: 291, endPoint y: 183, distance: 40.5
click at [291, 183] on span "After 14 years of business development, Grovara’s best-in-class system has forg…" at bounding box center [299, 154] width 470 height 71
drag, startPoint x: 291, startPoint y: 183, endPoint x: 301, endPoint y: 145, distance: 39.5
click at [301, 145] on span "After 14 years of business development, Grovara’s best-in-class system has forg…" at bounding box center [299, 154] width 470 height 71
